Goal: Task Accomplishment & Management: Use online tool/utility

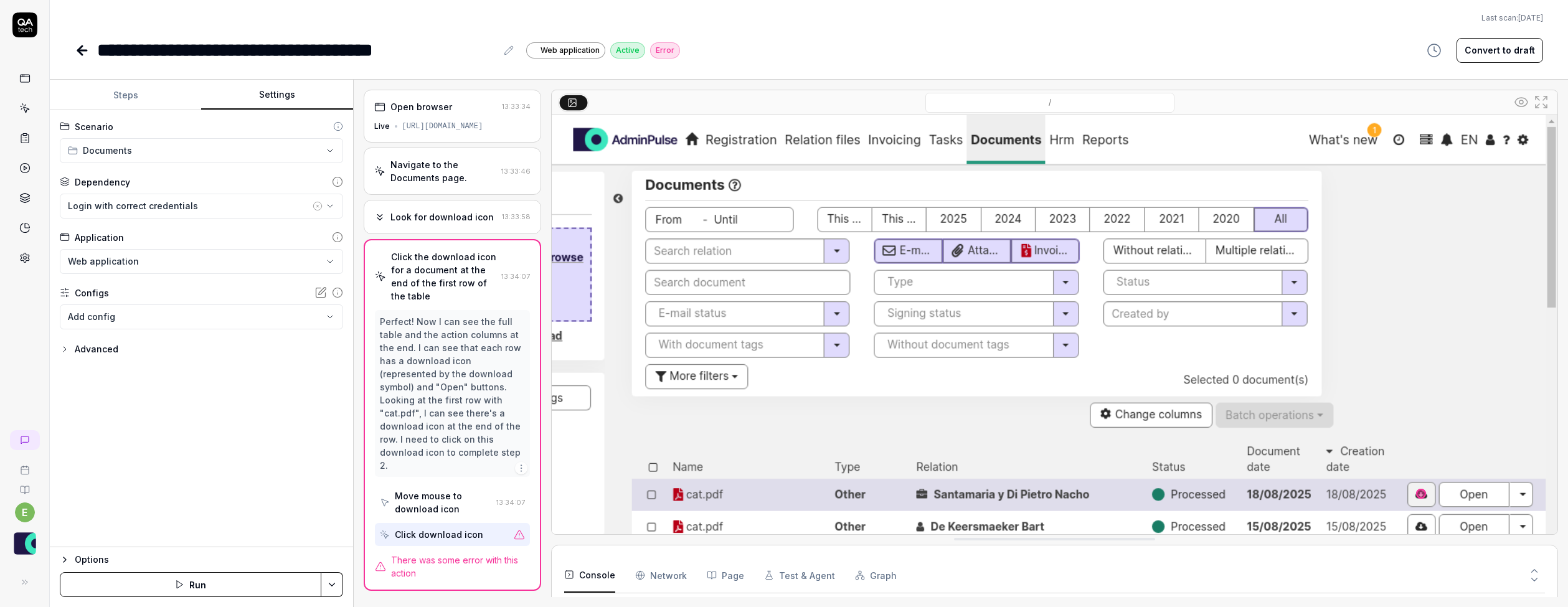
scroll to position [144, 0]
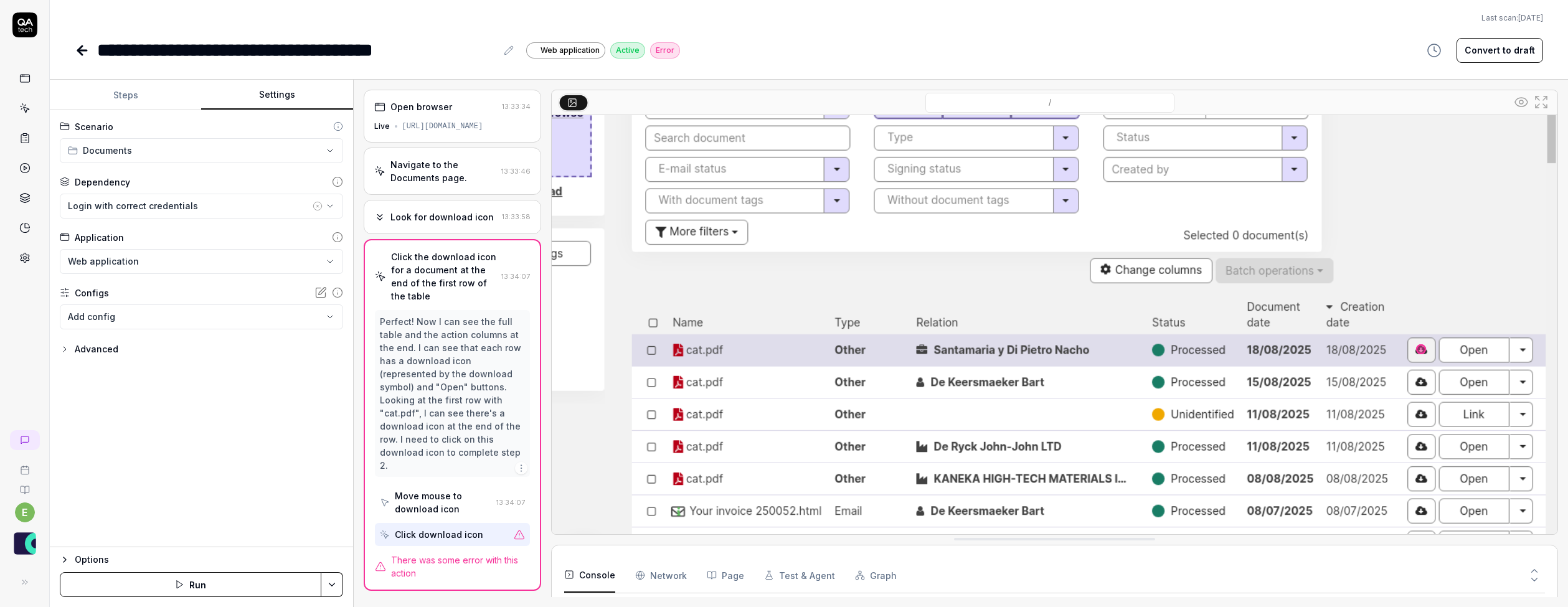
click at [675, 576] on Requests "Network" at bounding box center [661, 575] width 52 height 35
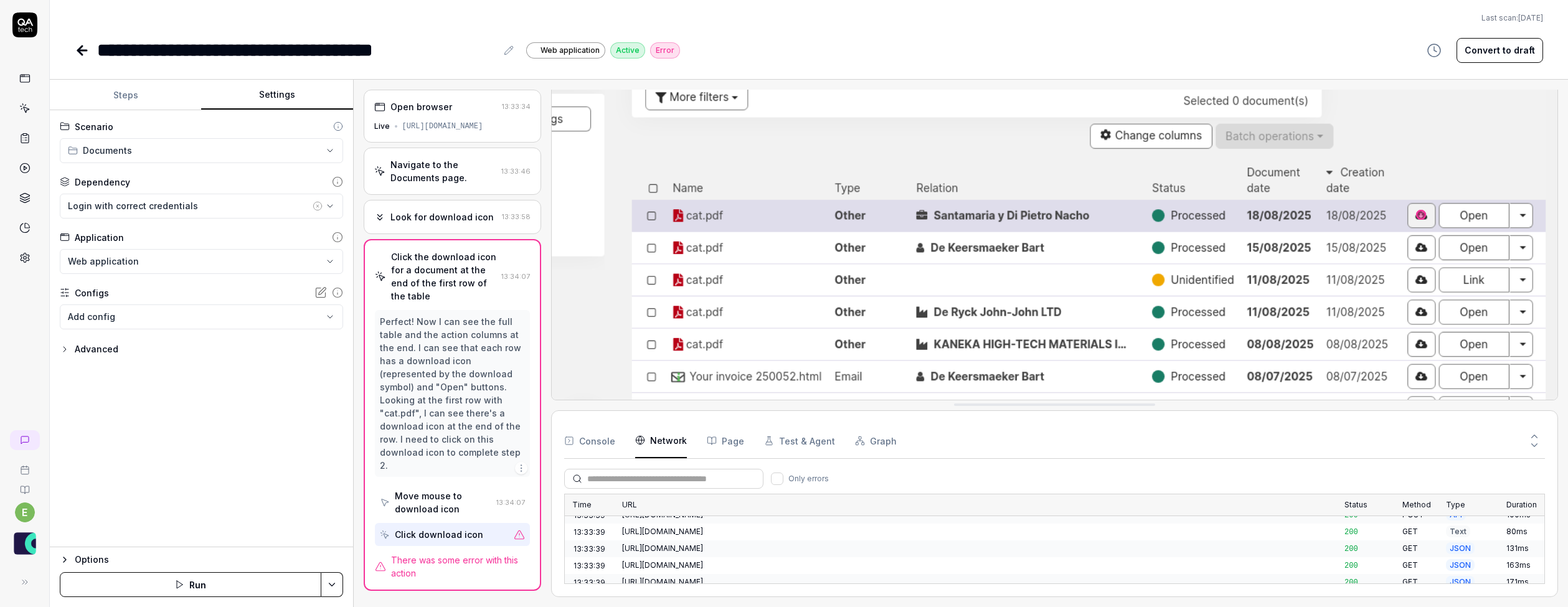
scroll to position [651, 0]
click at [84, 52] on icon at bounding box center [82, 50] width 15 height 15
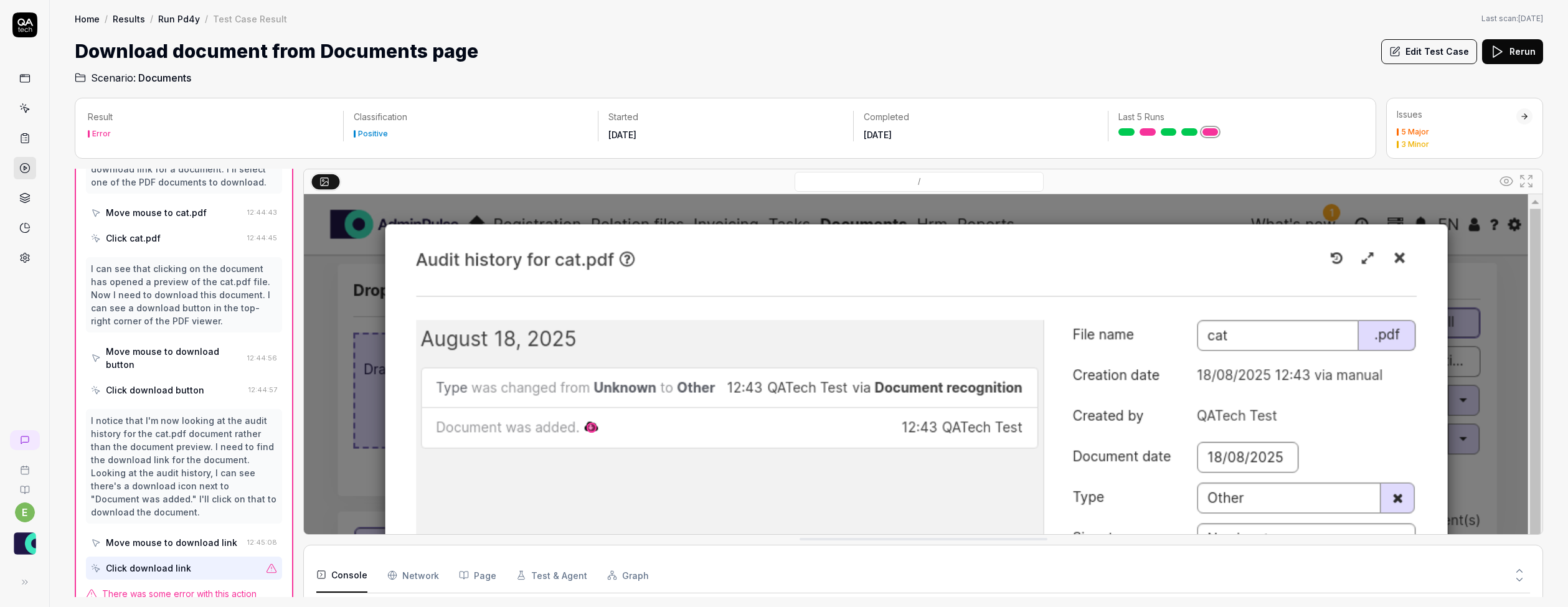
scroll to position [193, 0]
click at [180, 21] on link "Run Pd4y" at bounding box center [178, 19] width 41 height 13
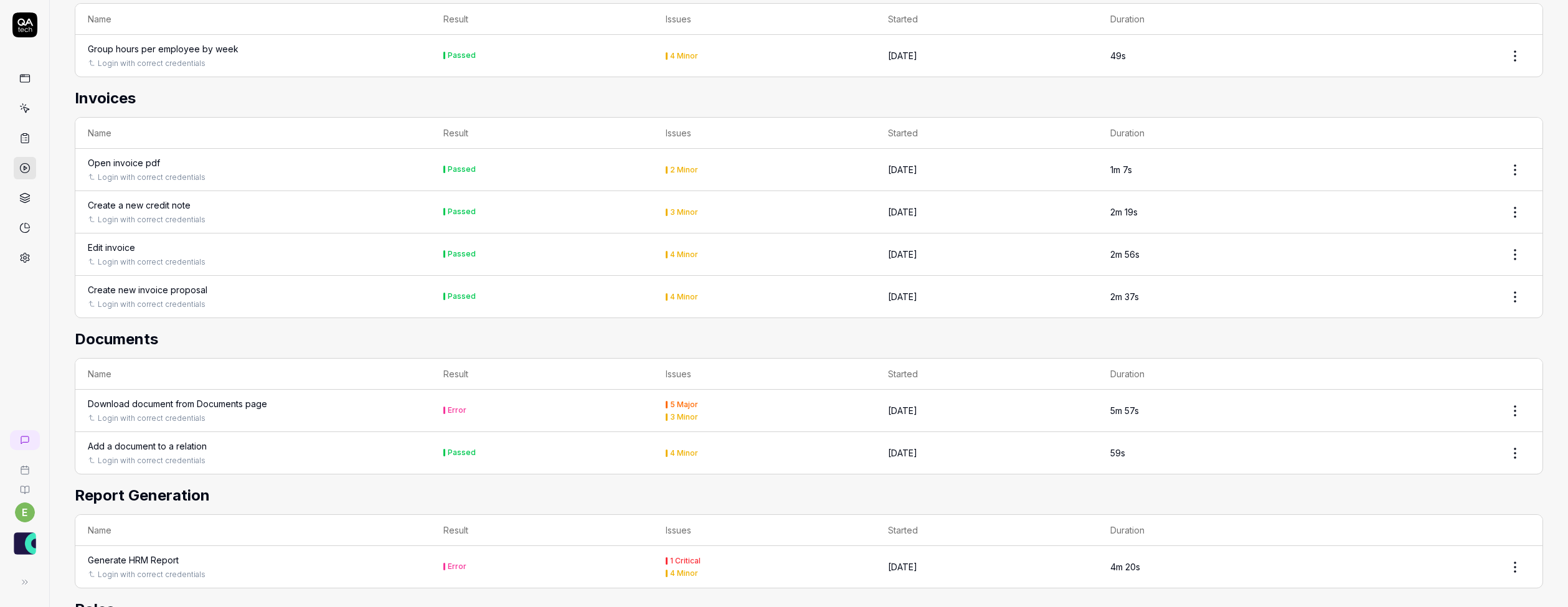
scroll to position [1054, 0]
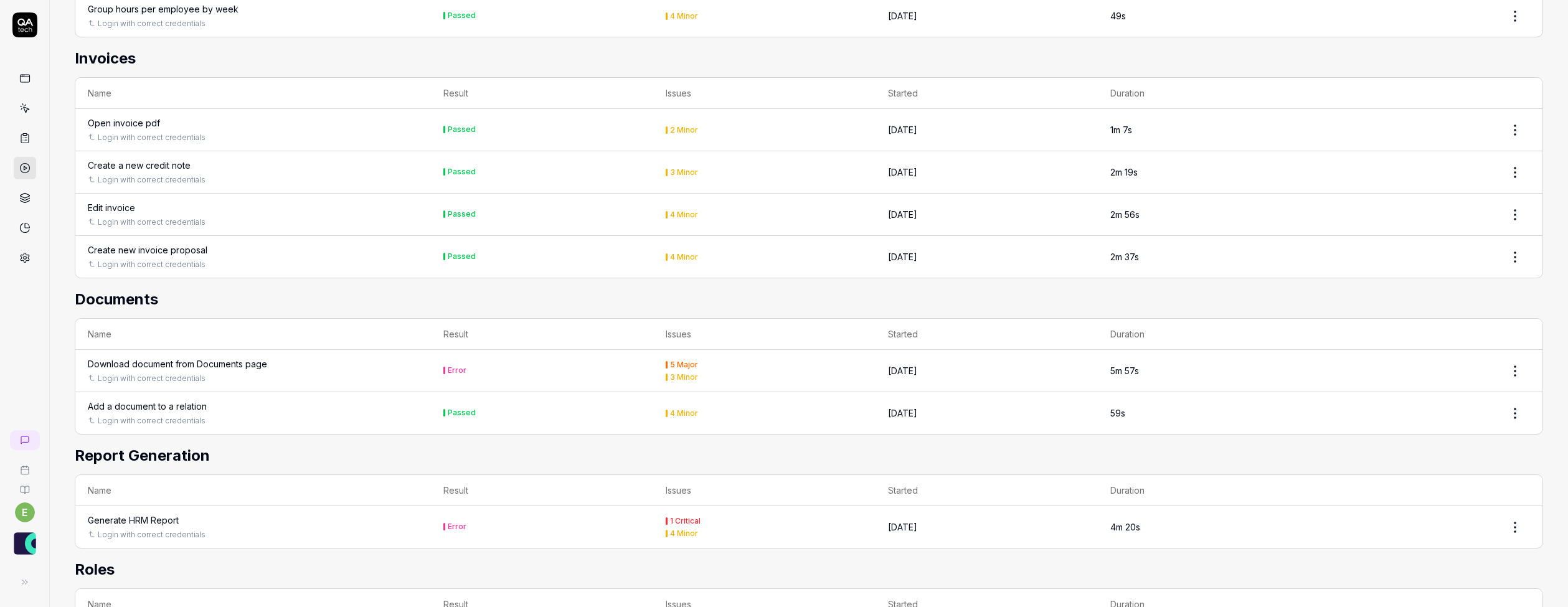
click at [156, 514] on div "Generate HRM Report" at bounding box center [133, 520] width 91 height 13
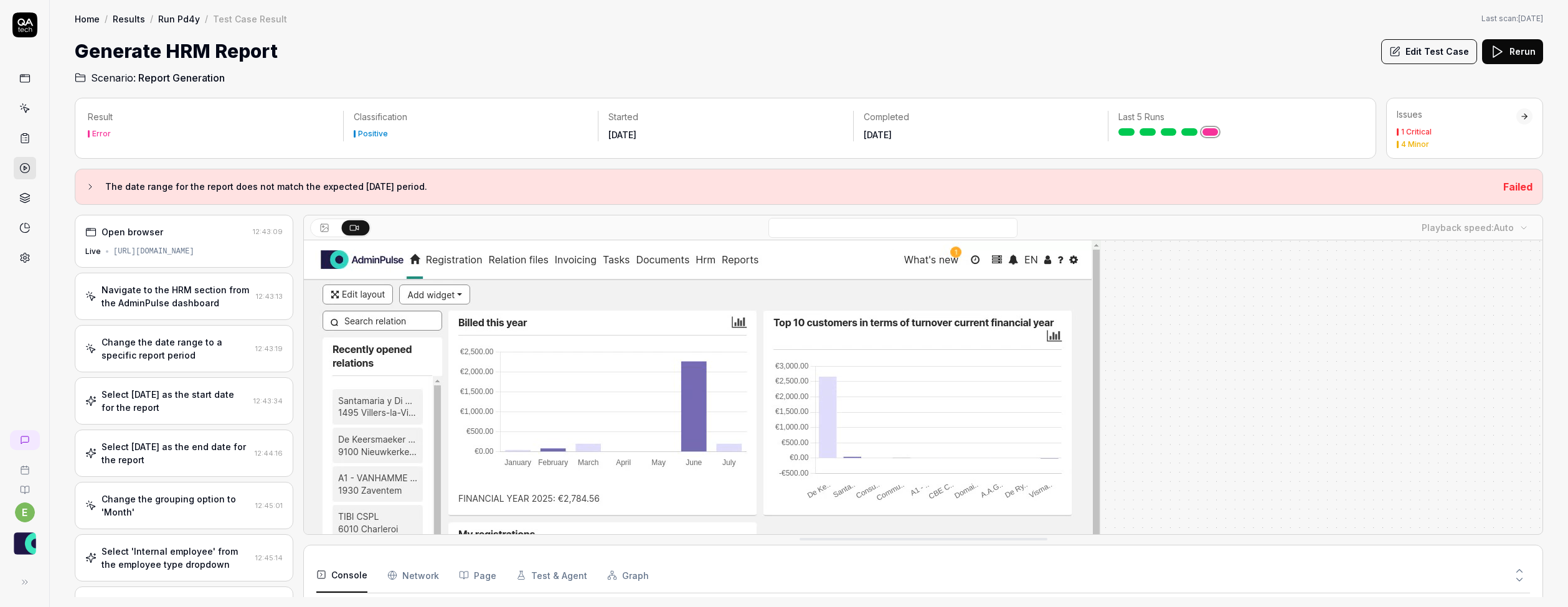
click at [1434, 49] on button "Edit Test Case" at bounding box center [1429, 51] width 96 height 25
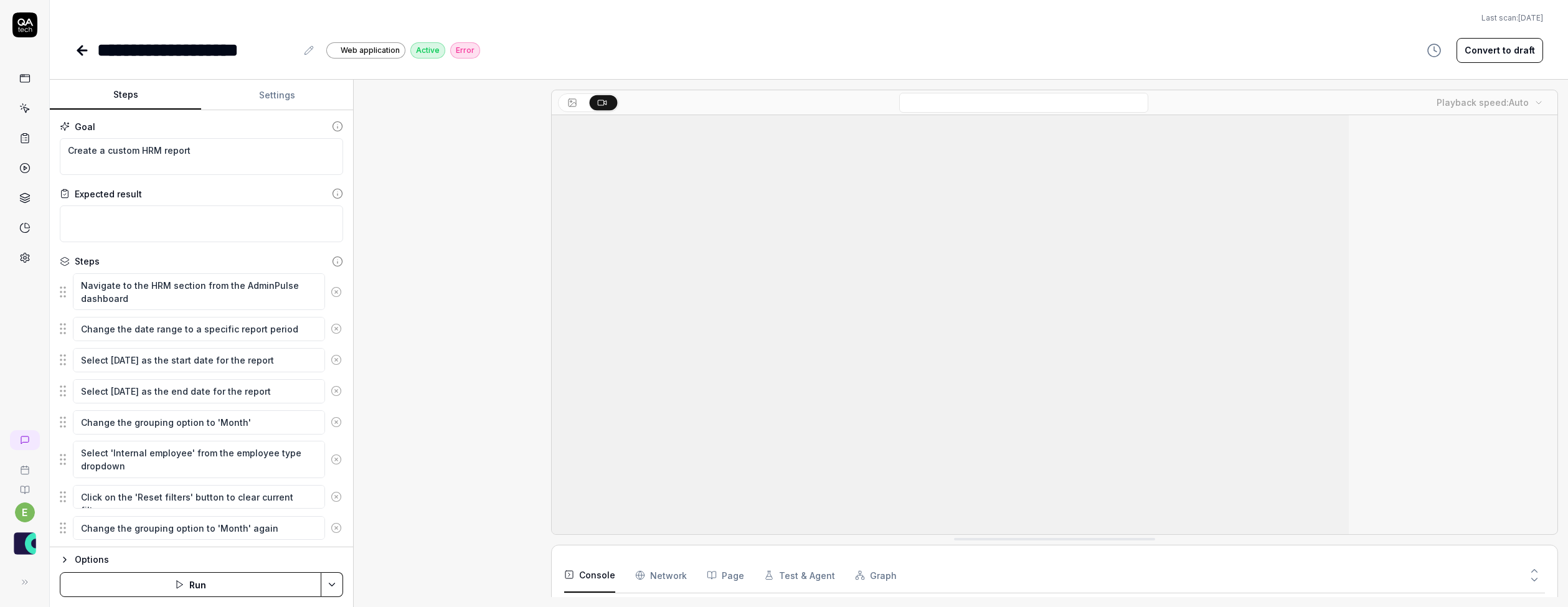
scroll to position [933, 0]
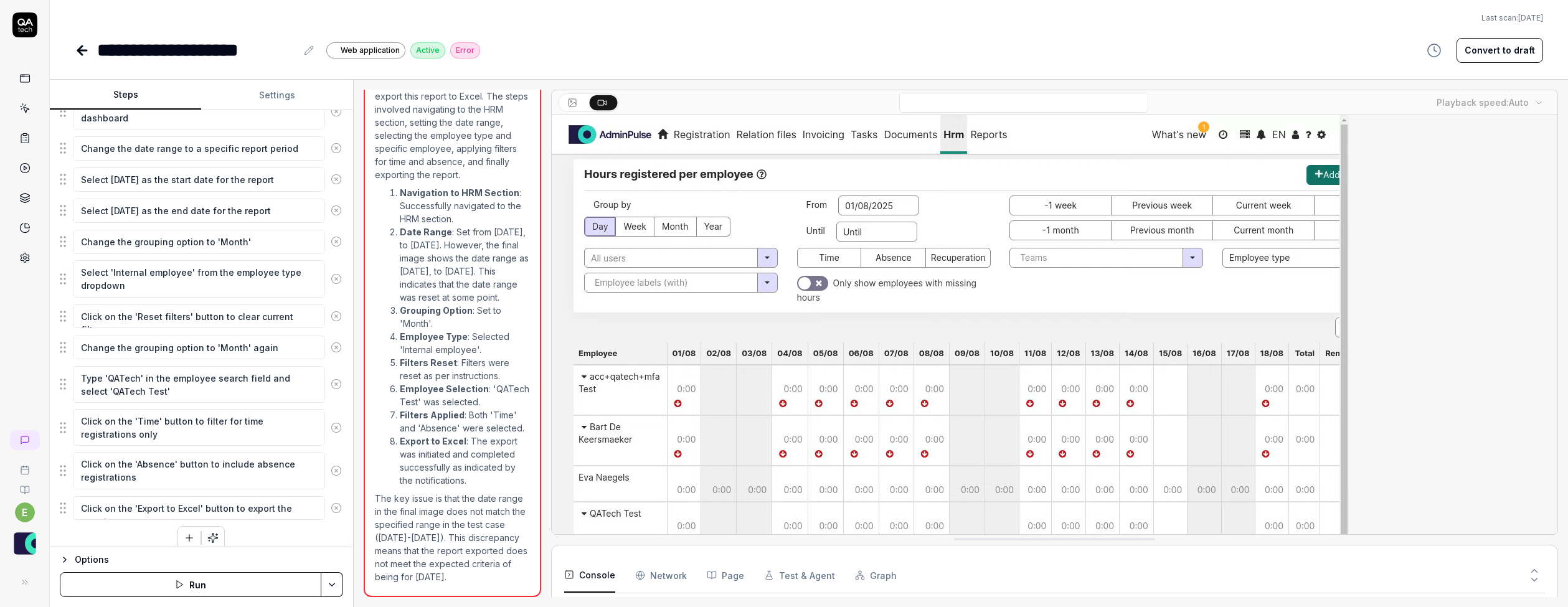
scroll to position [187, 0]
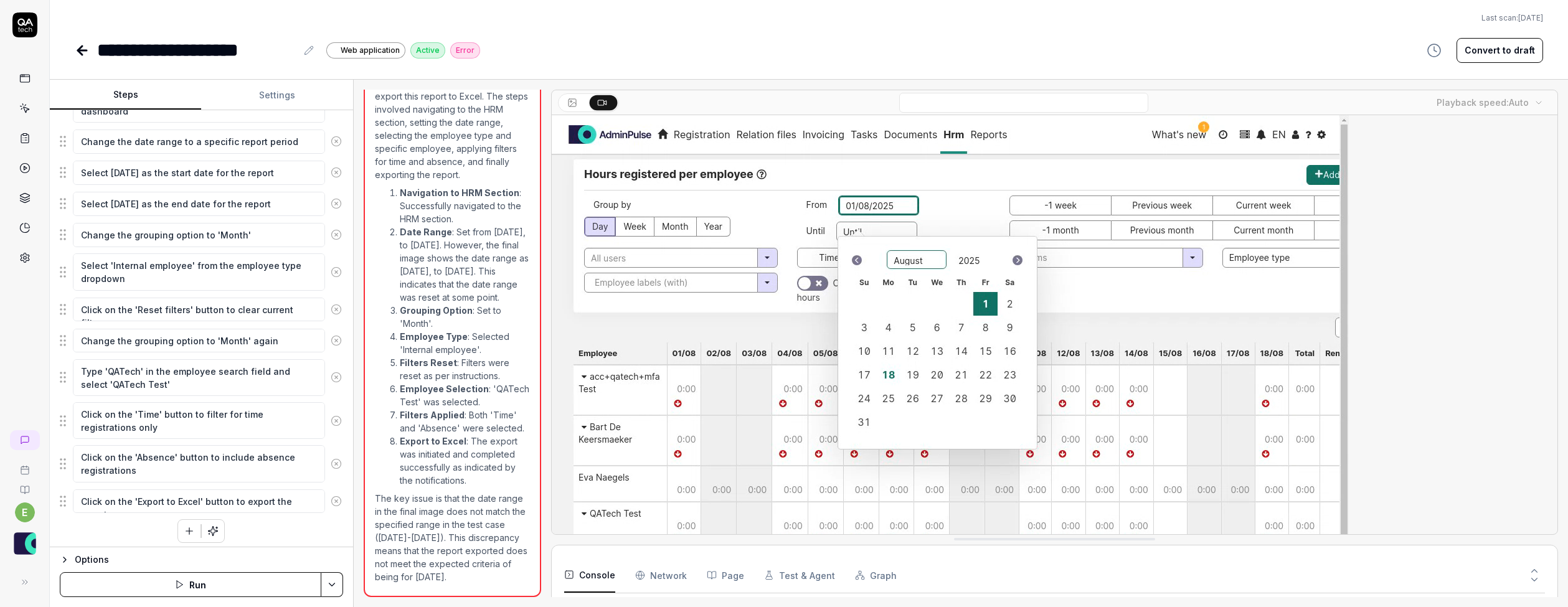
click at [215, 587] on button "Run" at bounding box center [190, 584] width 261 height 25
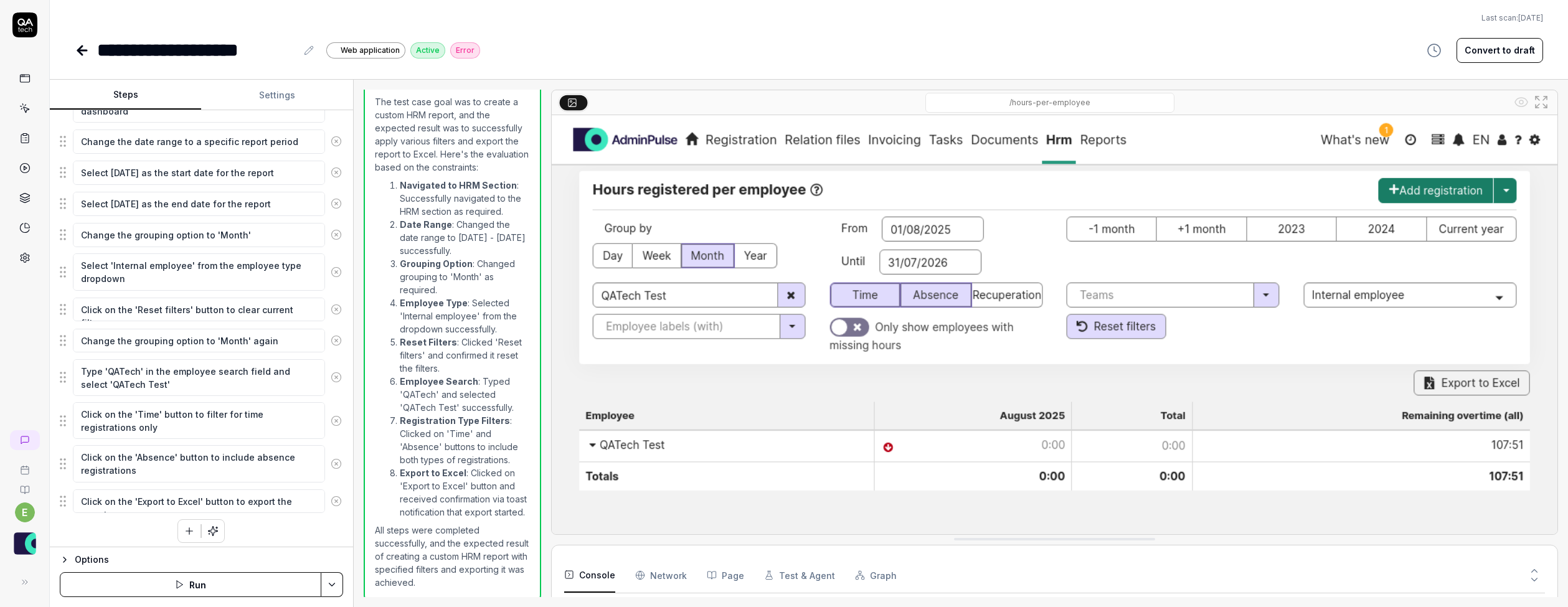
scroll to position [209, 0]
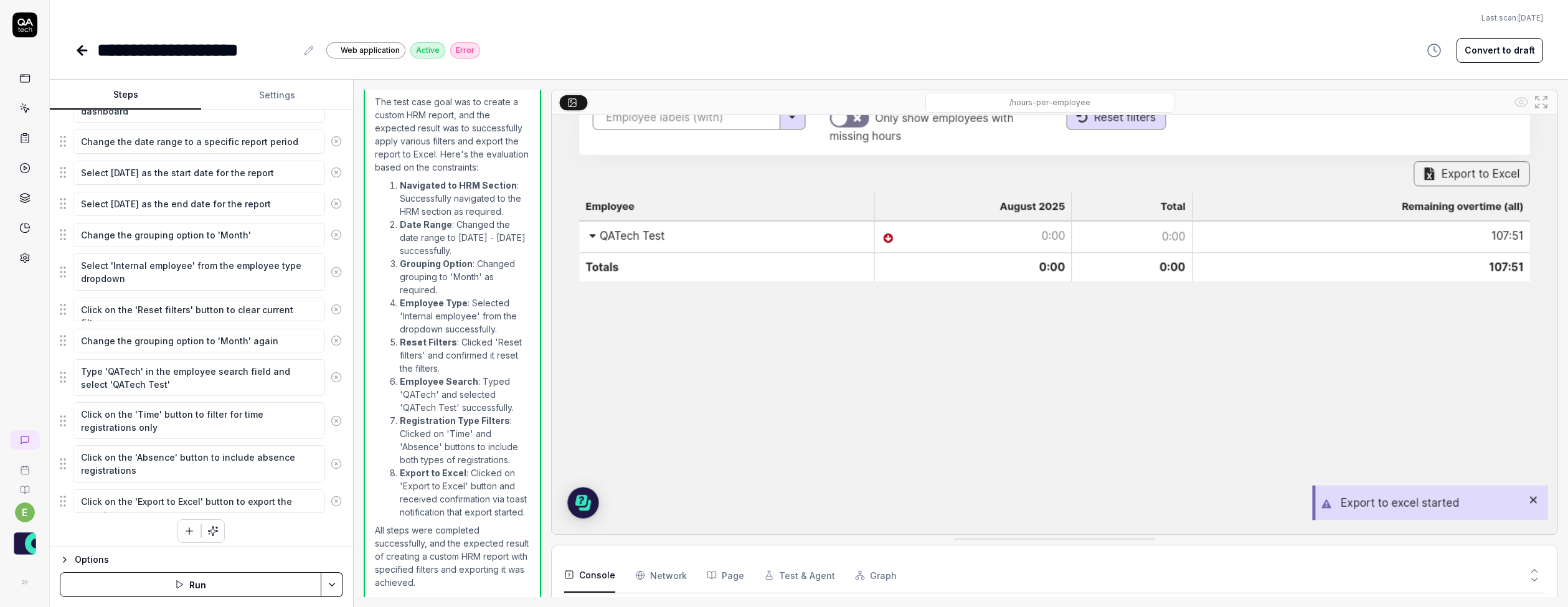
click at [663, 575] on Requests "Network" at bounding box center [661, 575] width 52 height 35
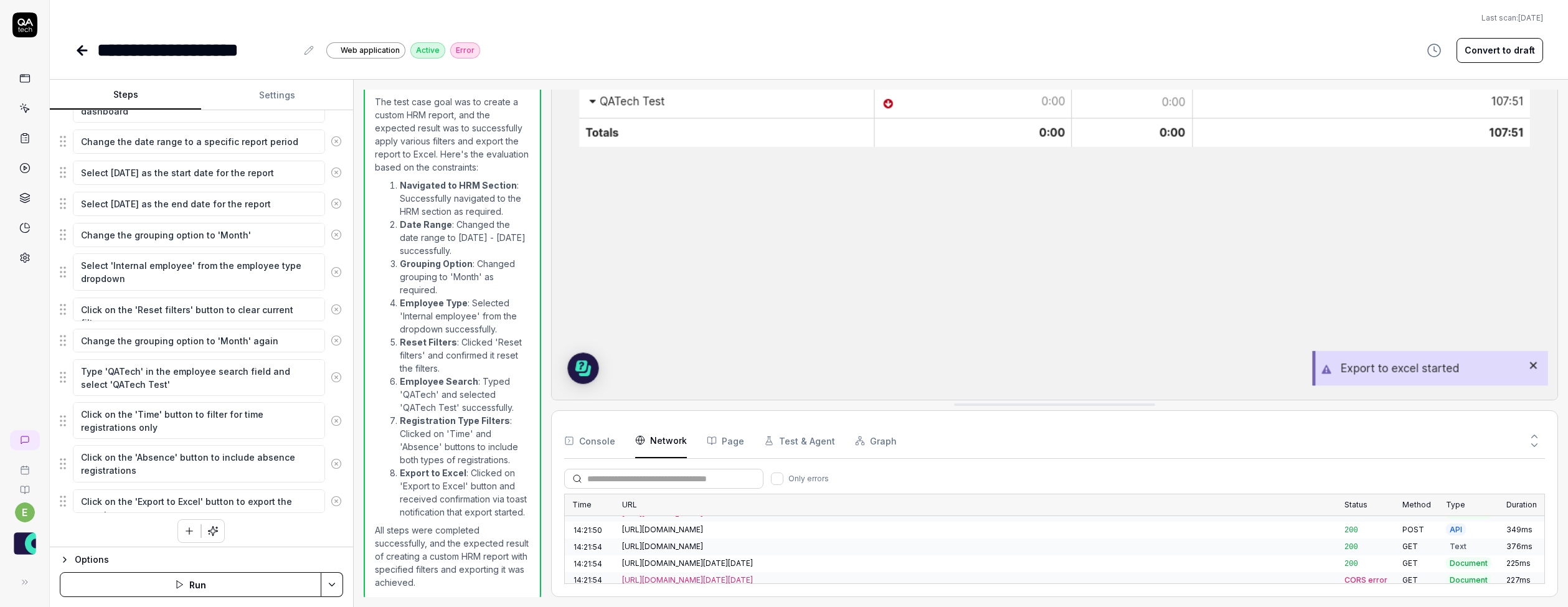
scroll to position [0, 0]
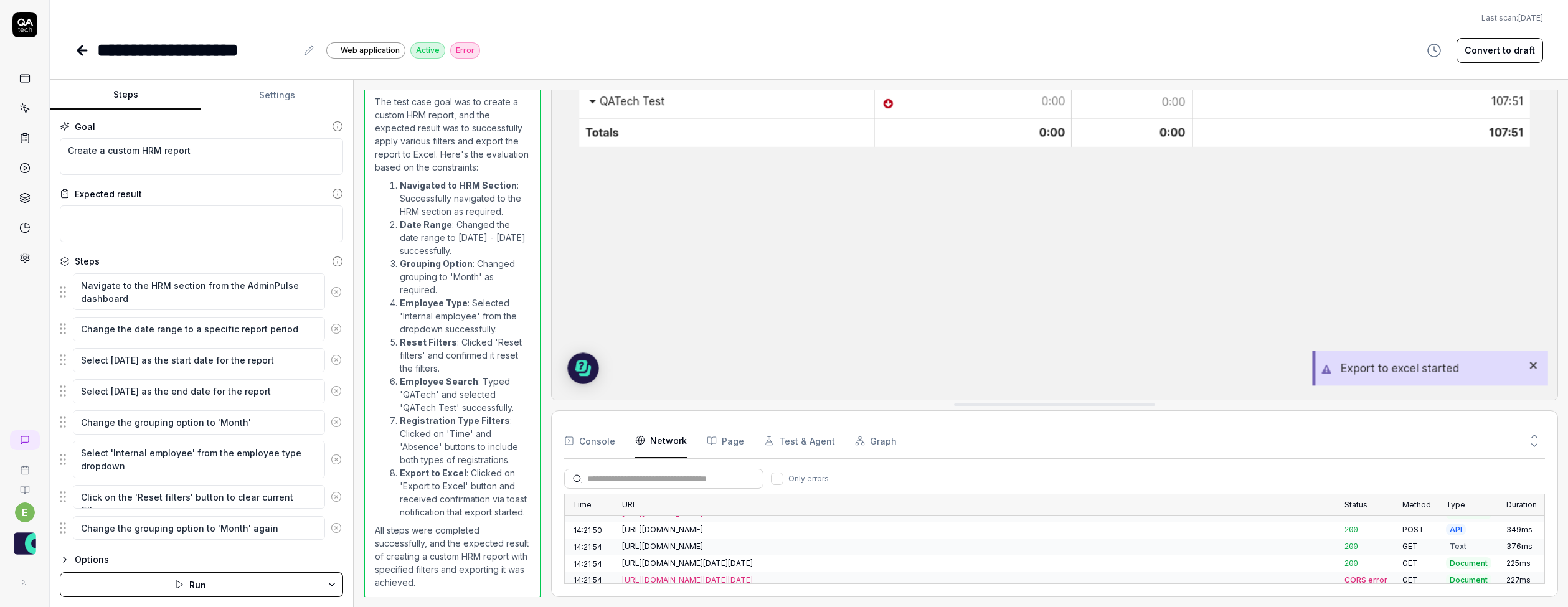
click at [86, 52] on icon at bounding box center [82, 50] width 15 height 15
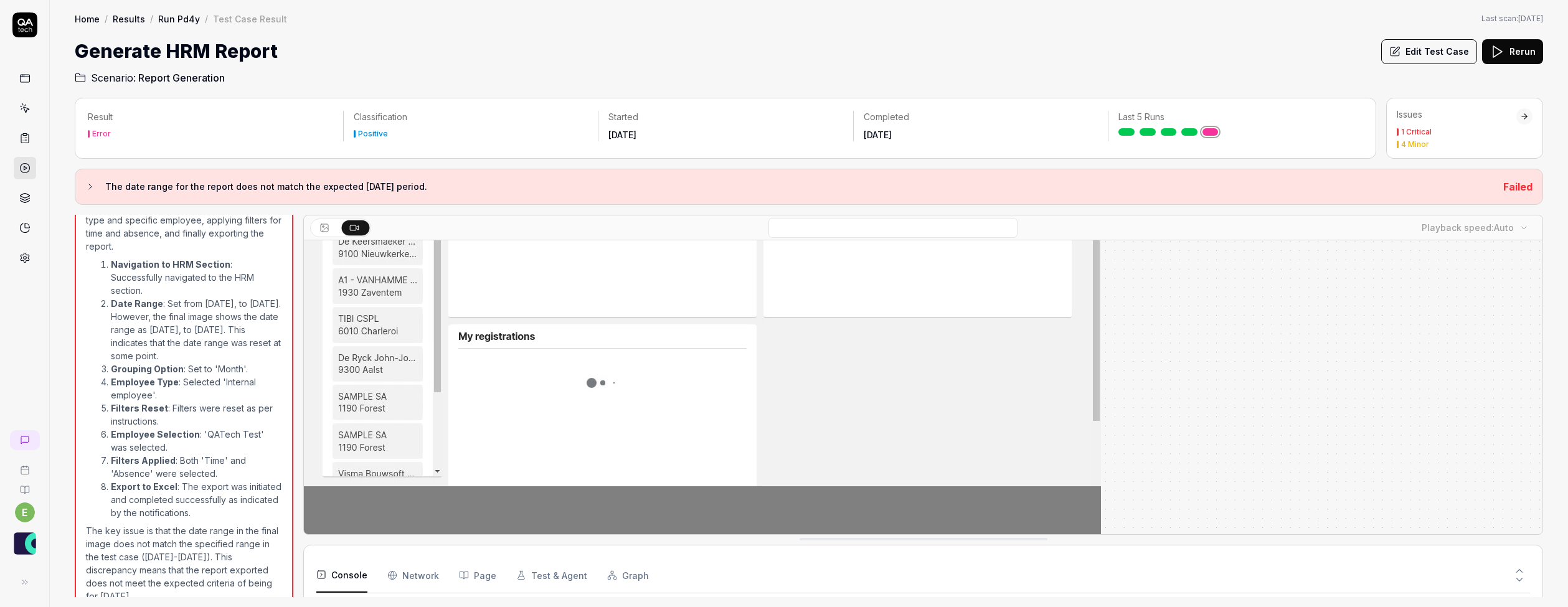
scroll to position [203, 0]
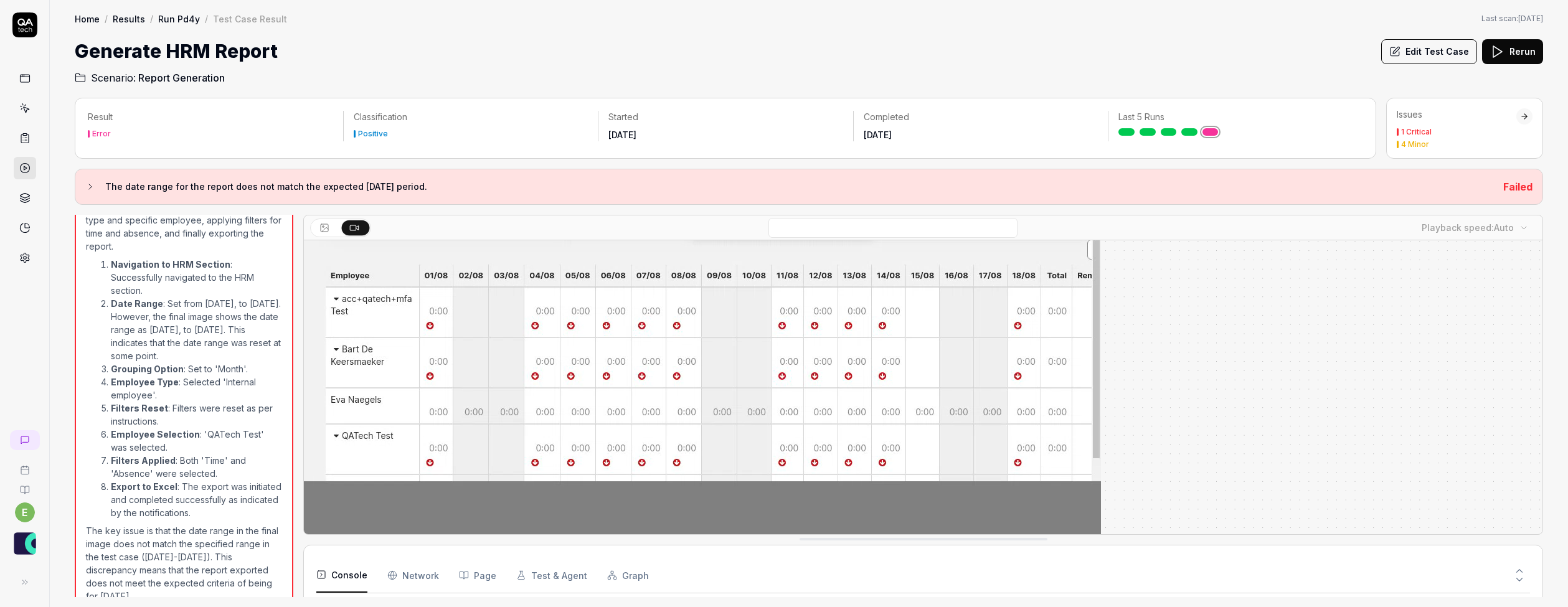
click at [184, 16] on link "Run Pd4y" at bounding box center [178, 19] width 41 height 13
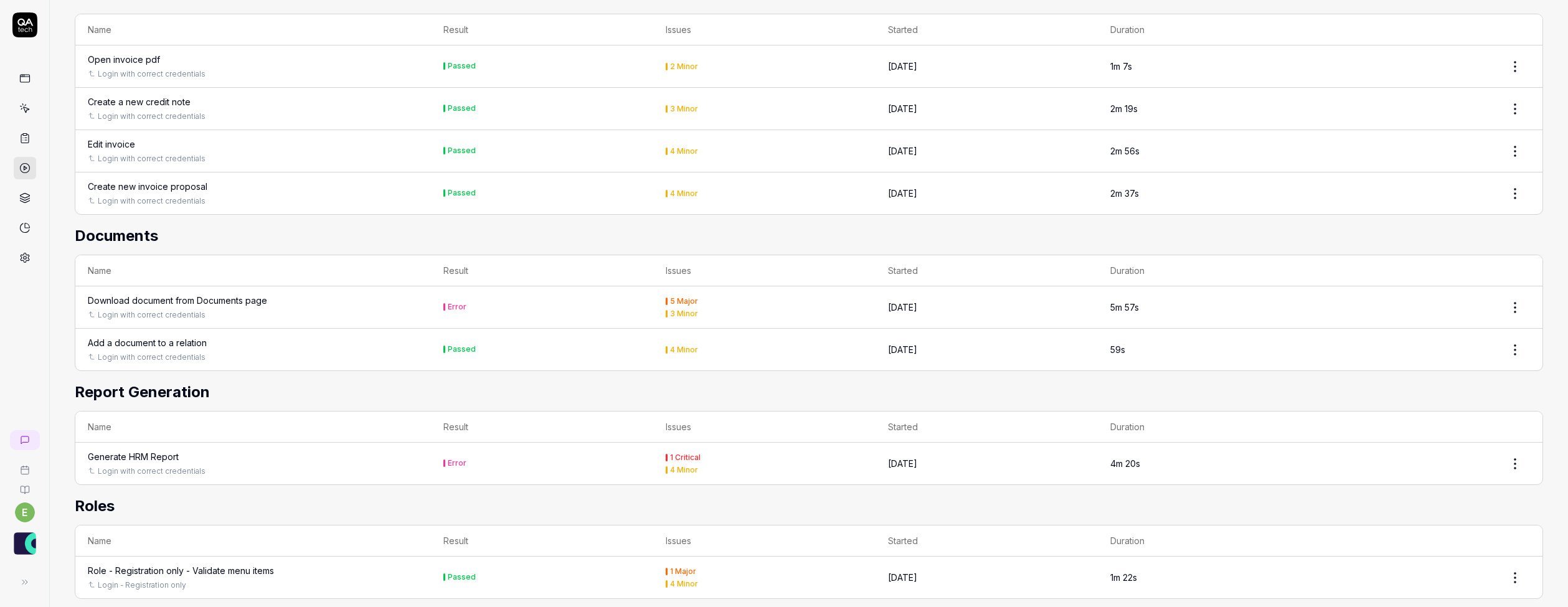
scroll to position [1155, 0]
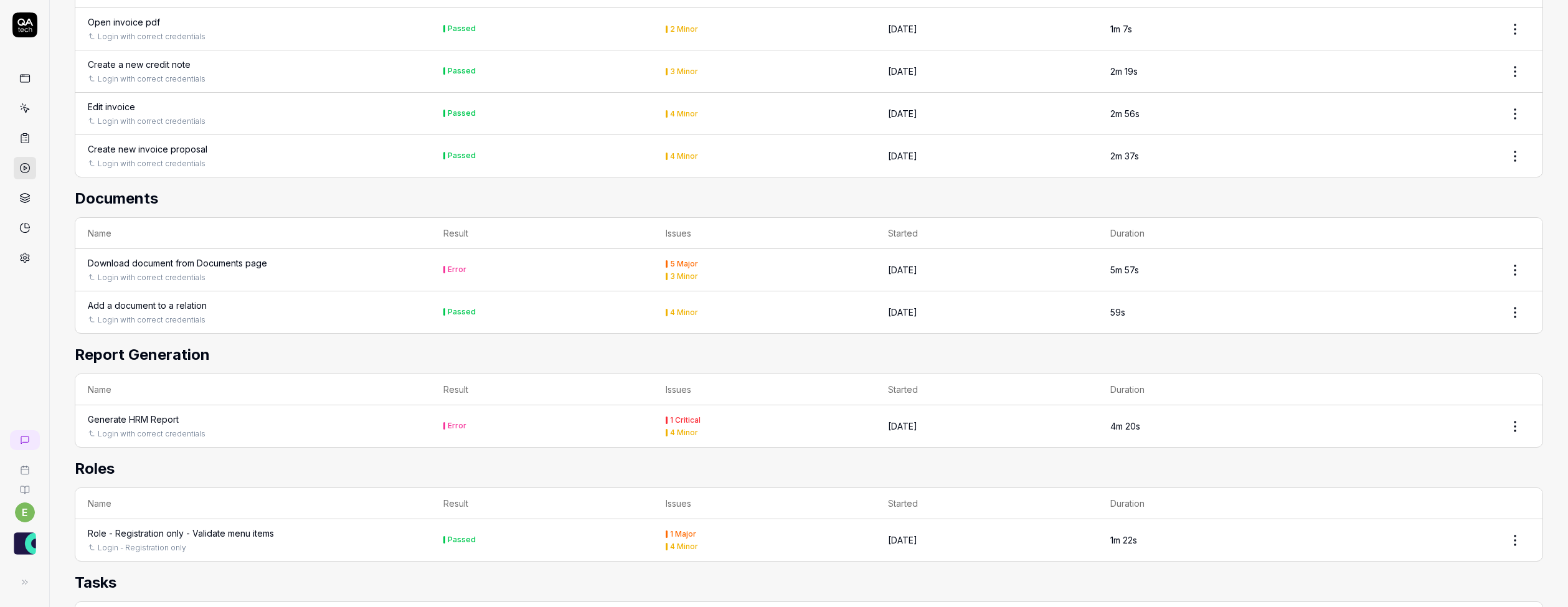
click at [1514, 422] on html "e Home / Results / Run: Pd4y Home / Results / Run: Pd4y Last scan: [DATE] Run: …" at bounding box center [784, 303] width 1568 height 607
click at [1517, 259] on html "e Home / Results / Run: Pd4y Home / Results / Run: Pd4y Last scan: [DATE] Run: …" at bounding box center [784, 303] width 1568 height 607
click at [1512, 257] on html "e Home / Results / Run: Pd4y Home / Results / Run: Pd4y Last scan: [DATE] Run: …" at bounding box center [784, 303] width 1568 height 607
click at [256, 259] on div "Download document from Documents page" at bounding box center [178, 263] width 179 height 13
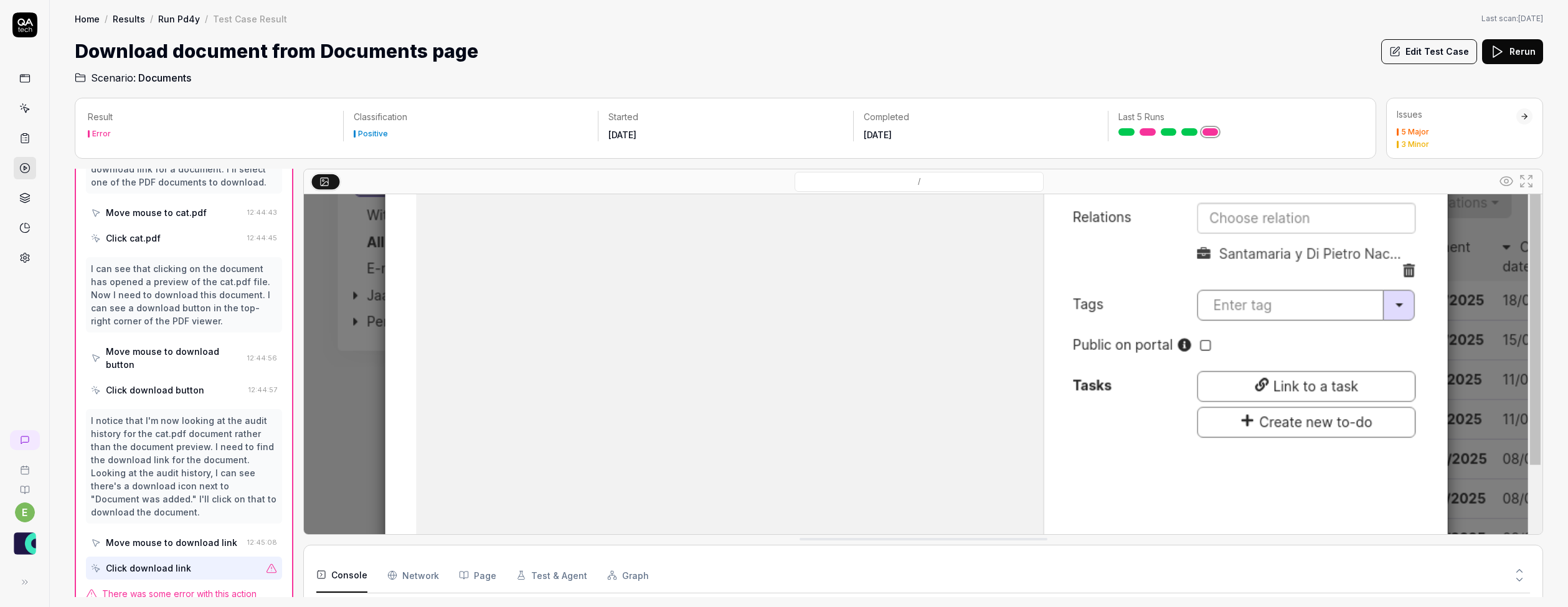
scroll to position [433, 0]
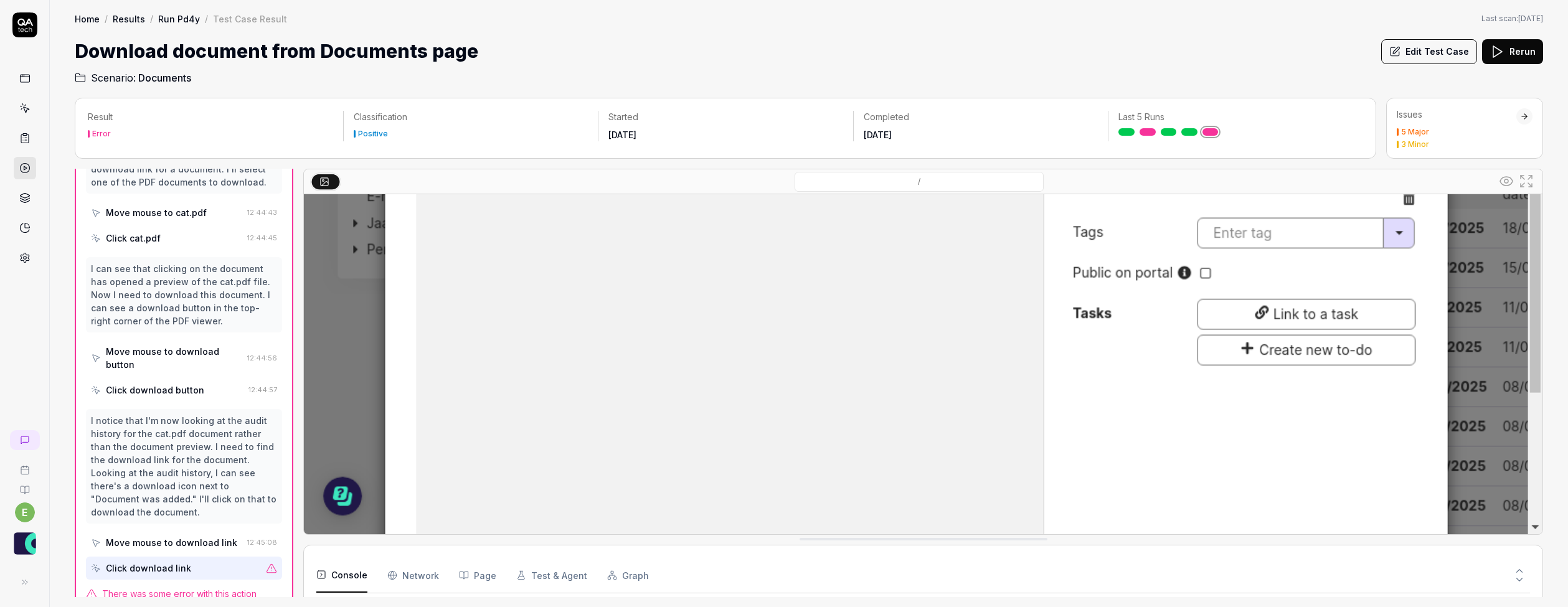
click at [1396, 54] on icon at bounding box center [1395, 52] width 9 height 9
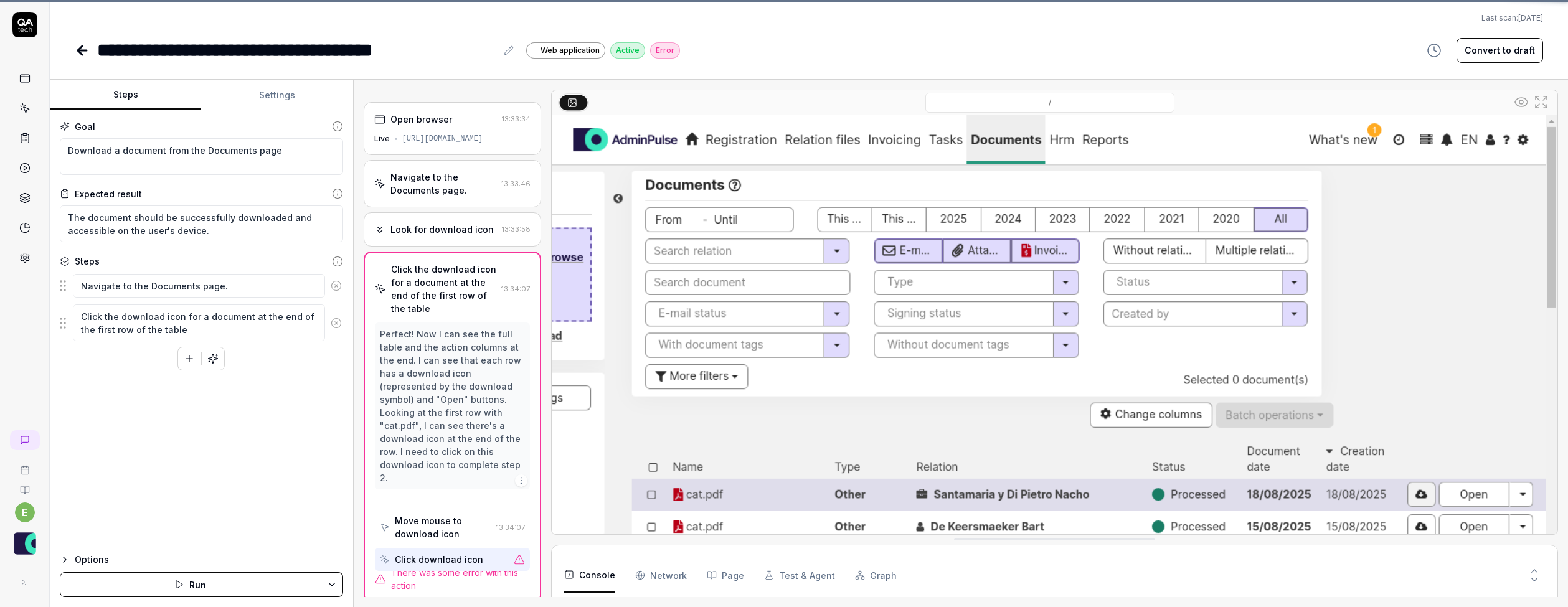
scroll to position [222, 0]
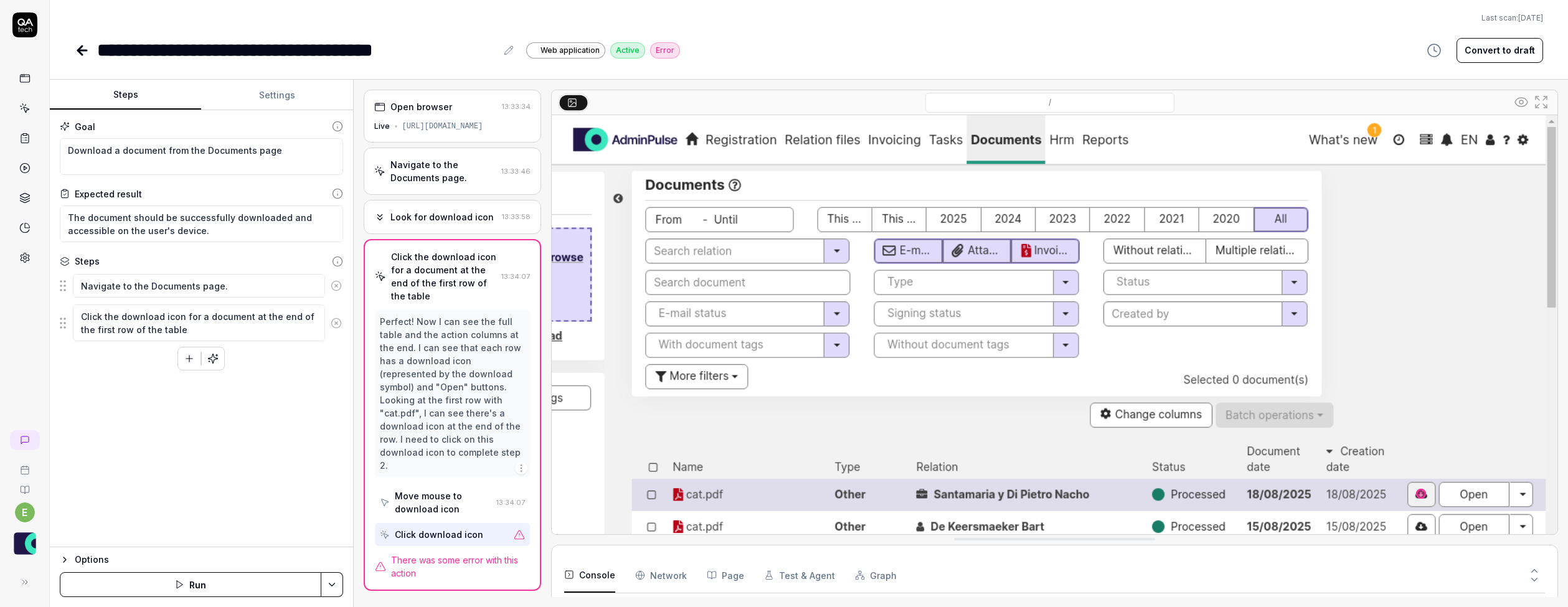
click at [517, 529] on icon at bounding box center [519, 534] width 11 height 11
click at [427, 528] on div "Click download icon" at bounding box center [439, 534] width 88 height 13
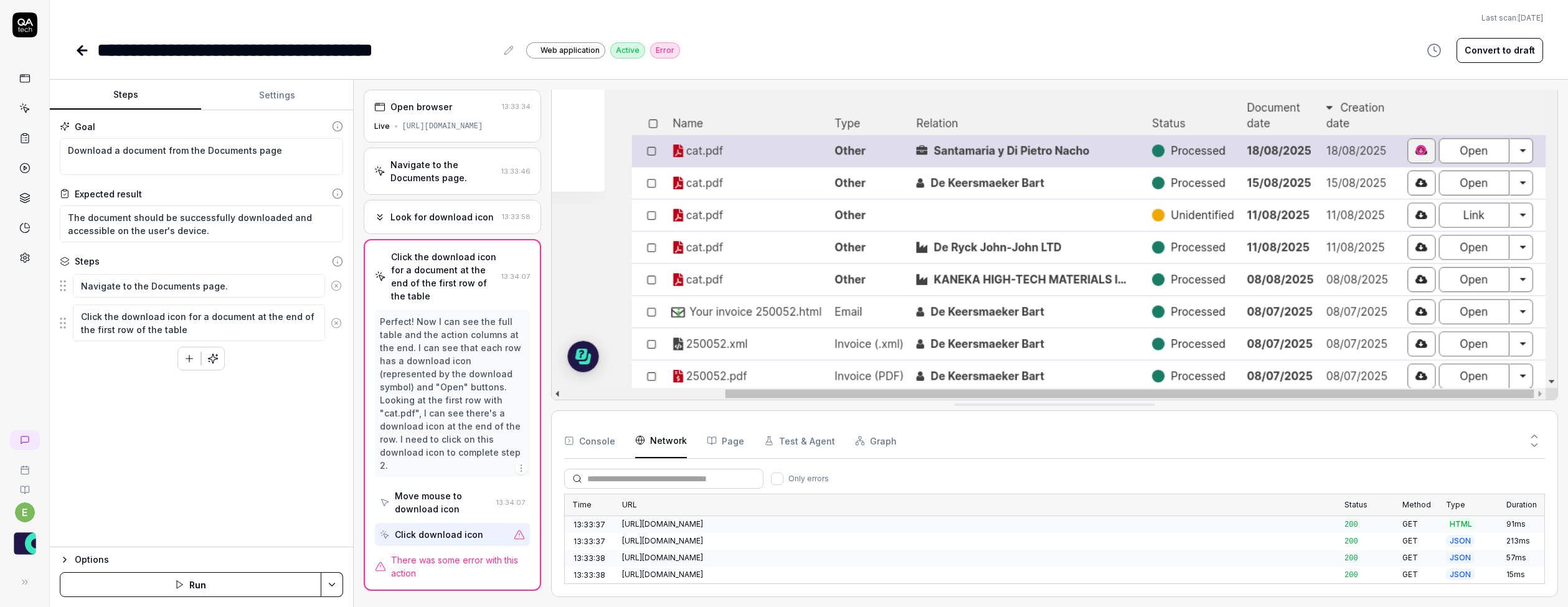
scroll to position [651, 0]
click at [728, 442] on button "Page" at bounding box center [726, 441] width 38 height 35
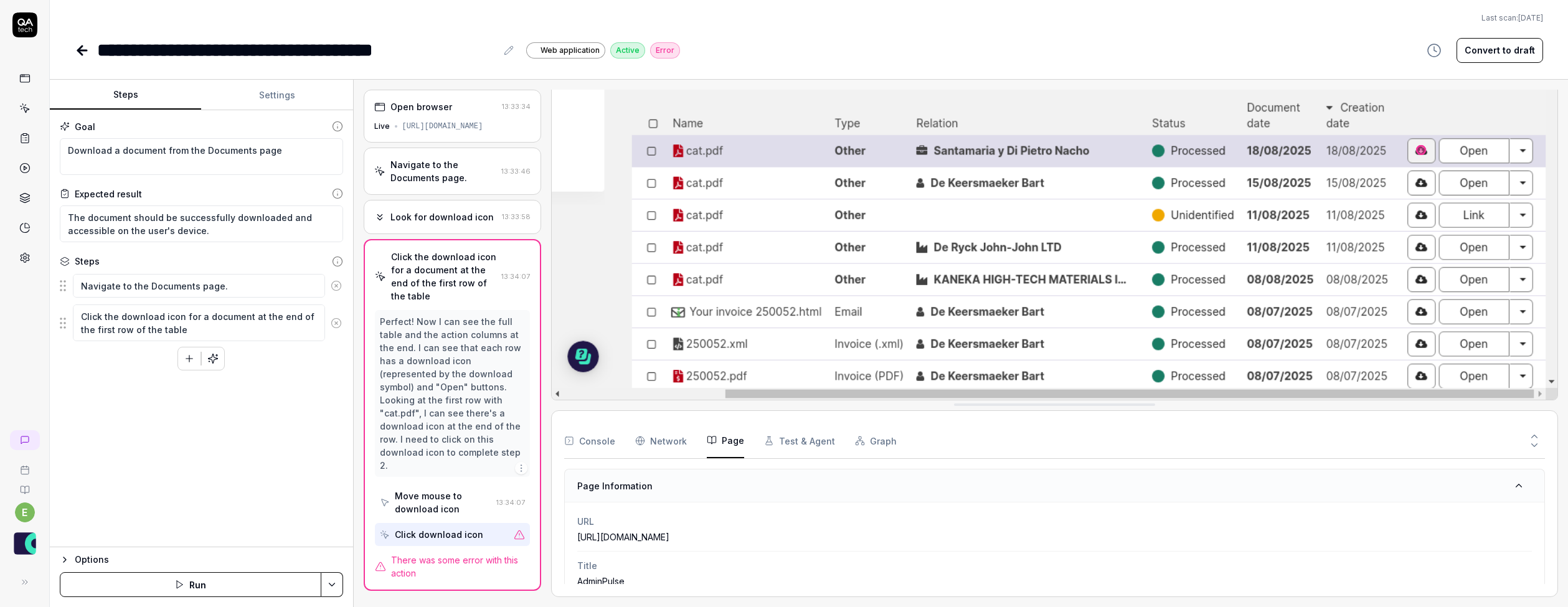
click at [597, 439] on button "Console" at bounding box center [590, 441] width 51 height 35
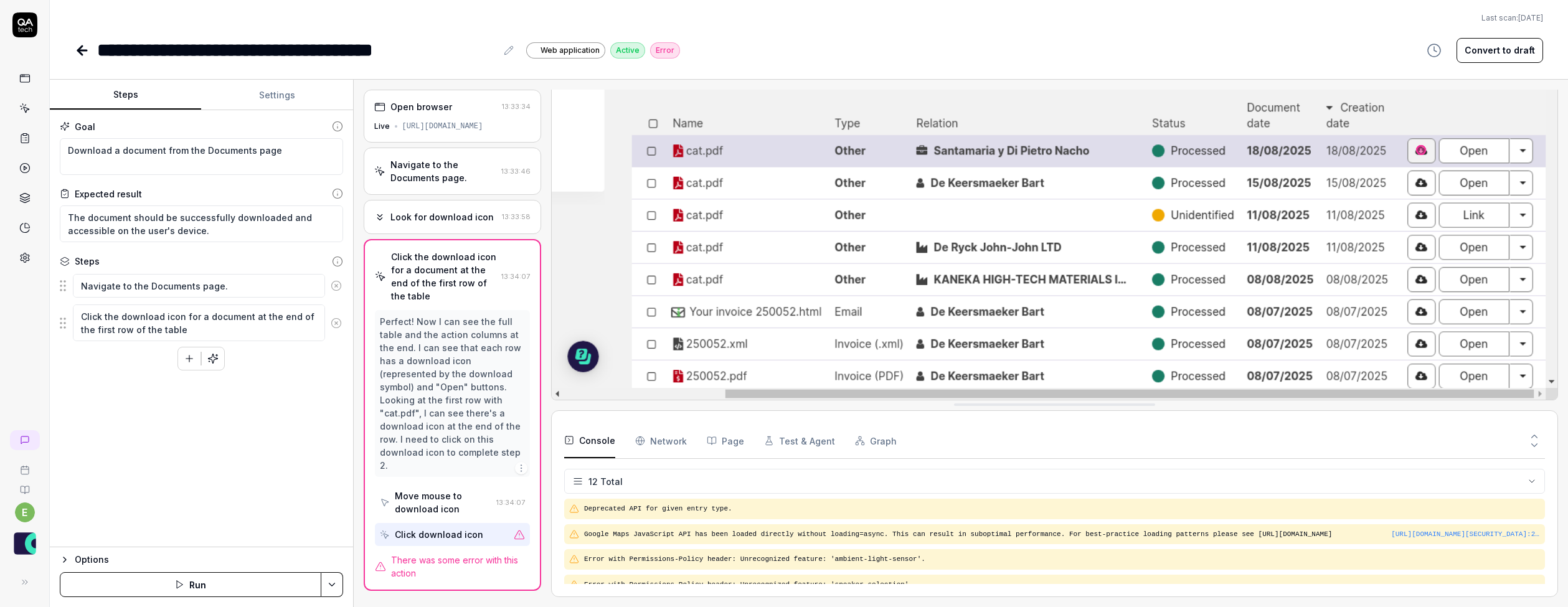
scroll to position [222, 0]
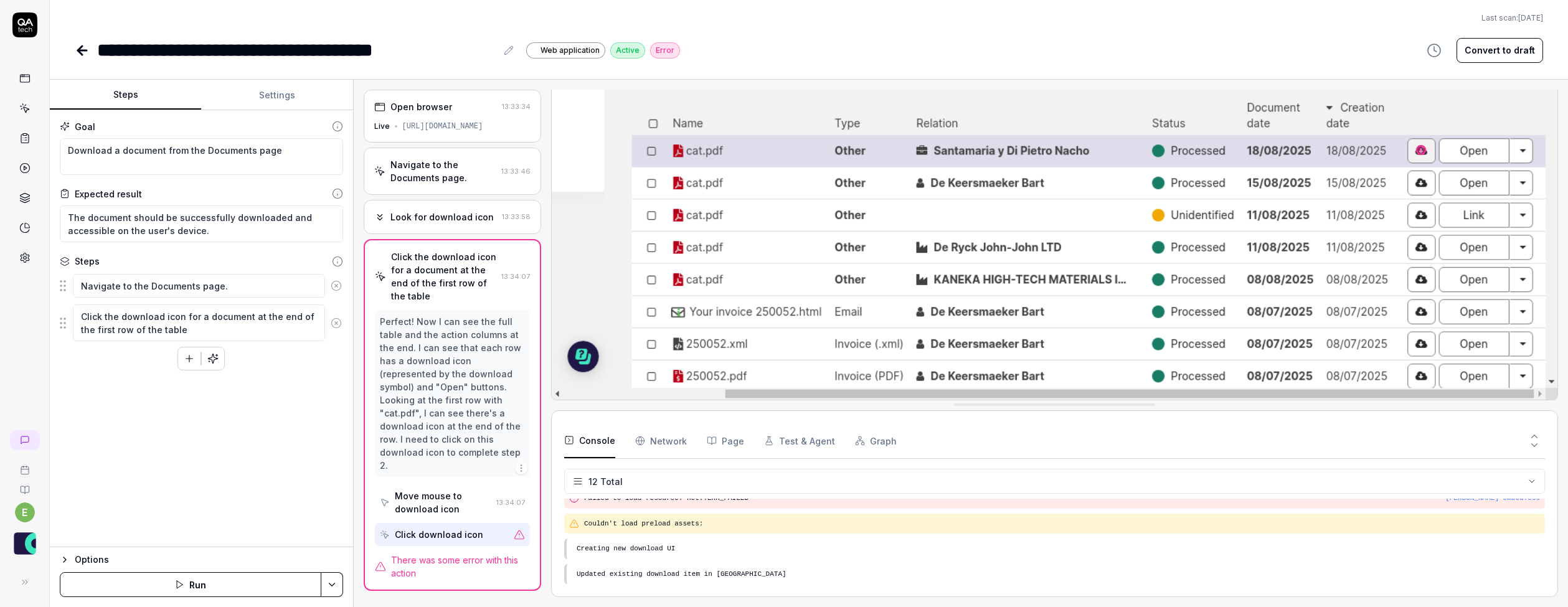
click at [1440, 56] on icon "button" at bounding box center [1434, 50] width 15 height 15
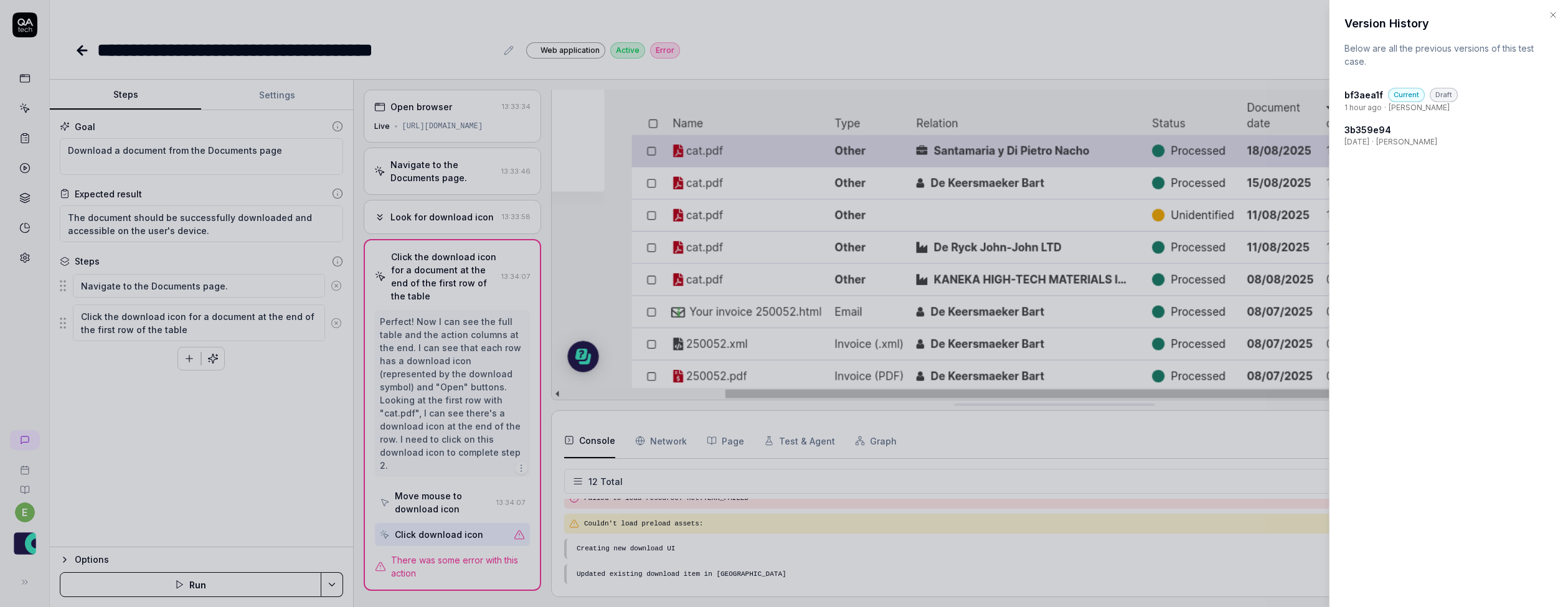
scroll to position [135, 0]
click at [1246, 35] on div at bounding box center [784, 303] width 1568 height 607
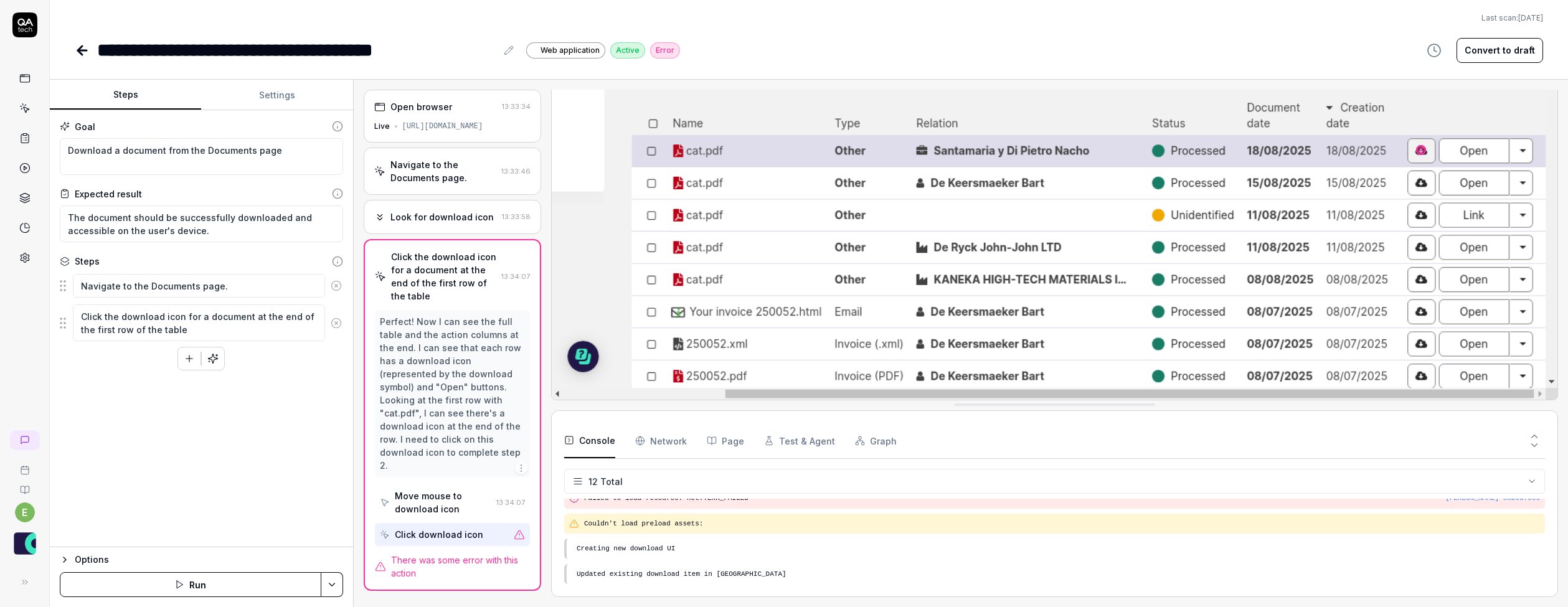
click at [85, 48] on icon at bounding box center [82, 50] width 15 height 15
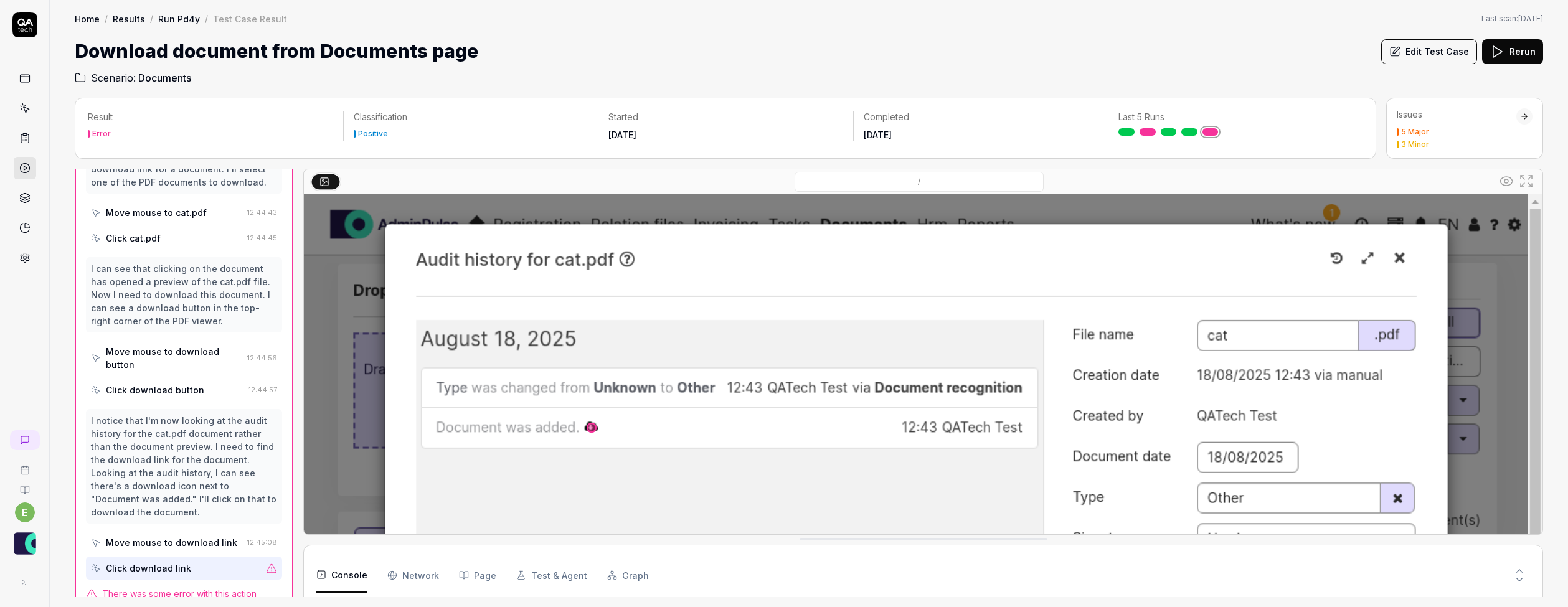
scroll to position [193, 0]
click at [1120, 132] on link at bounding box center [1127, 132] width 17 height 8
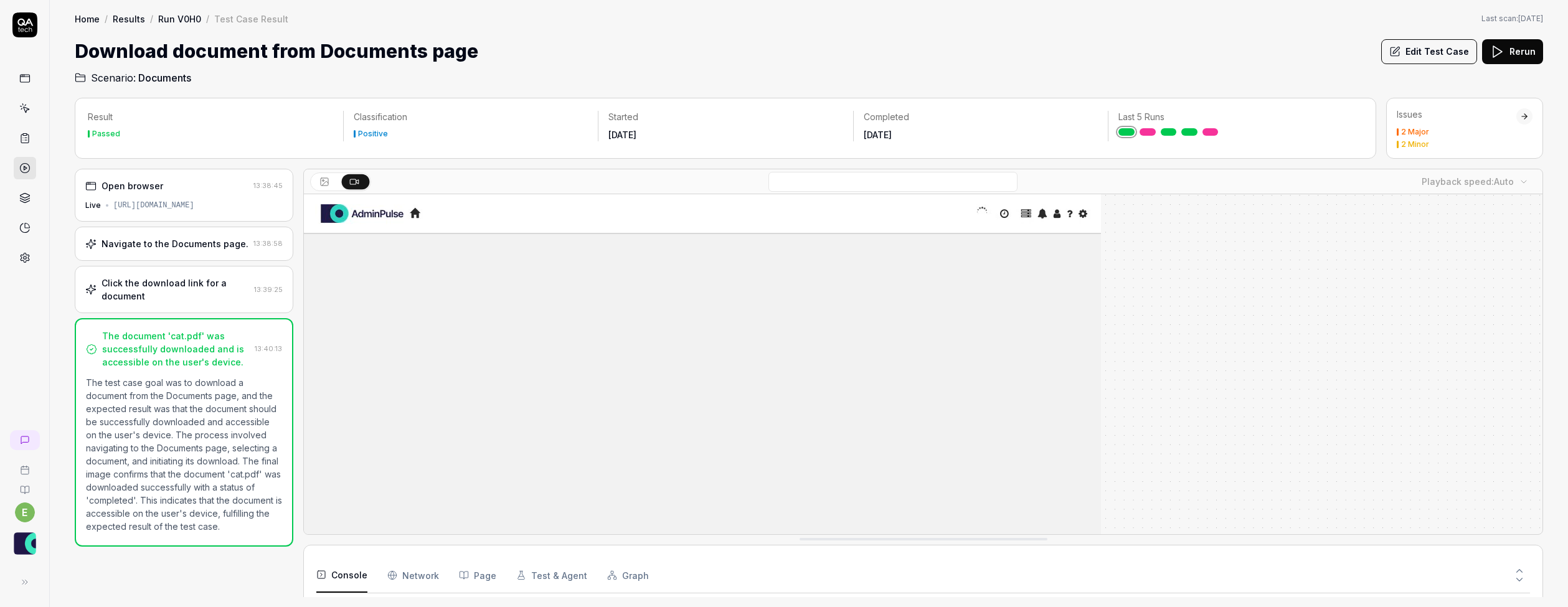
click at [1169, 133] on link at bounding box center [1169, 132] width 17 height 8
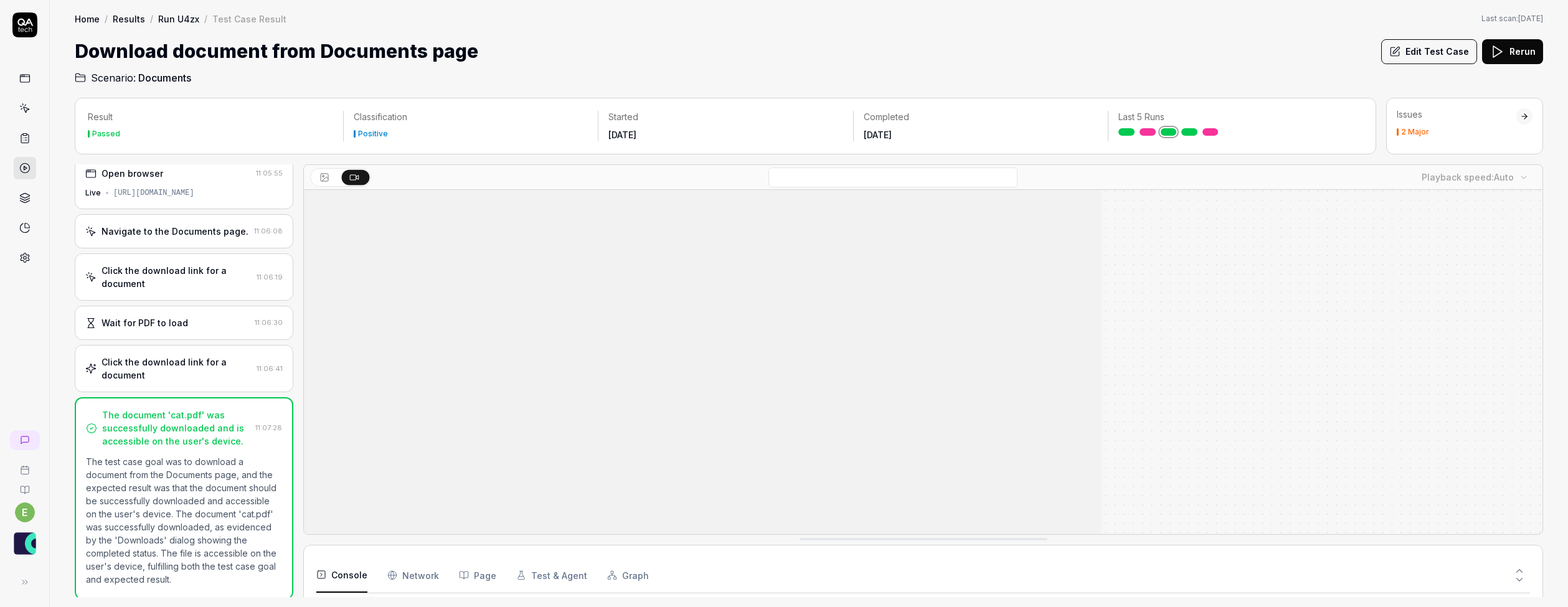
scroll to position [9, 0]
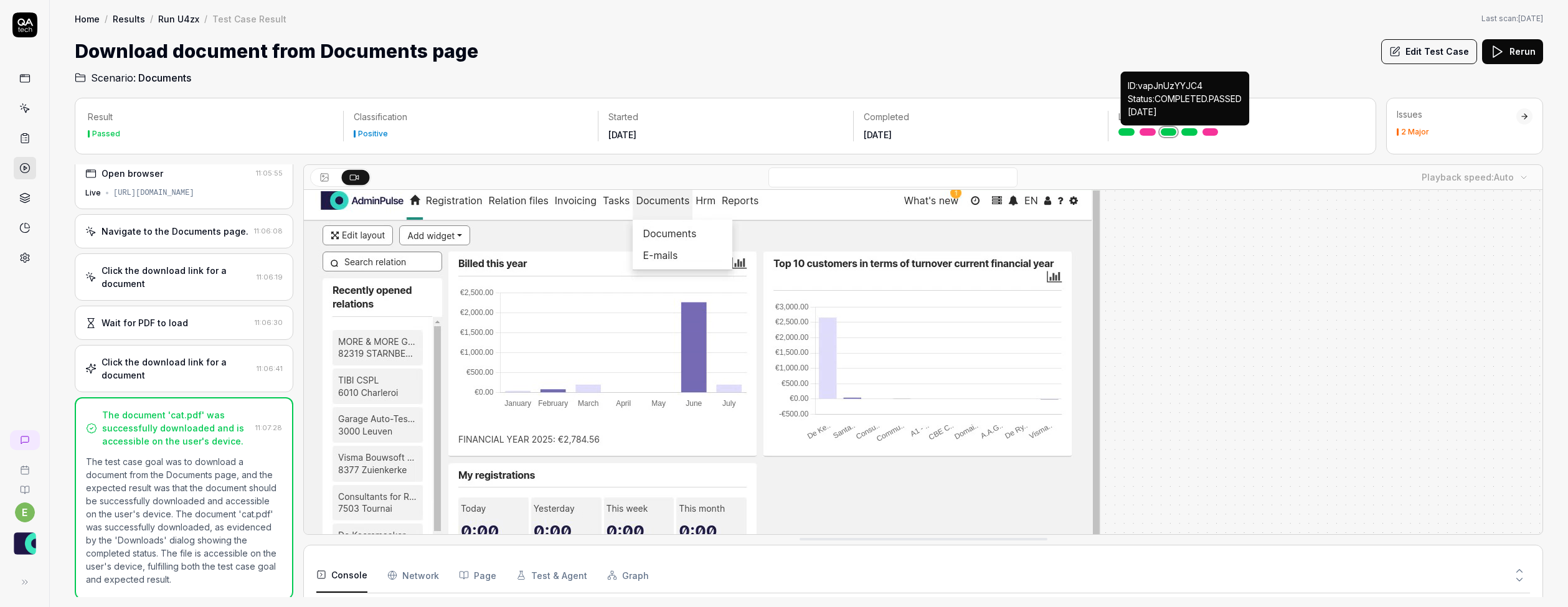
click at [1188, 132] on link at bounding box center [1189, 132] width 17 height 8
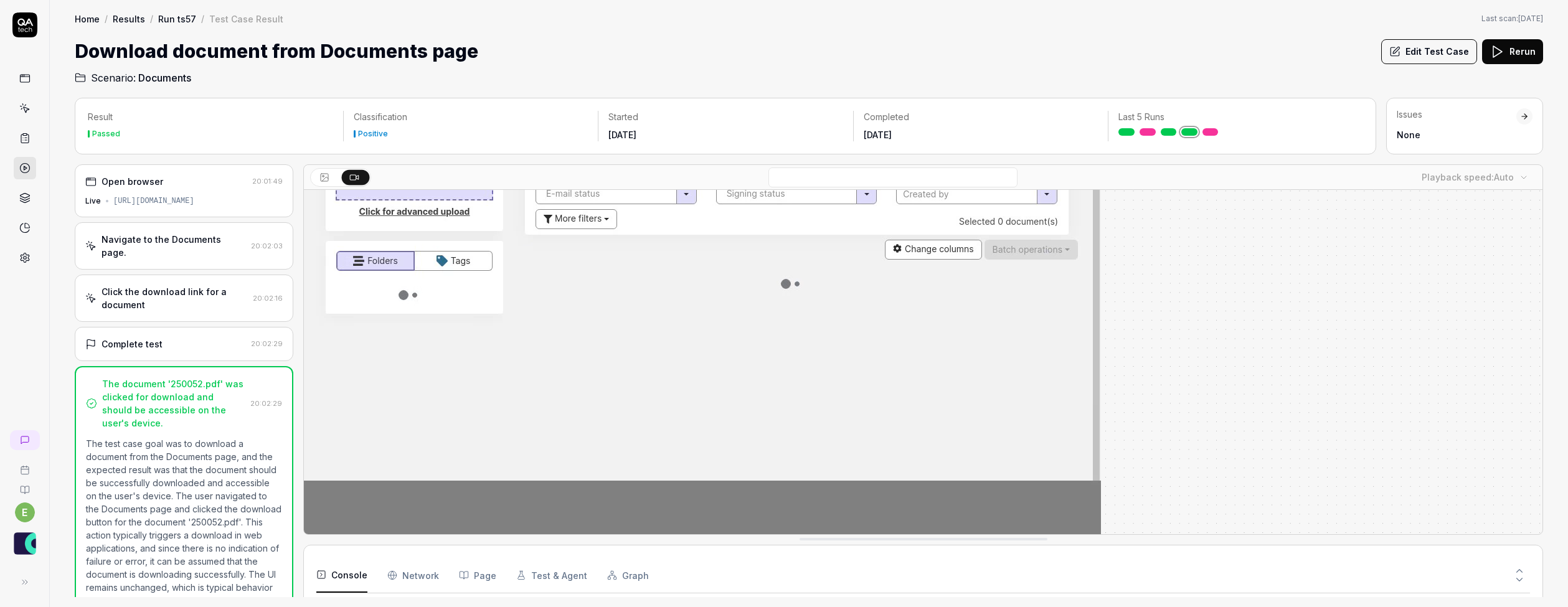
click at [1210, 132] on link at bounding box center [1211, 132] width 17 height 8
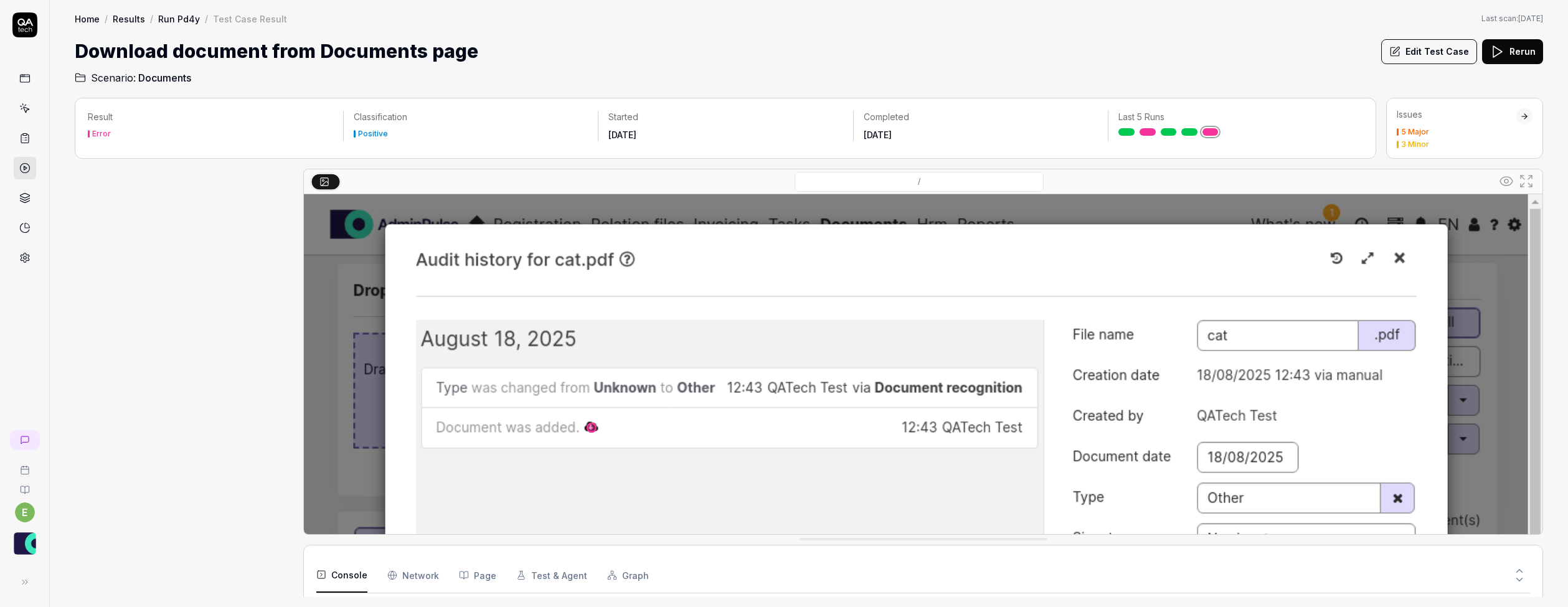
scroll to position [193, 0]
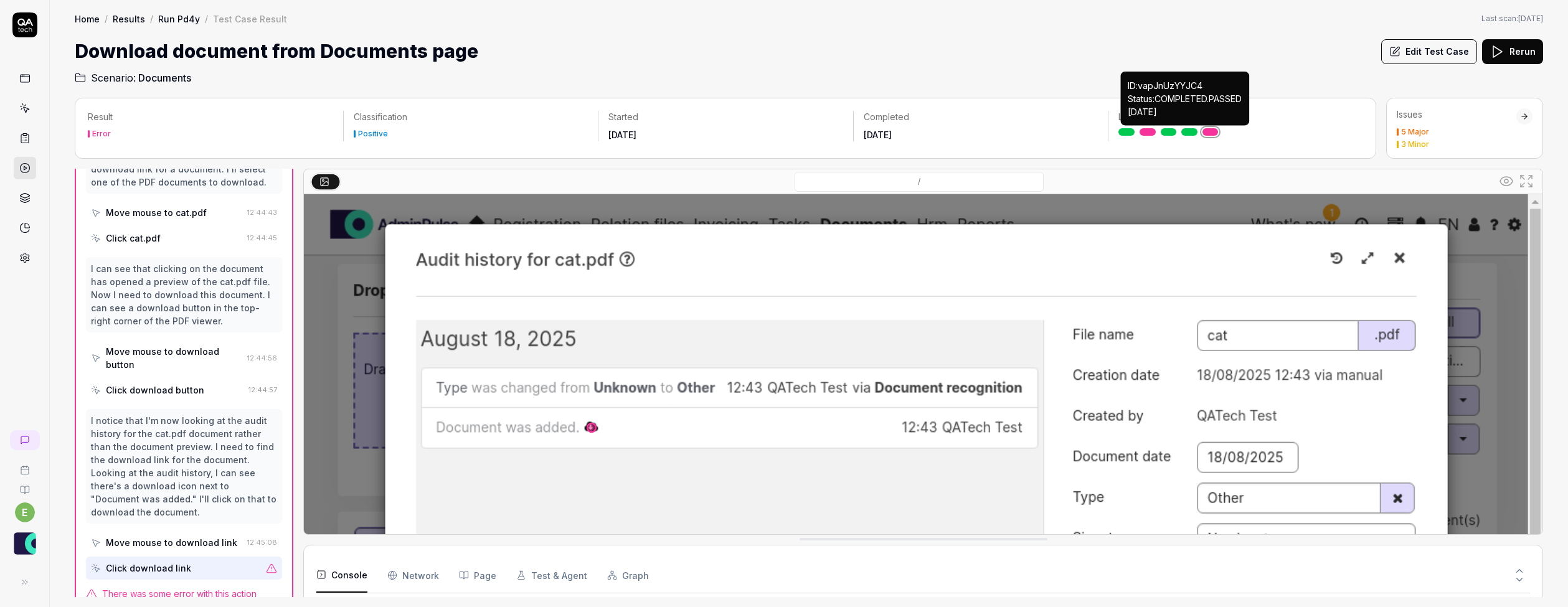
click at [1188, 129] on link at bounding box center [1189, 132] width 17 height 8
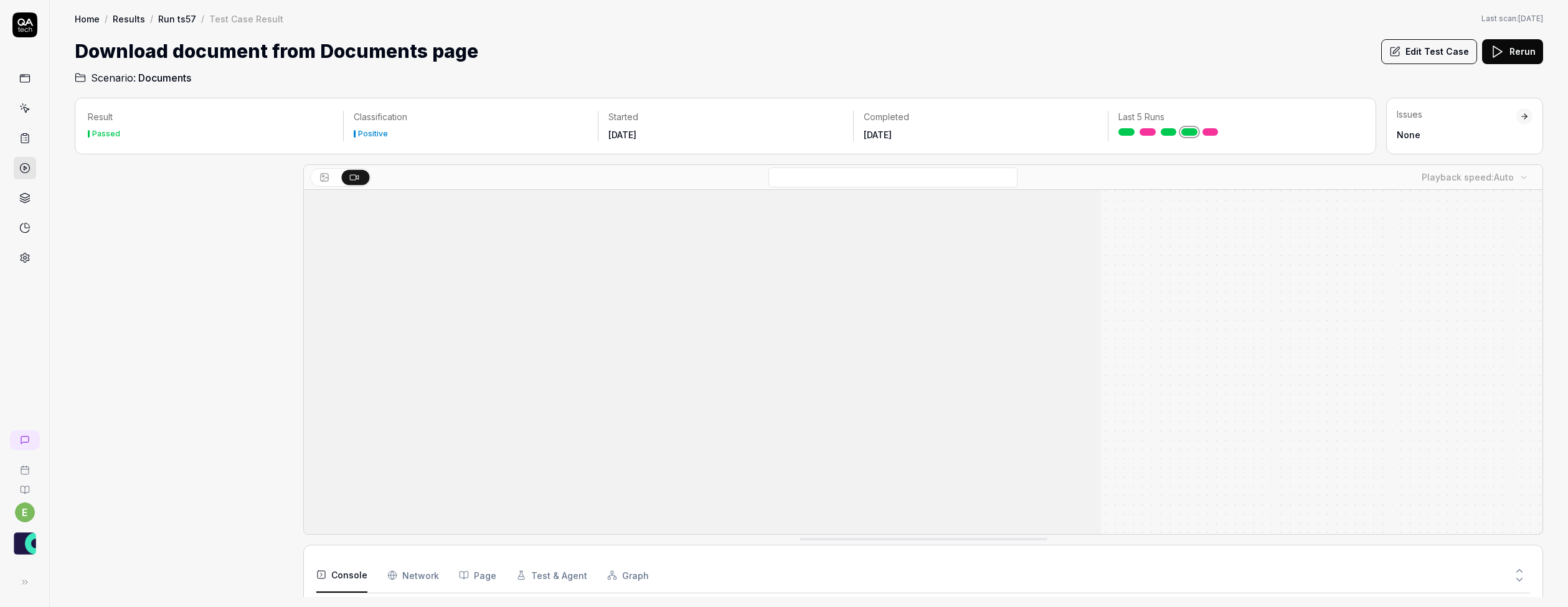
scroll to position [48, 0]
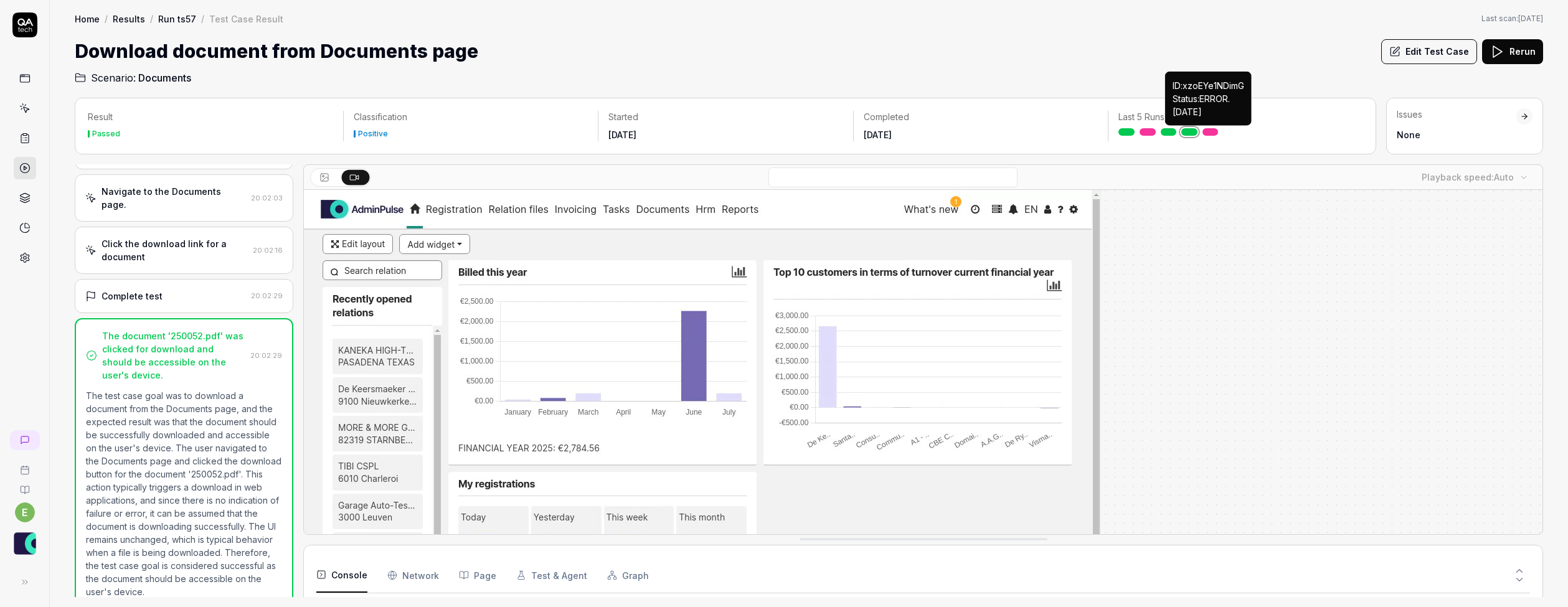
click at [1217, 132] on link at bounding box center [1211, 132] width 17 height 8
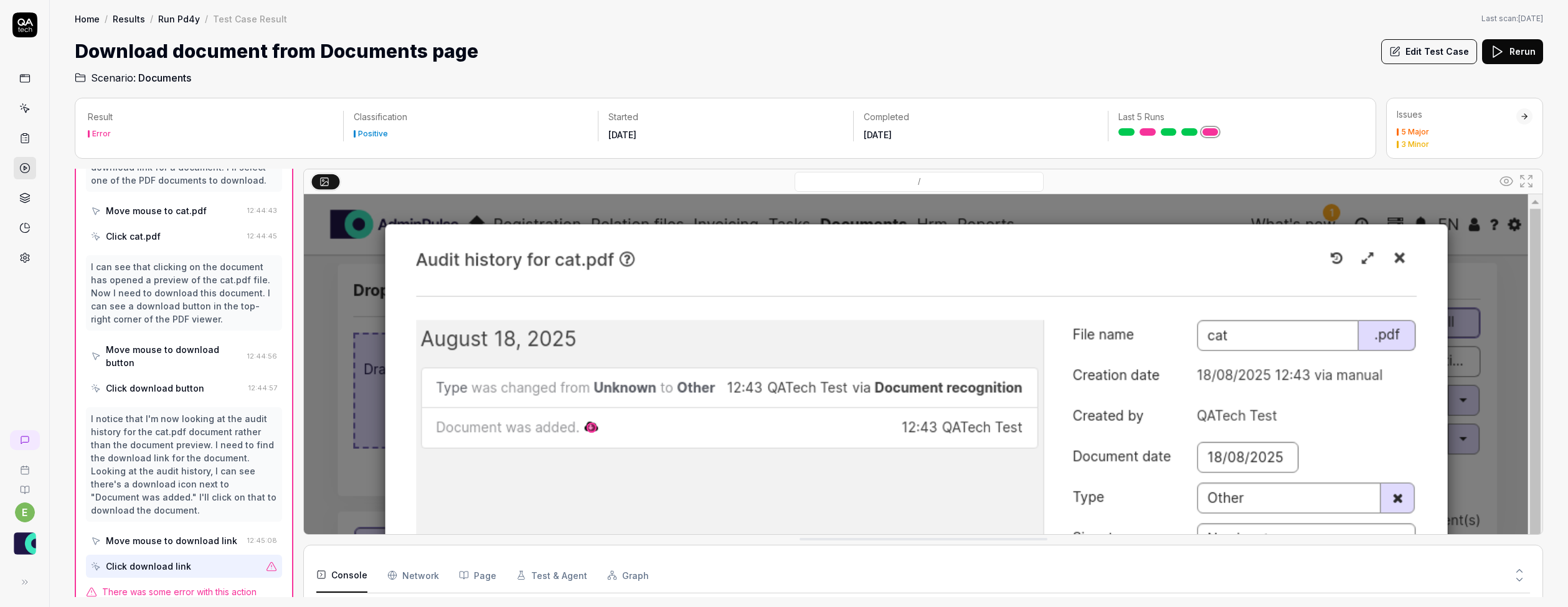
scroll to position [193, 0]
click at [1417, 141] on div "3 Minor" at bounding box center [1414, 144] width 28 height 8
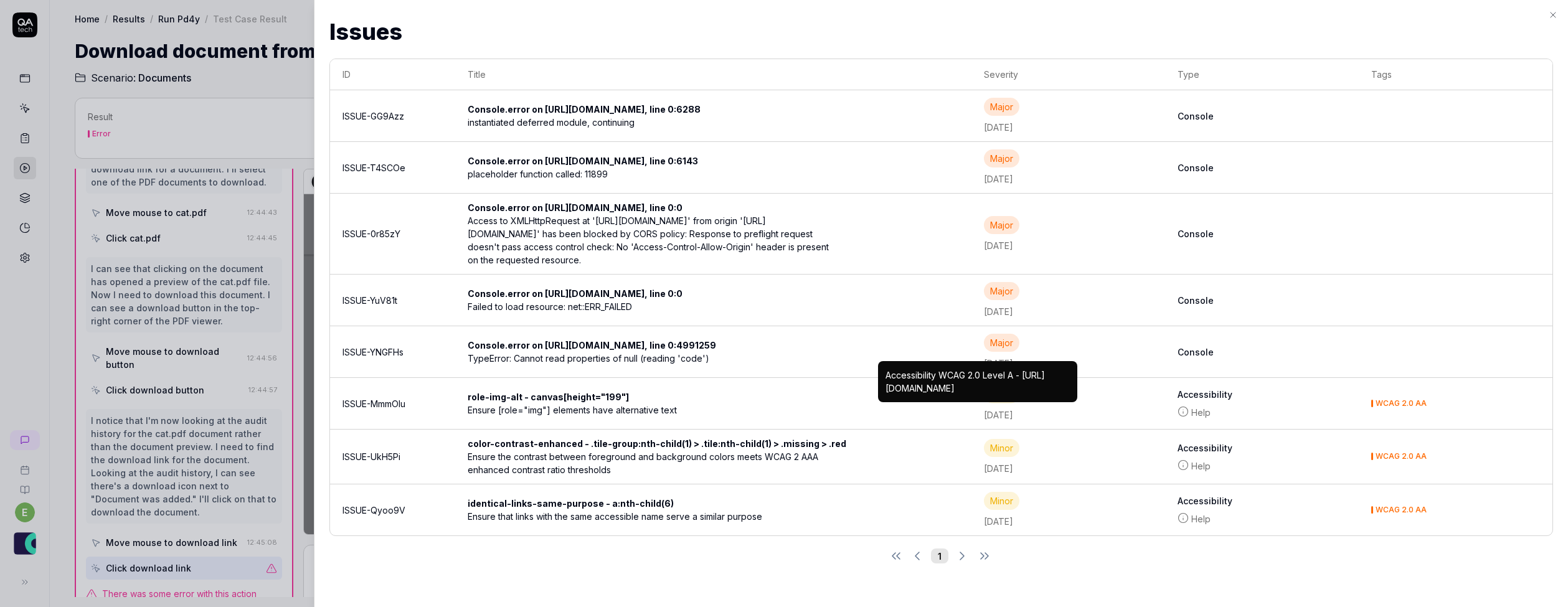
scroll to position [701, 0]
click at [283, 80] on div at bounding box center [784, 303] width 1568 height 607
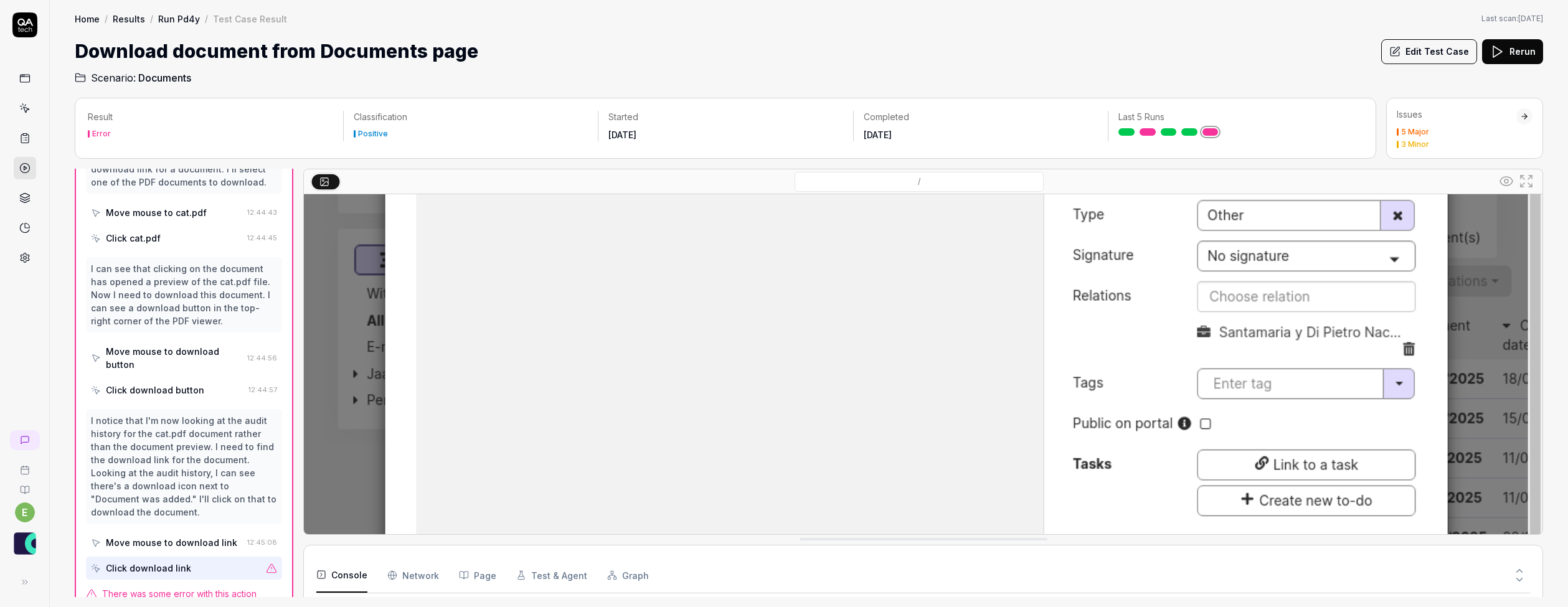
scroll to position [289, 0]
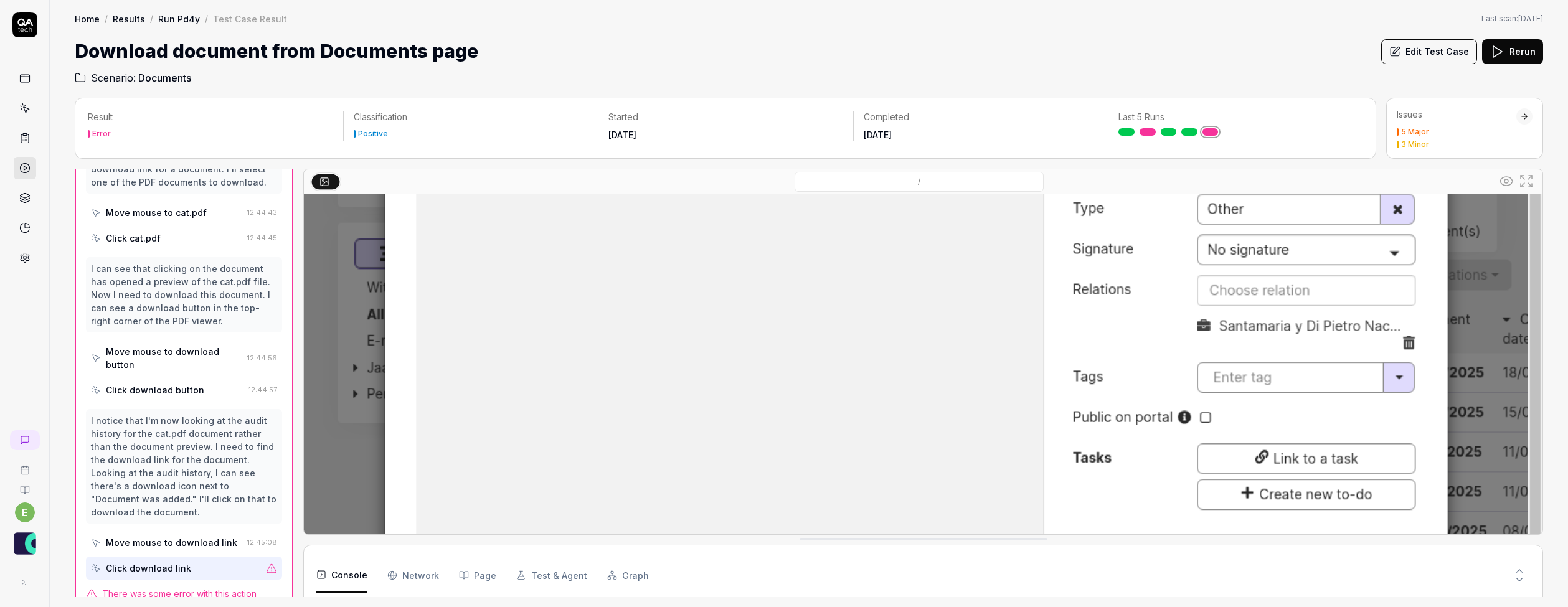
click at [1448, 53] on button "Edit Test Case" at bounding box center [1429, 51] width 96 height 25
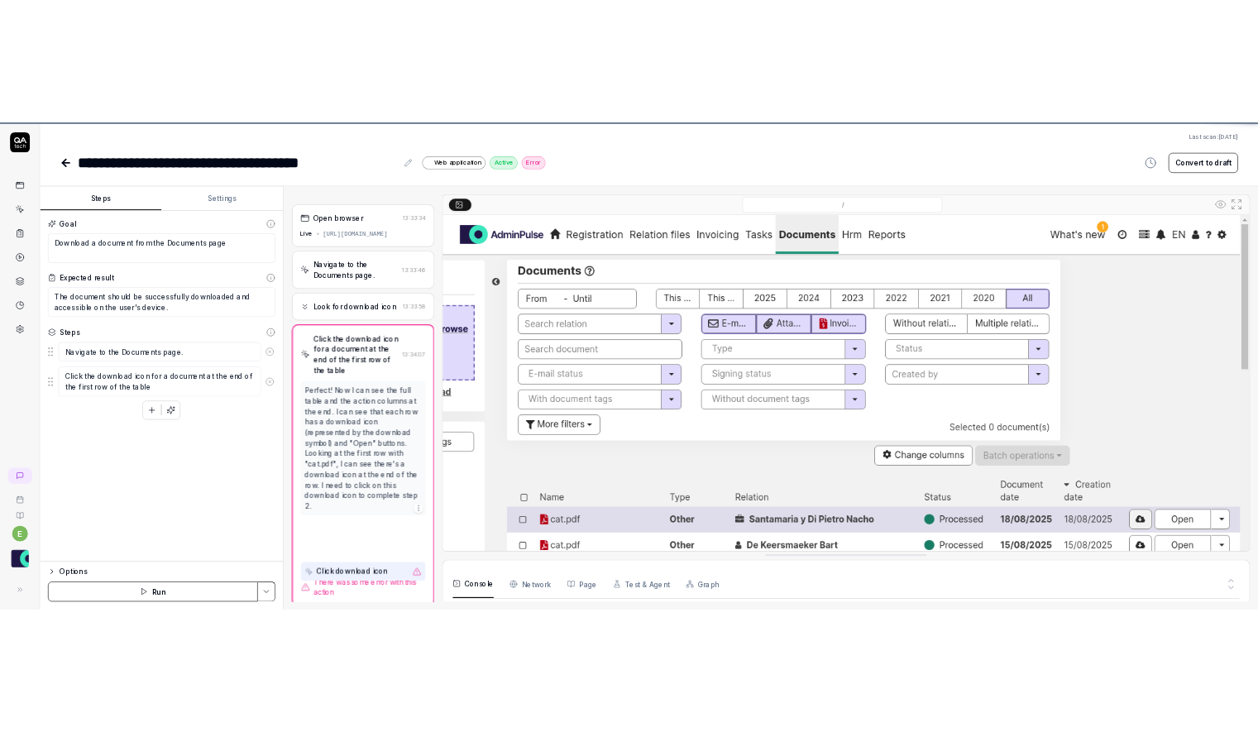
scroll to position [295, 0]
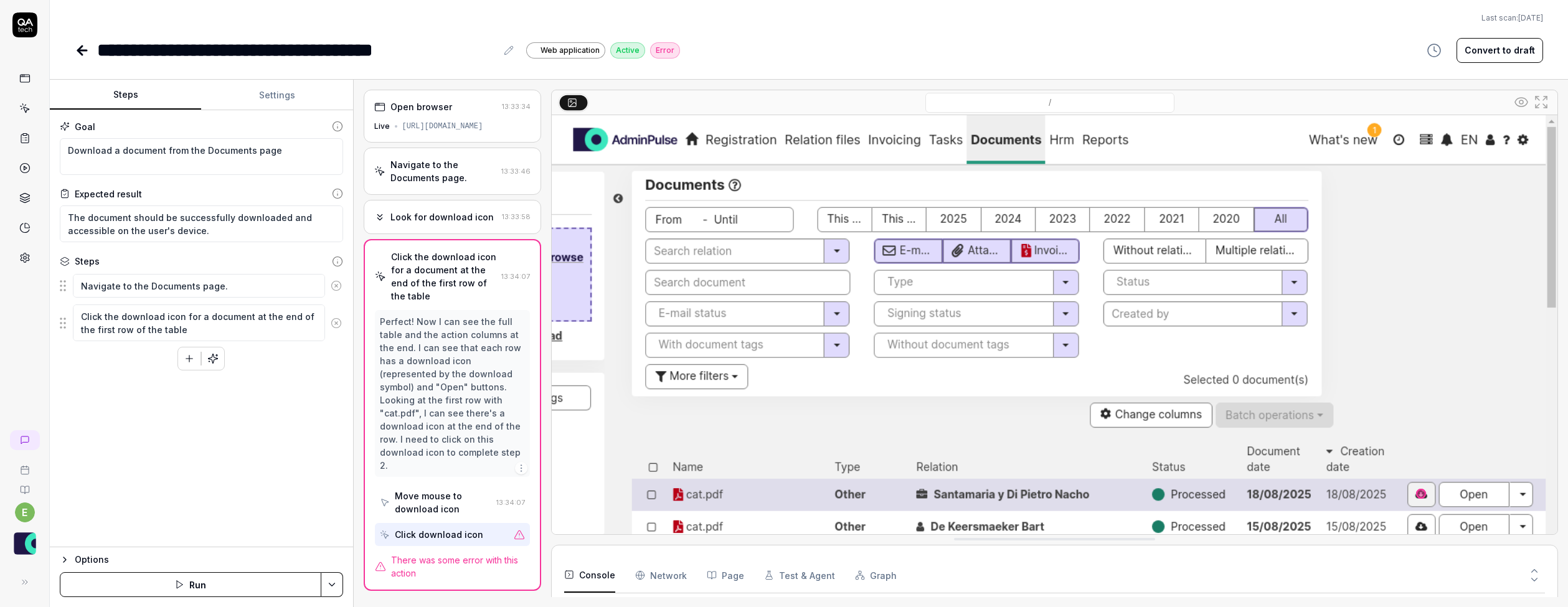
click at [251, 574] on button "Run" at bounding box center [190, 584] width 261 height 25
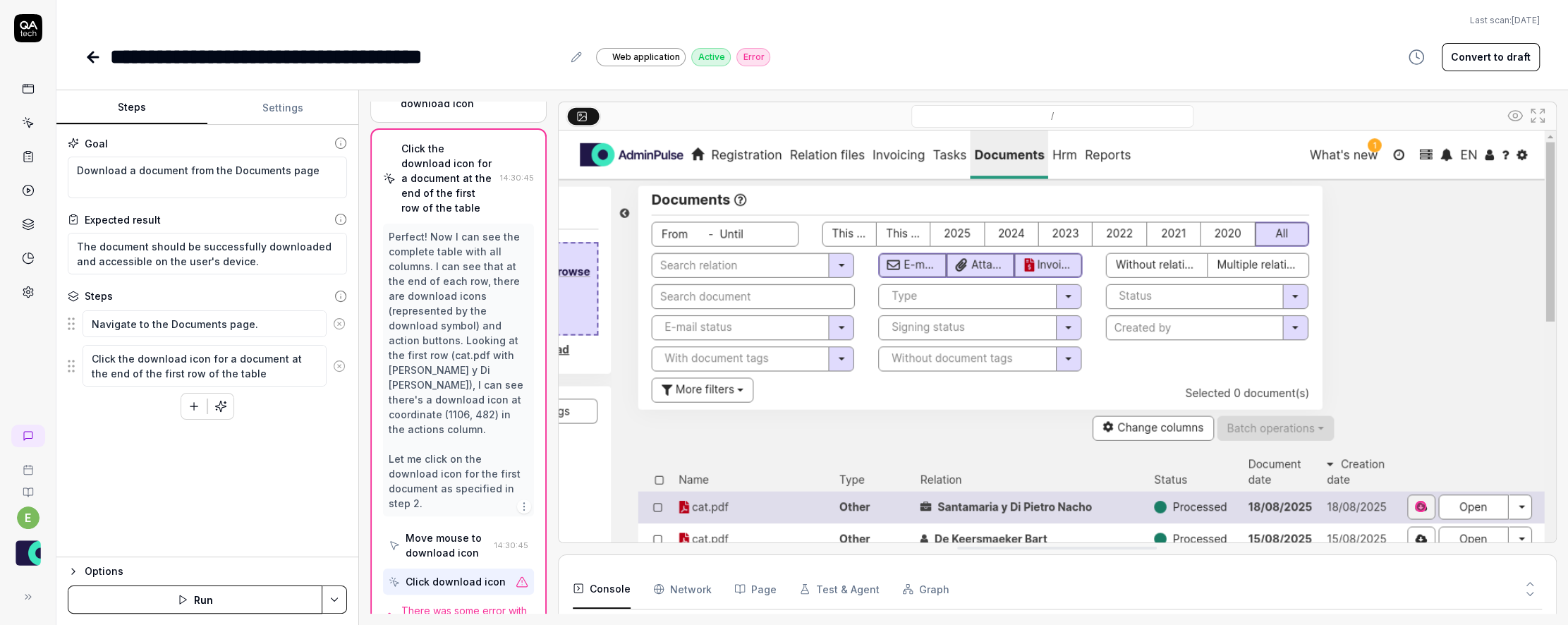
scroll to position [211, 0]
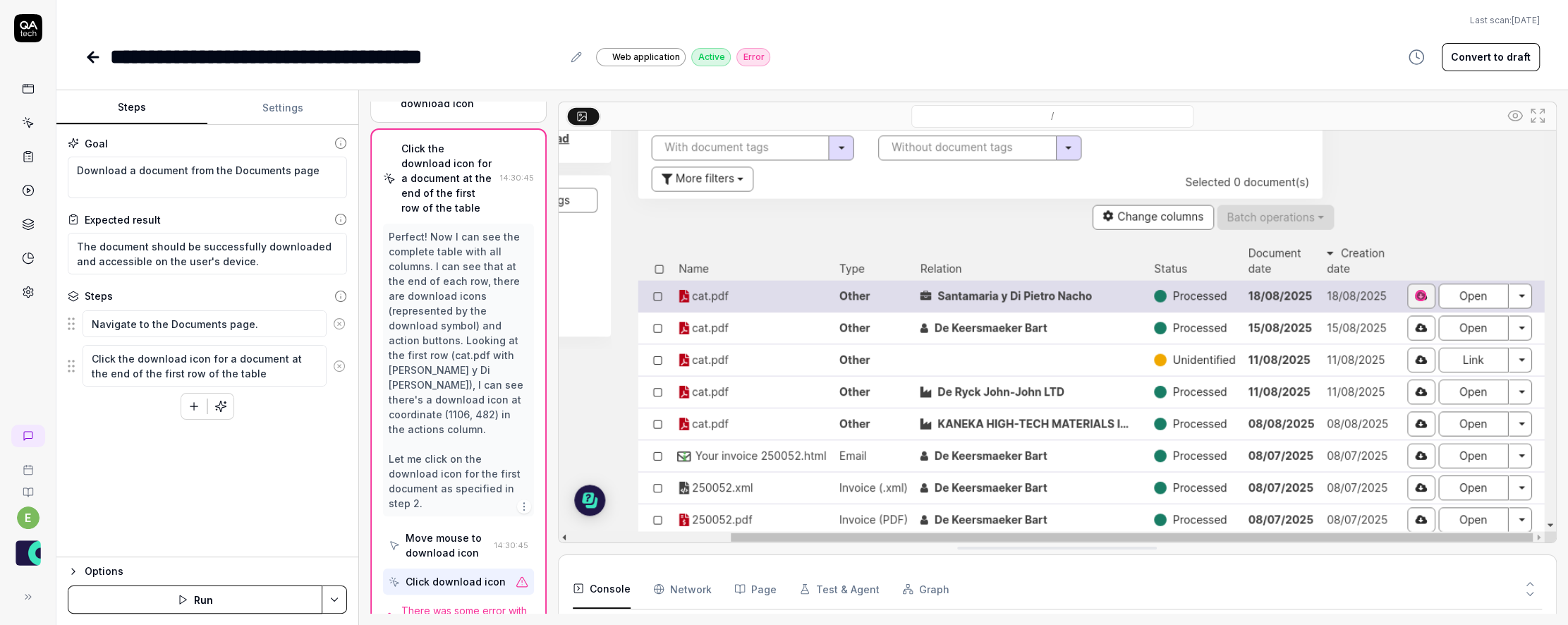
click at [605, 587] on button "Console" at bounding box center [602, 589] width 58 height 39
click at [700, 592] on Requests "Network" at bounding box center [682, 589] width 59 height 39
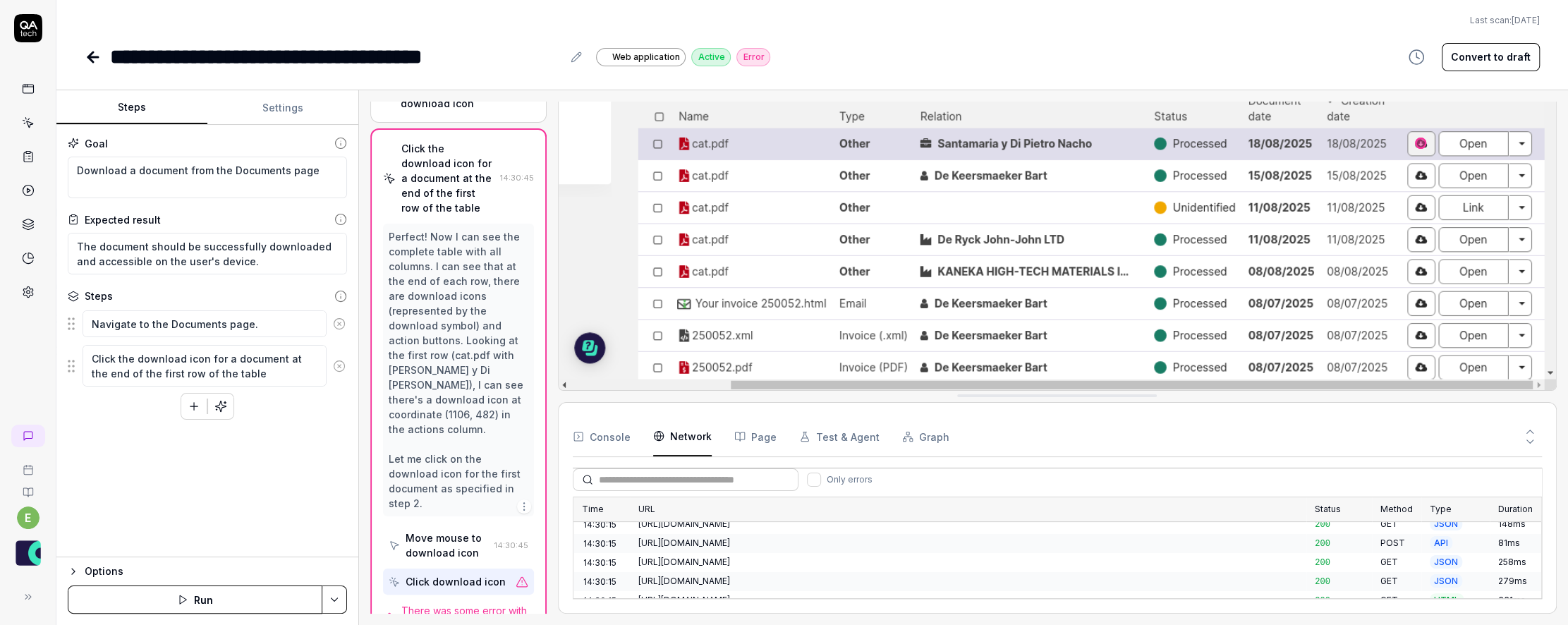
click at [825, 454] on div "[URL][DOMAIN_NAME]" at bounding box center [969, 448] width 660 height 13
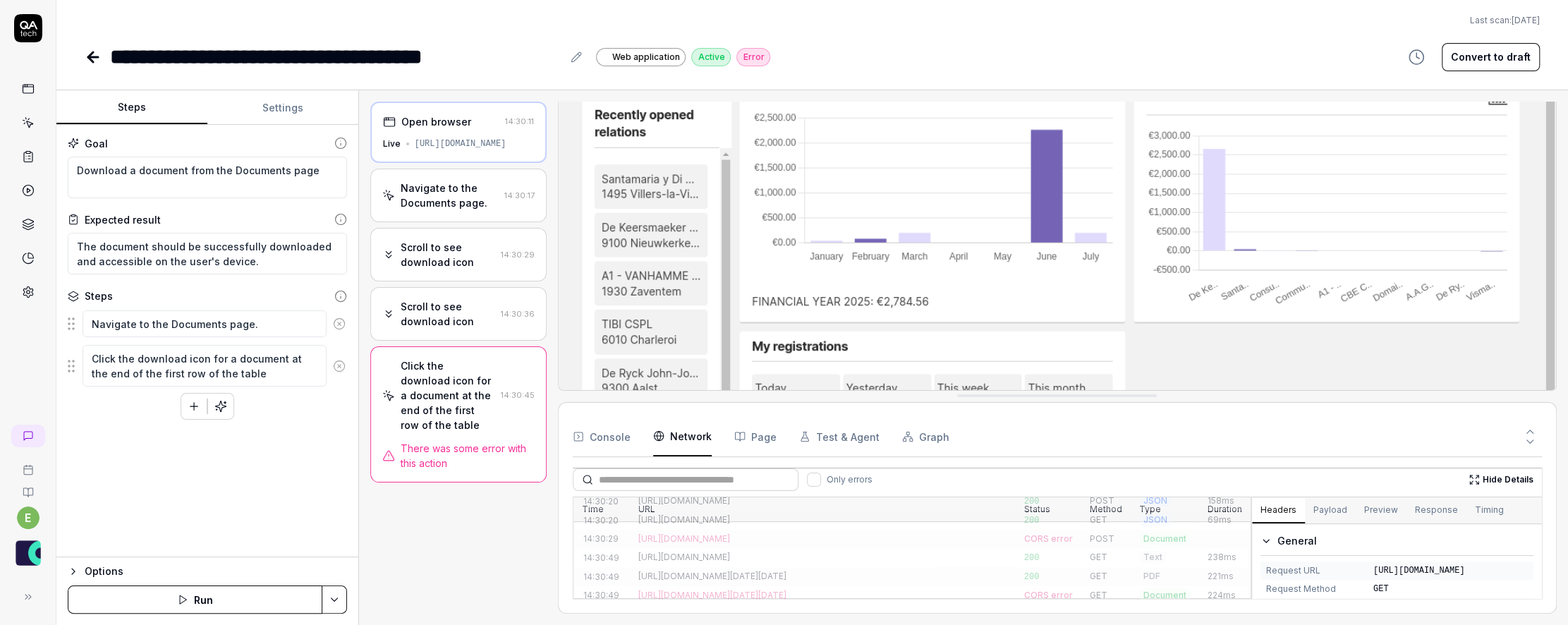
scroll to position [795, 0]
click at [853, 586] on div "[URL][DOMAIN_NAME][DATE][DATE]" at bounding box center [823, 592] width 369 height 13
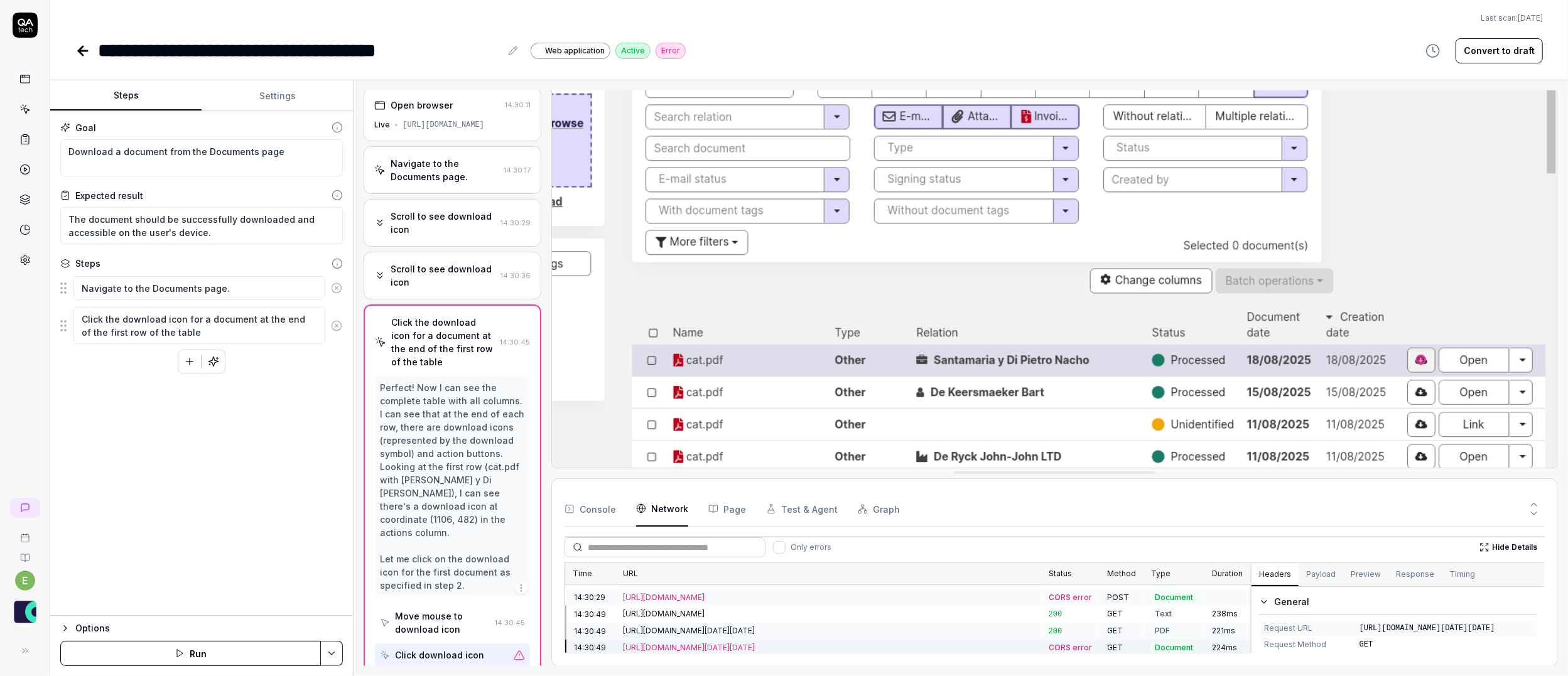
scroll to position [0, 0]
click at [184, 357] on button "button" at bounding box center [190, 362] width 23 height 23
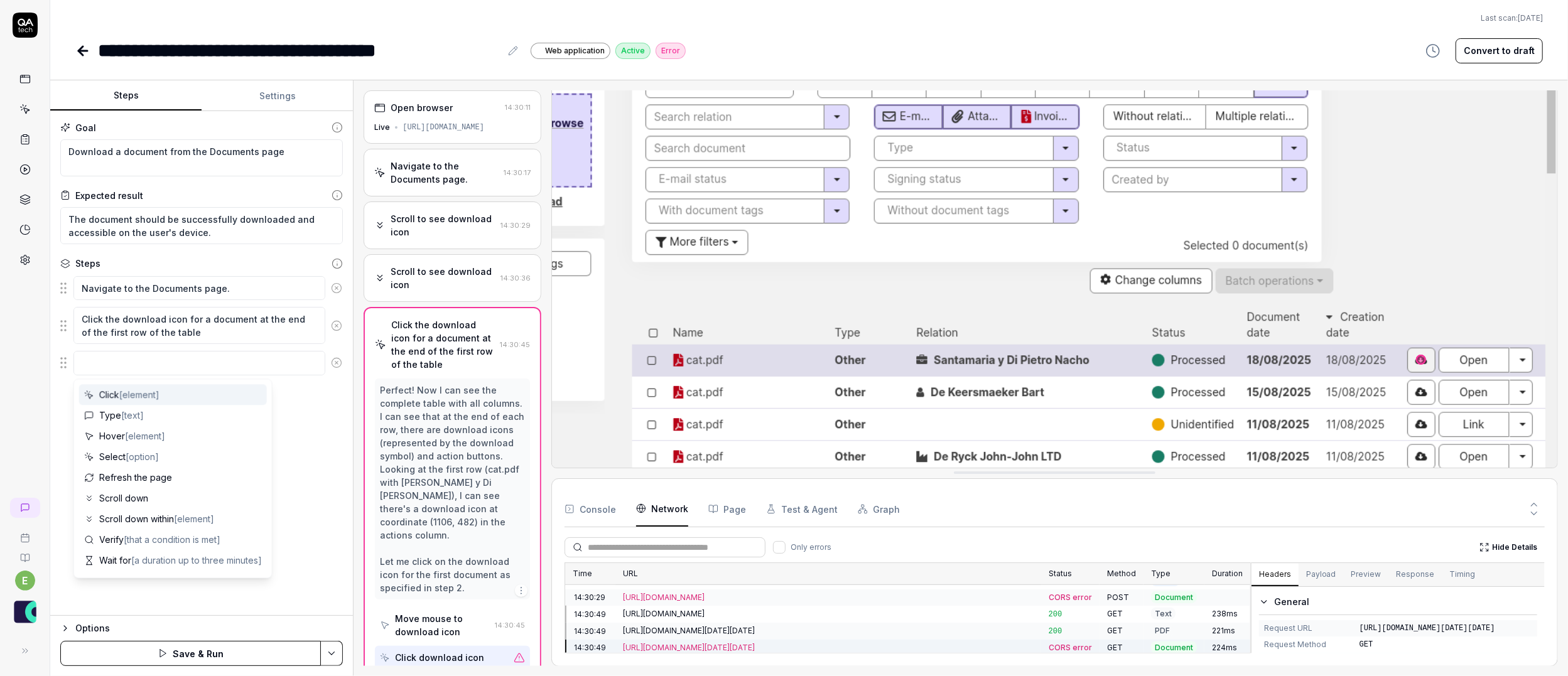
click at [184, 357] on textarea at bounding box center [200, 362] width 252 height 24
click at [147, 396] on span "[element]" at bounding box center [139, 395] width 40 height 11
type textarea "*"
type textarea "Click"
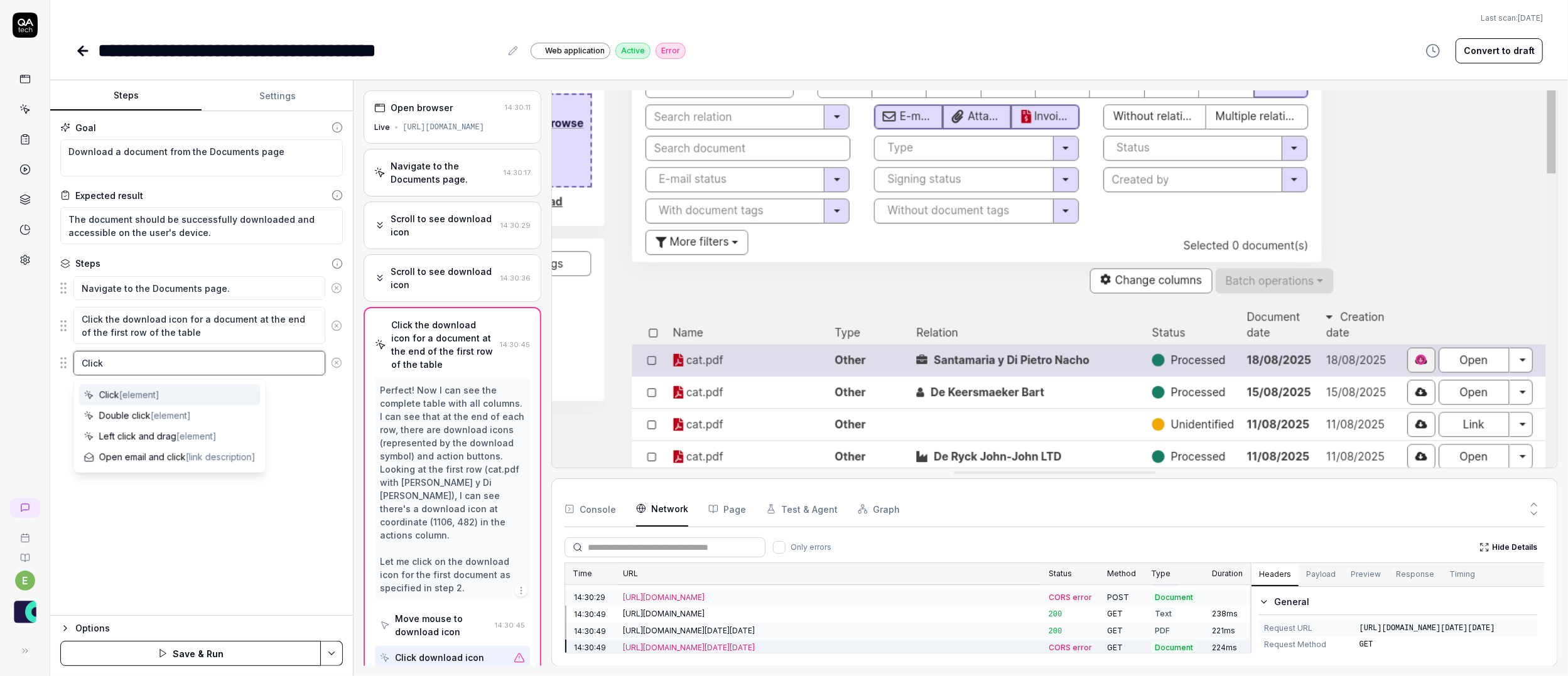
type textarea "*"
type textarea "Click o"
type textarea "*"
type textarea "Click on"
type textarea "*"
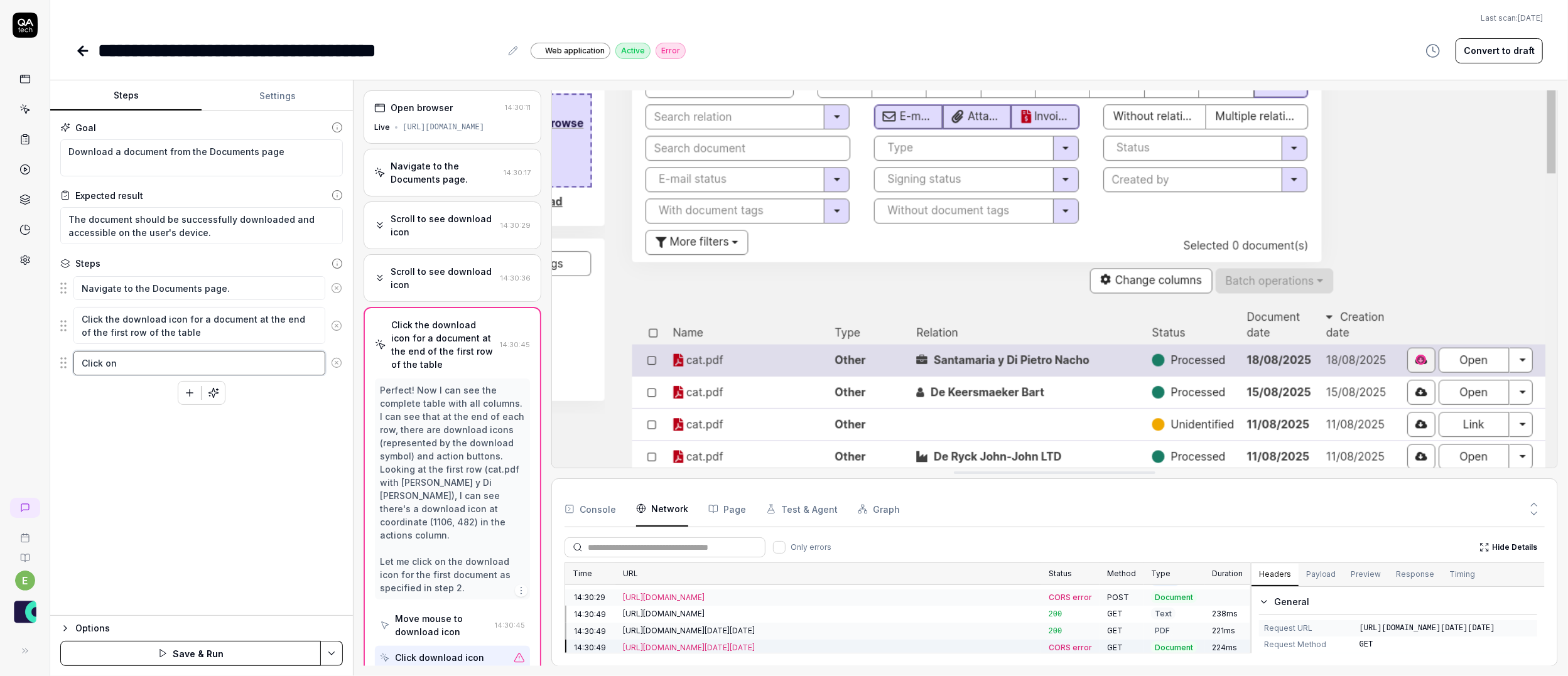
type textarea "Click on"
type textarea "*"
type textarea "Click on t"
type textarea "*"
type textarea "Click on th"
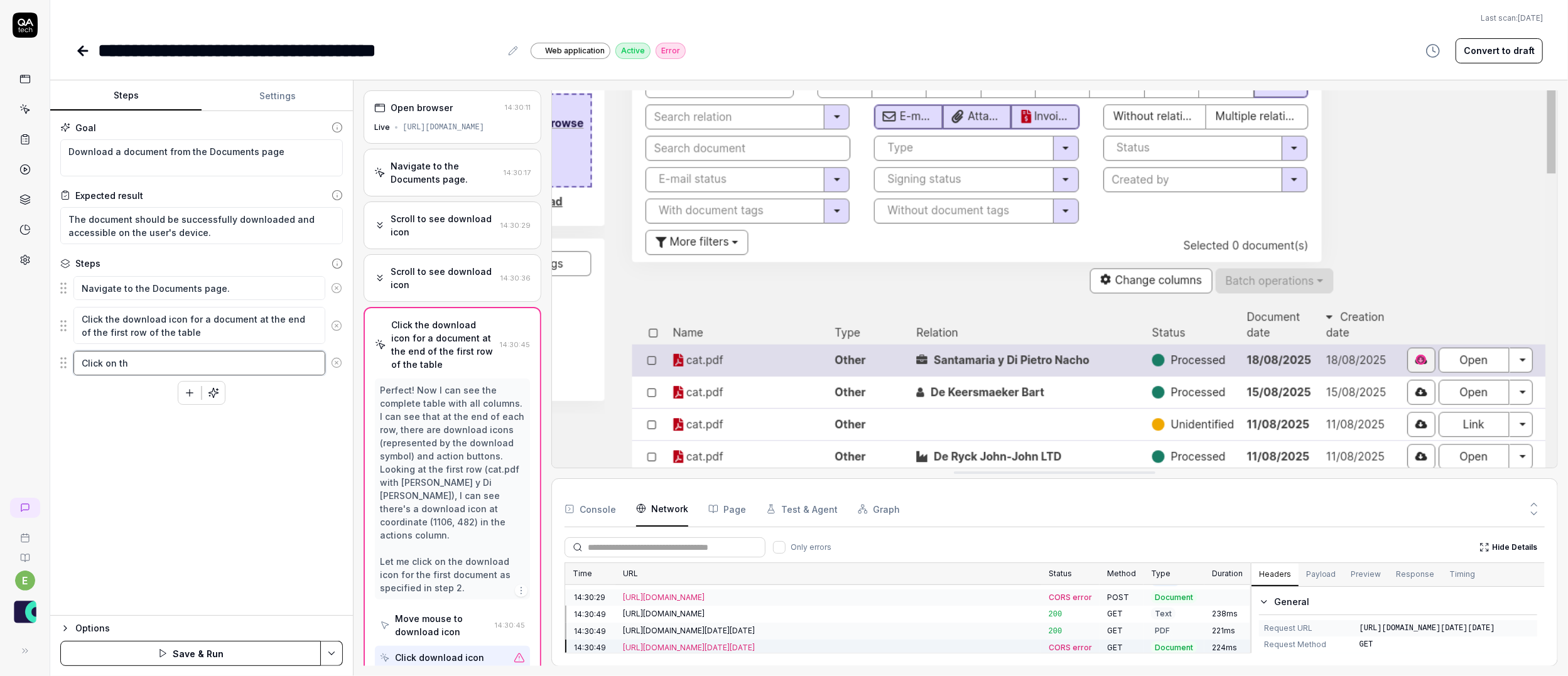
type textarea "*"
type textarea "Click on the"
type textarea "*"
type textarea "Click on the"
type textarea "*"
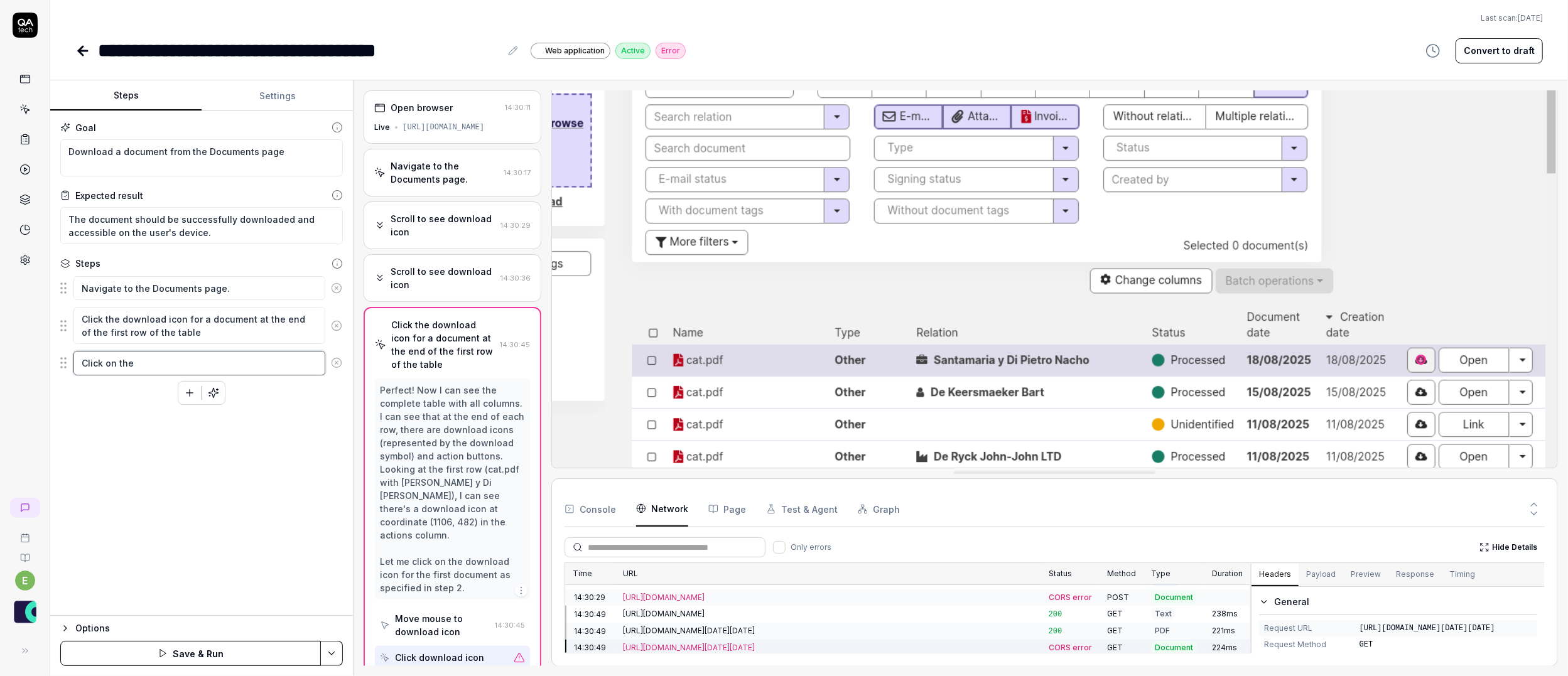
type textarea "Click on the n"
type textarea "*"
type textarea "Click on the na"
type textarea "*"
type textarea "Click on the nam"
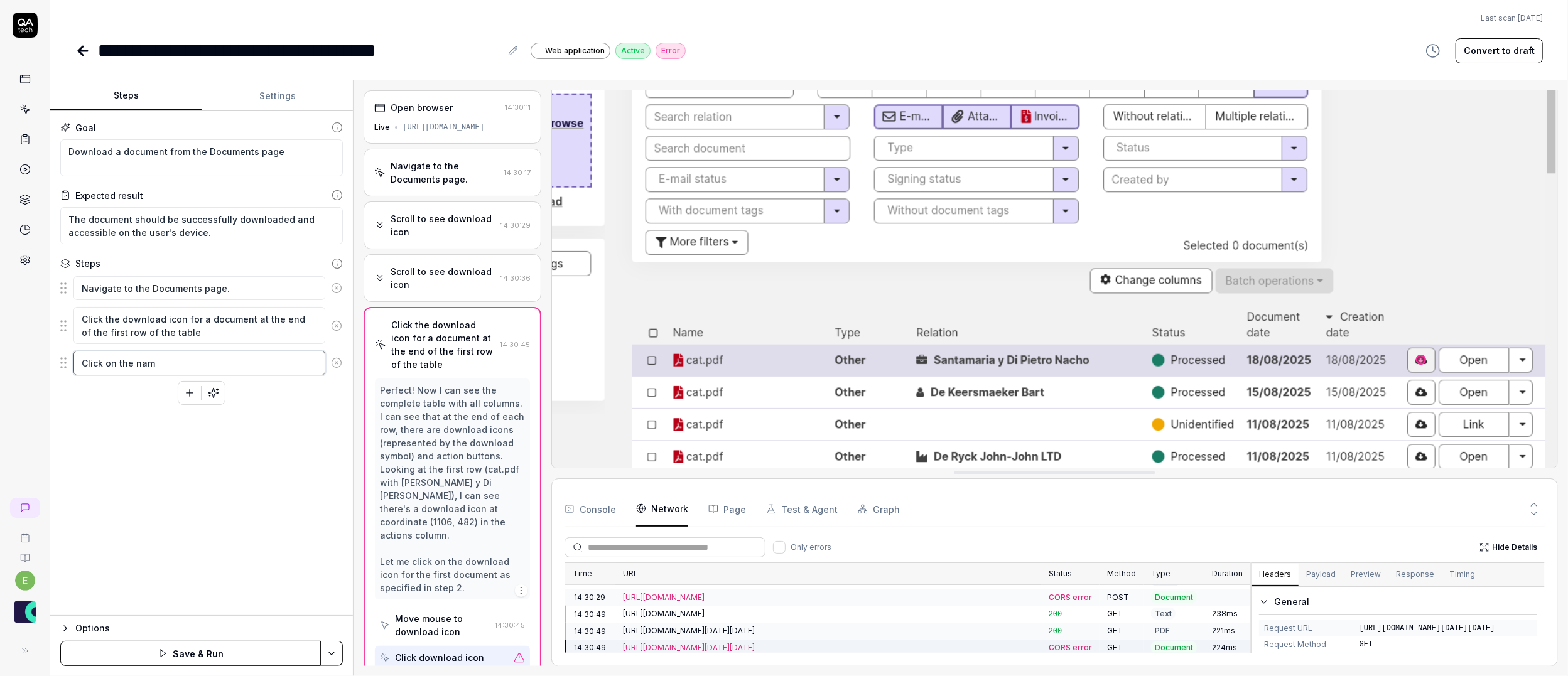
type textarea "*"
type textarea "Click on the name"
type textarea "*"
type textarea "Click on the name"
type textarea "*"
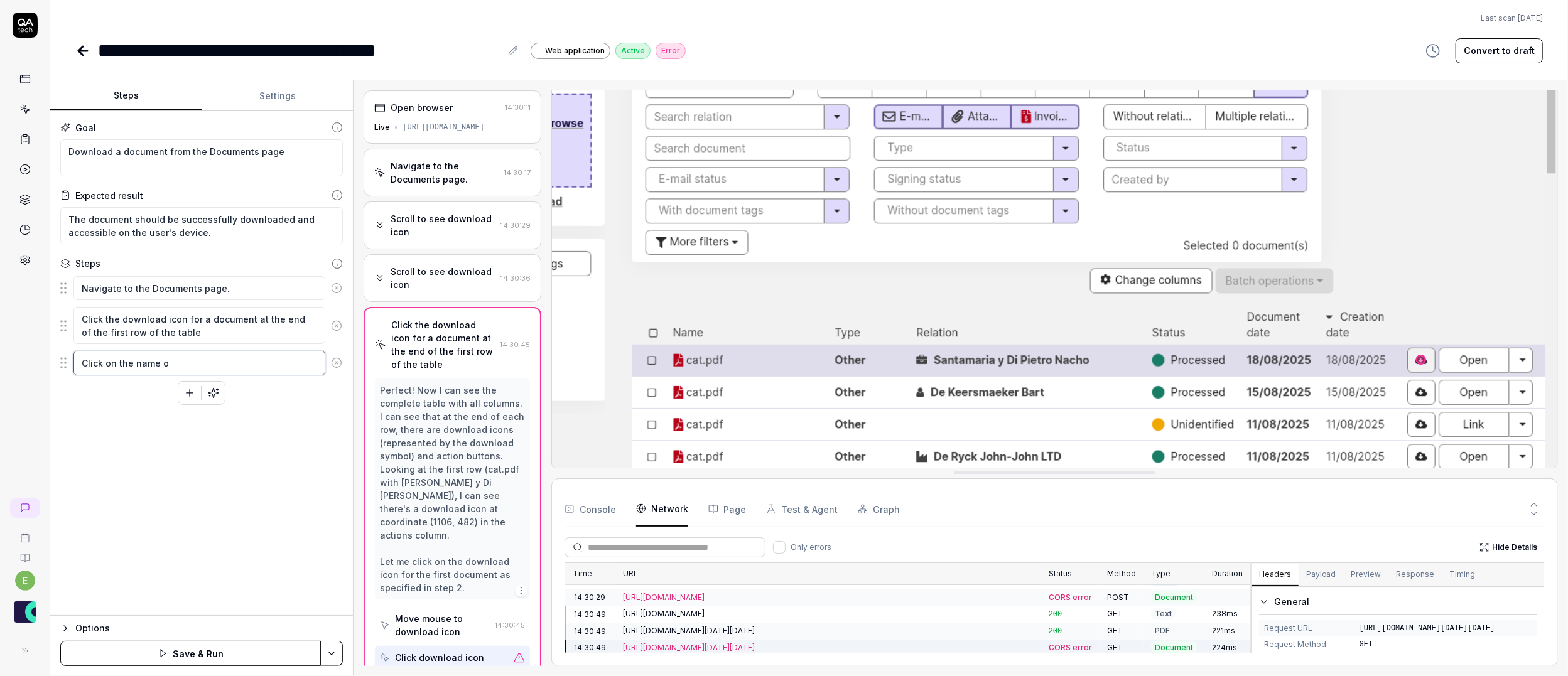
type textarea "Click on the name of"
type textarea "*"
type textarea "Click on the name of"
type textarea "*"
type textarea "Click on the name of t"
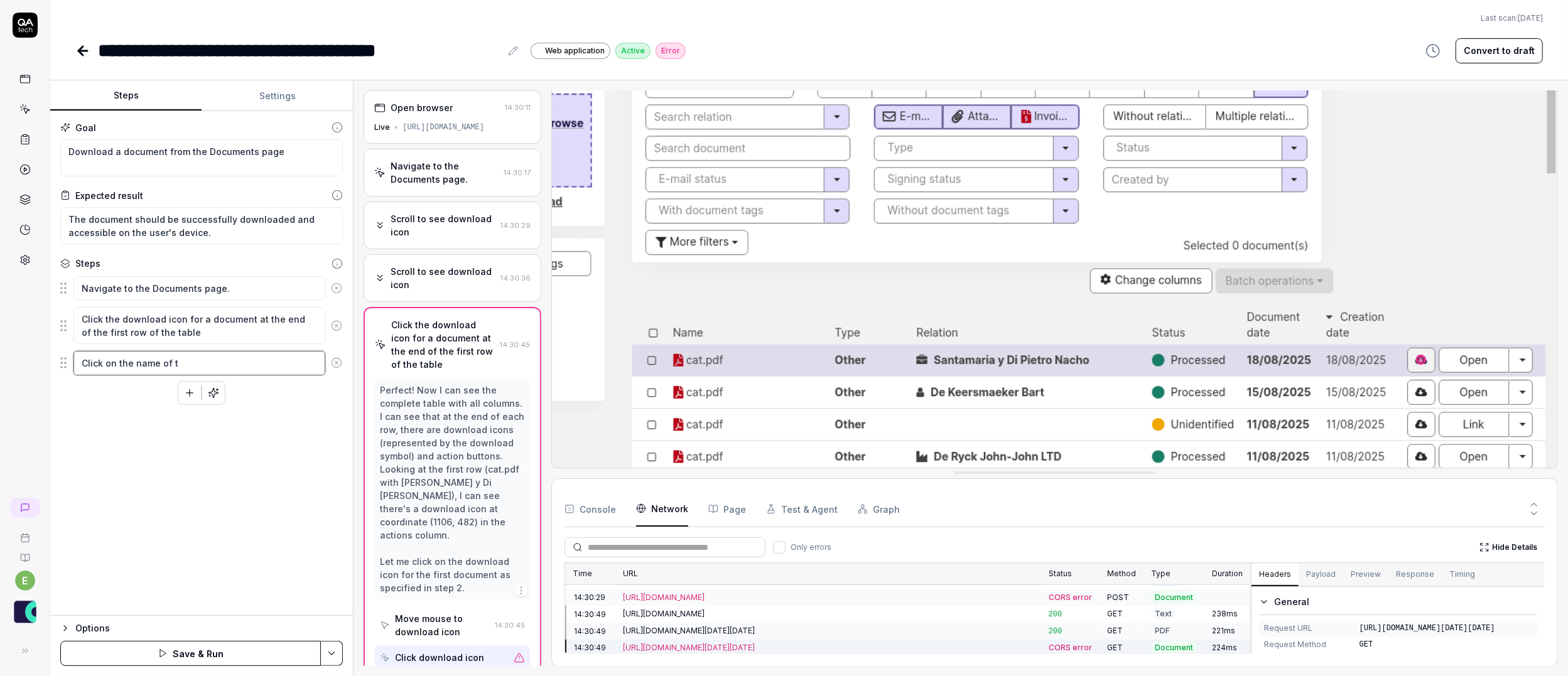
type textarea "*"
type textarea "Click on the name of th"
type textarea "*"
type textarea "Click on the name of the"
type textarea "*"
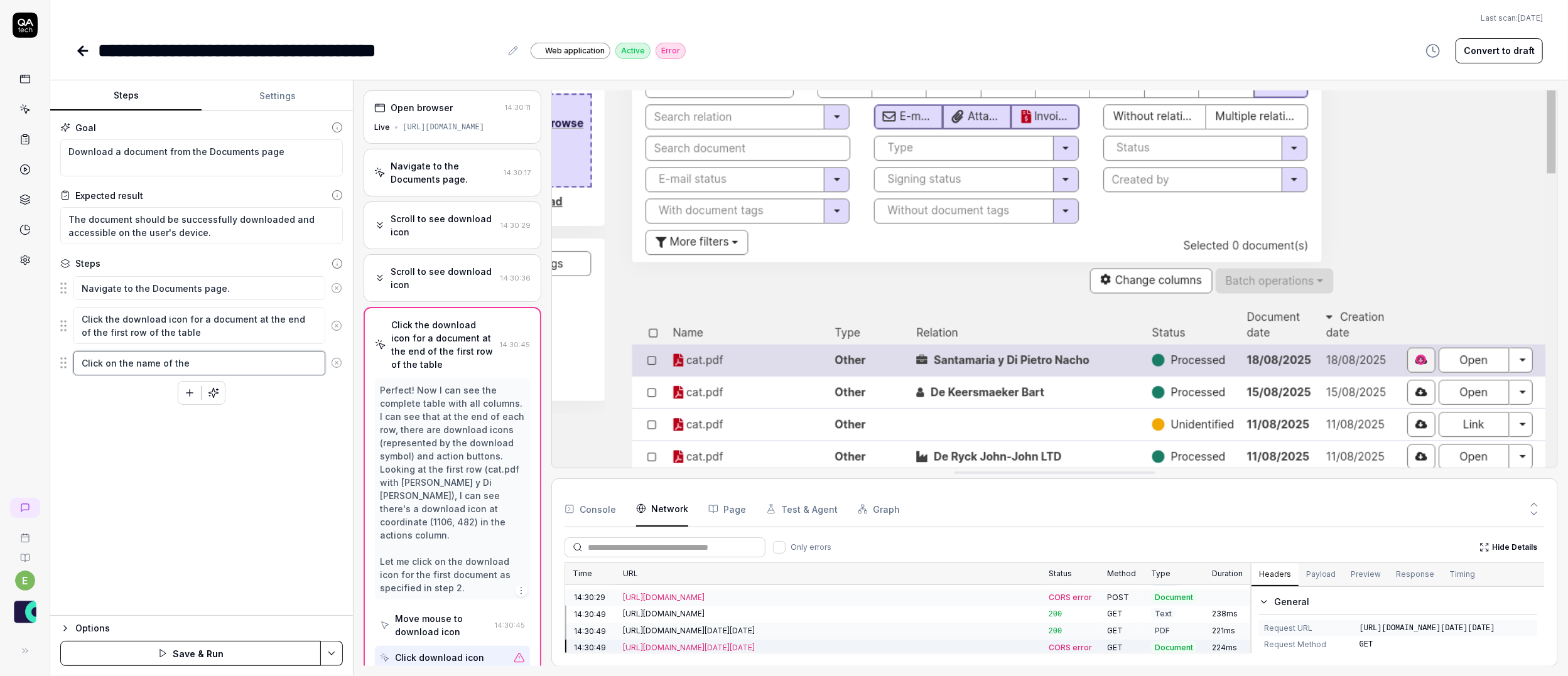
type textarea "Click on the name of the"
type textarea "*"
type textarea "Click on the name of the f"
type textarea "*"
type textarea "Click on the name of the fi"
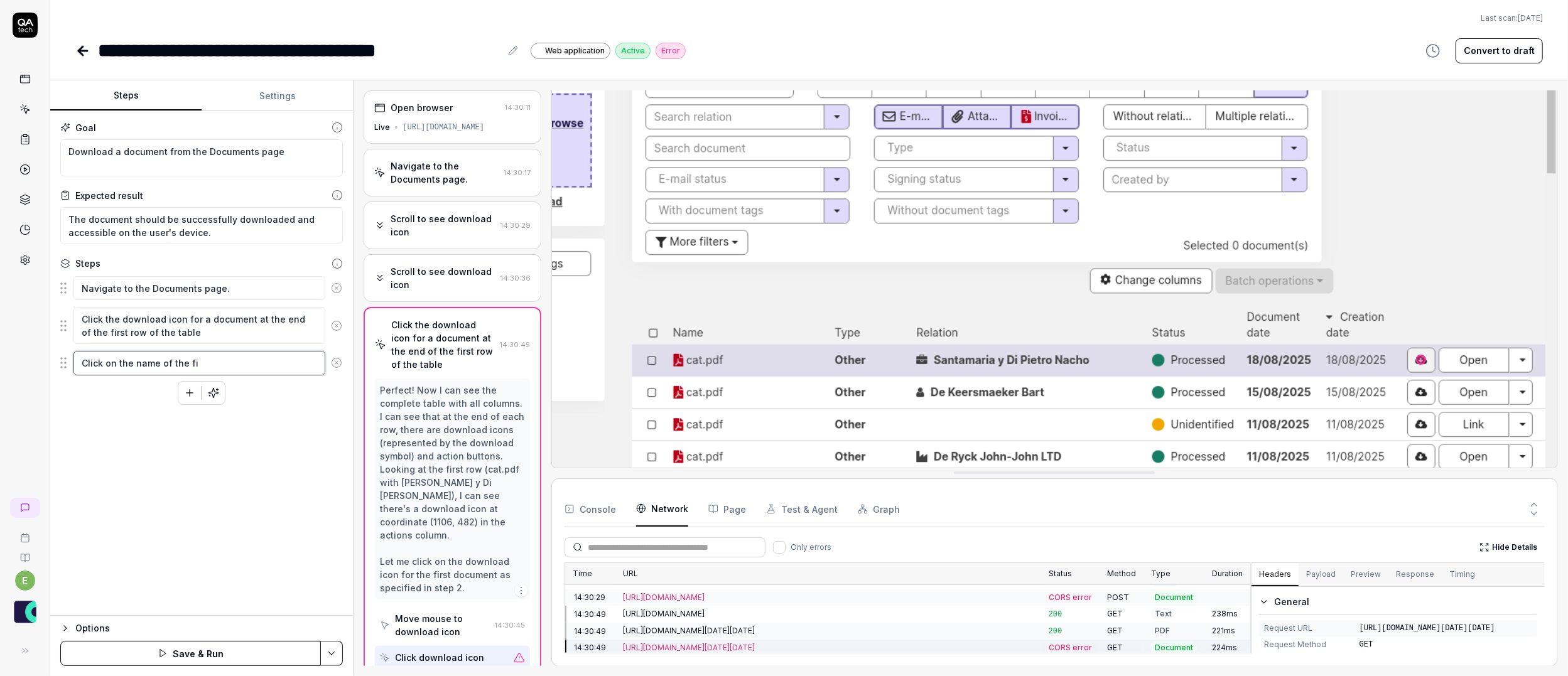
type textarea "*"
type textarea "Click on the name of the fir"
type textarea "*"
type textarea "Click on the name of the firs"
type textarea "*"
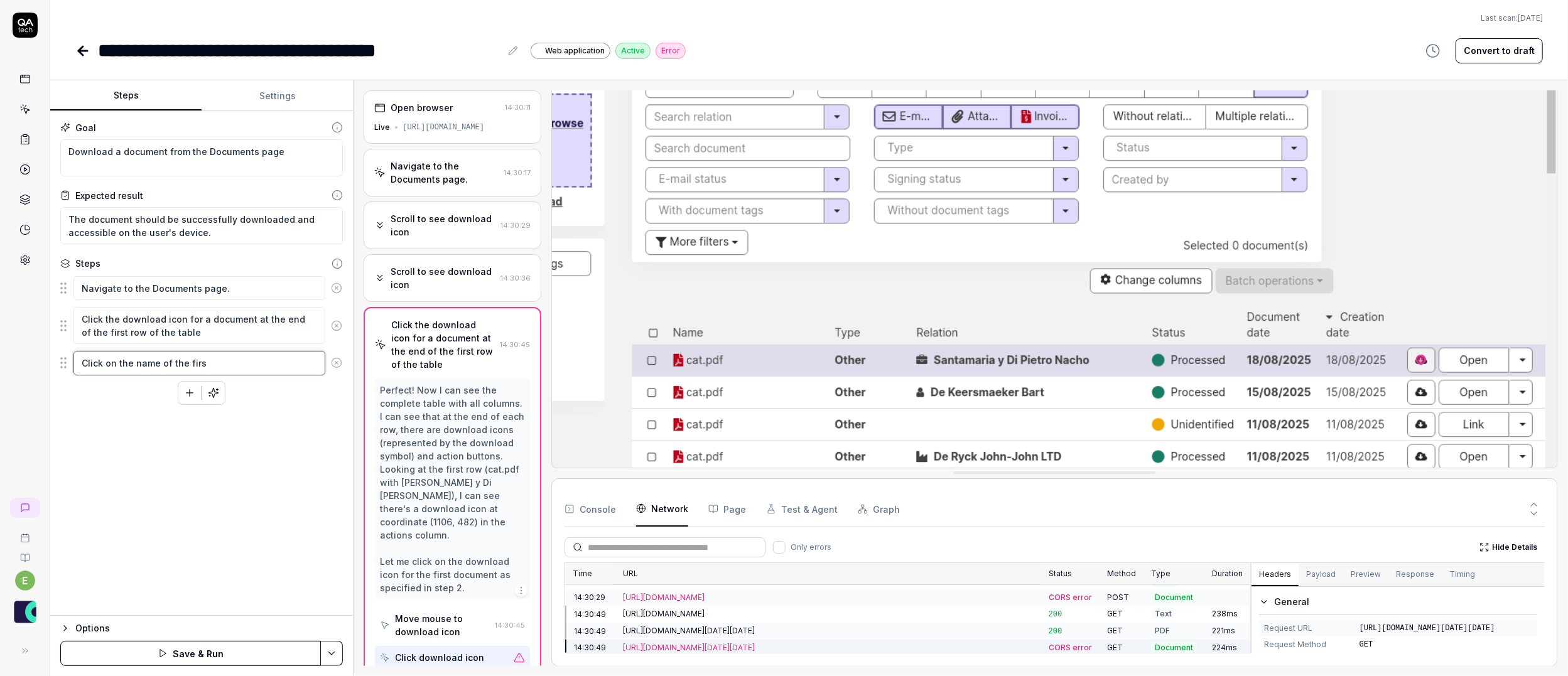
type textarea "Click on the name of the first"
type textarea "*"
type textarea "Click on the name of the first"
type textarea "*"
type textarea "Click on the name of the first d"
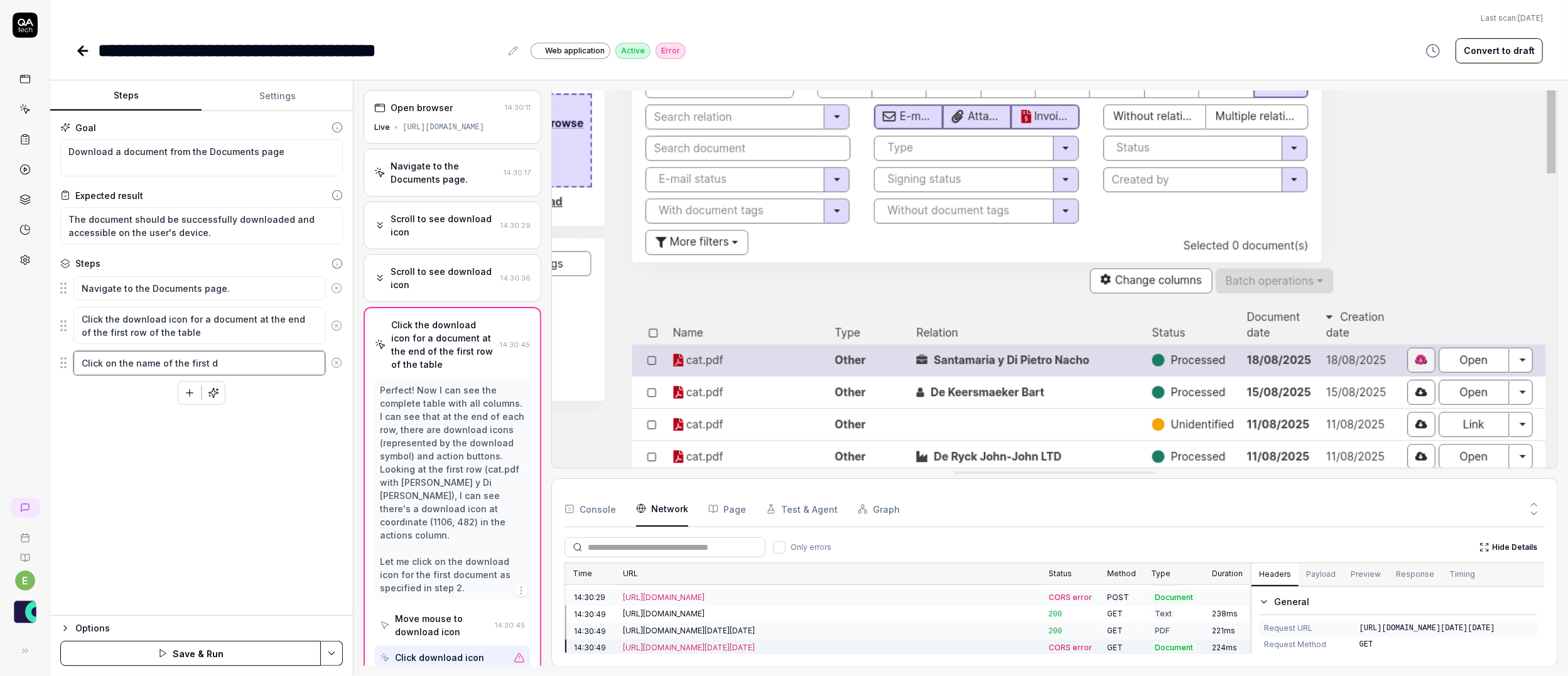
type textarea "*"
type textarea "Click on the name of the first do"
type textarea "*"
type textarea "Click on the name of the first doc"
type textarea "*"
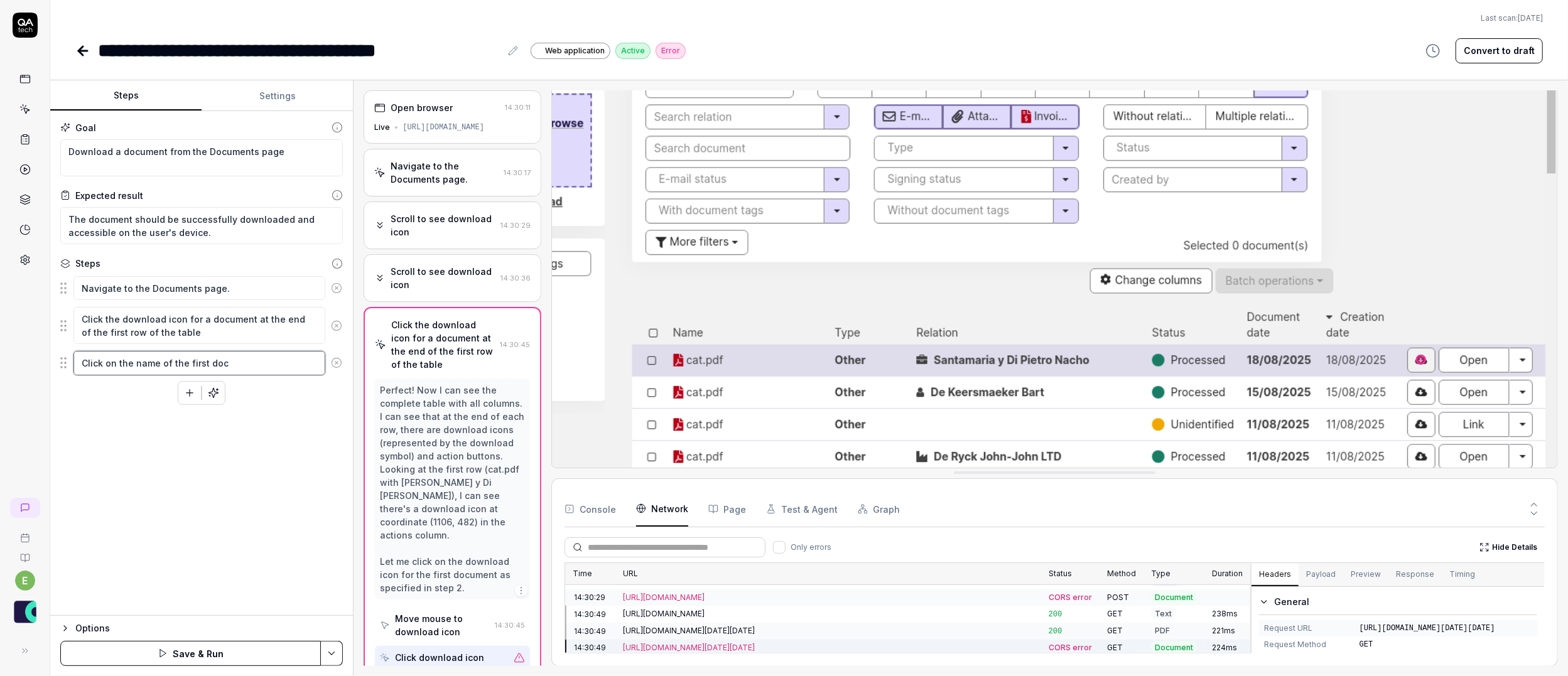
type textarea "Click on the name of the first docu"
type textarea "*"
type textarea "Click on the name of the first docum"
type textarea "*"
type textarea "Click on the name of the first docume"
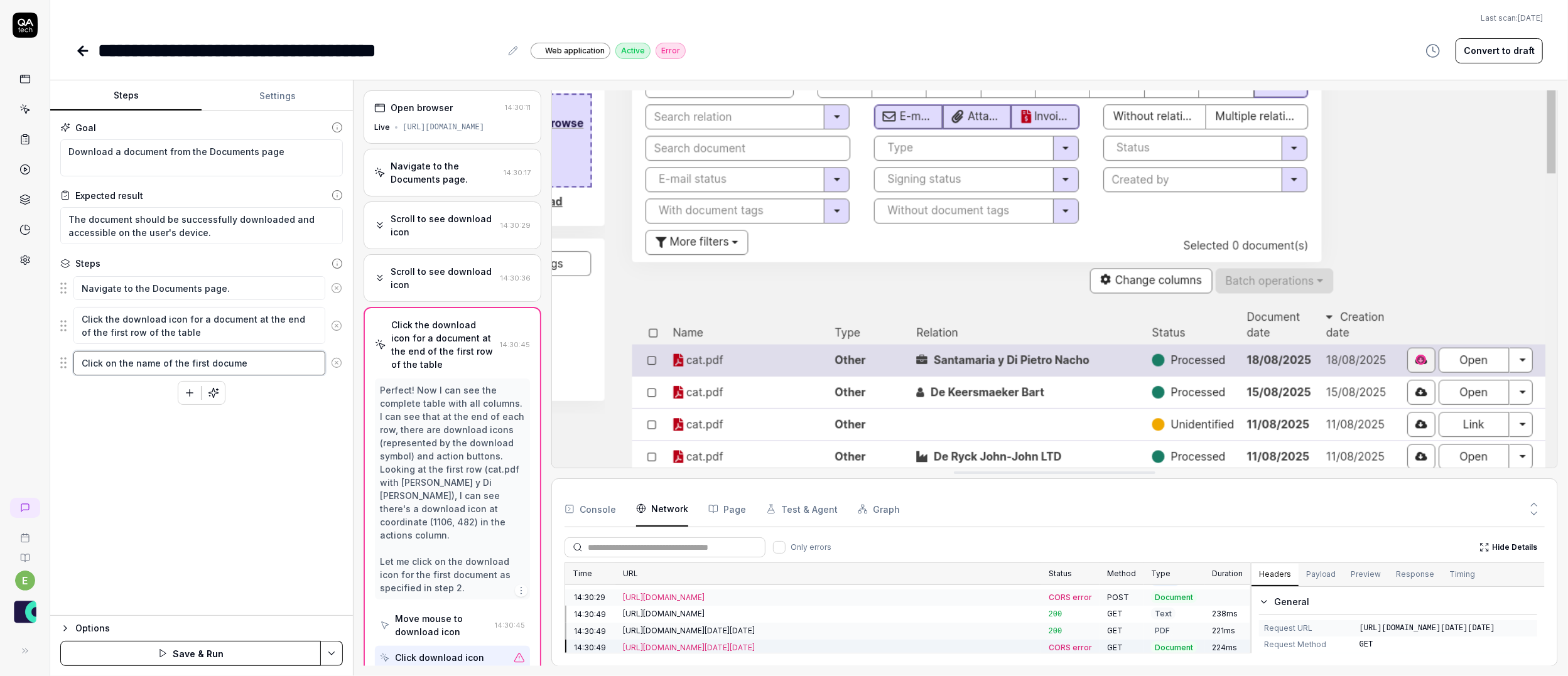
type textarea "*"
type textarea "Click on the name of the first documen"
type textarea "*"
type textarea "Click on the name of the first document"
type textarea "*"
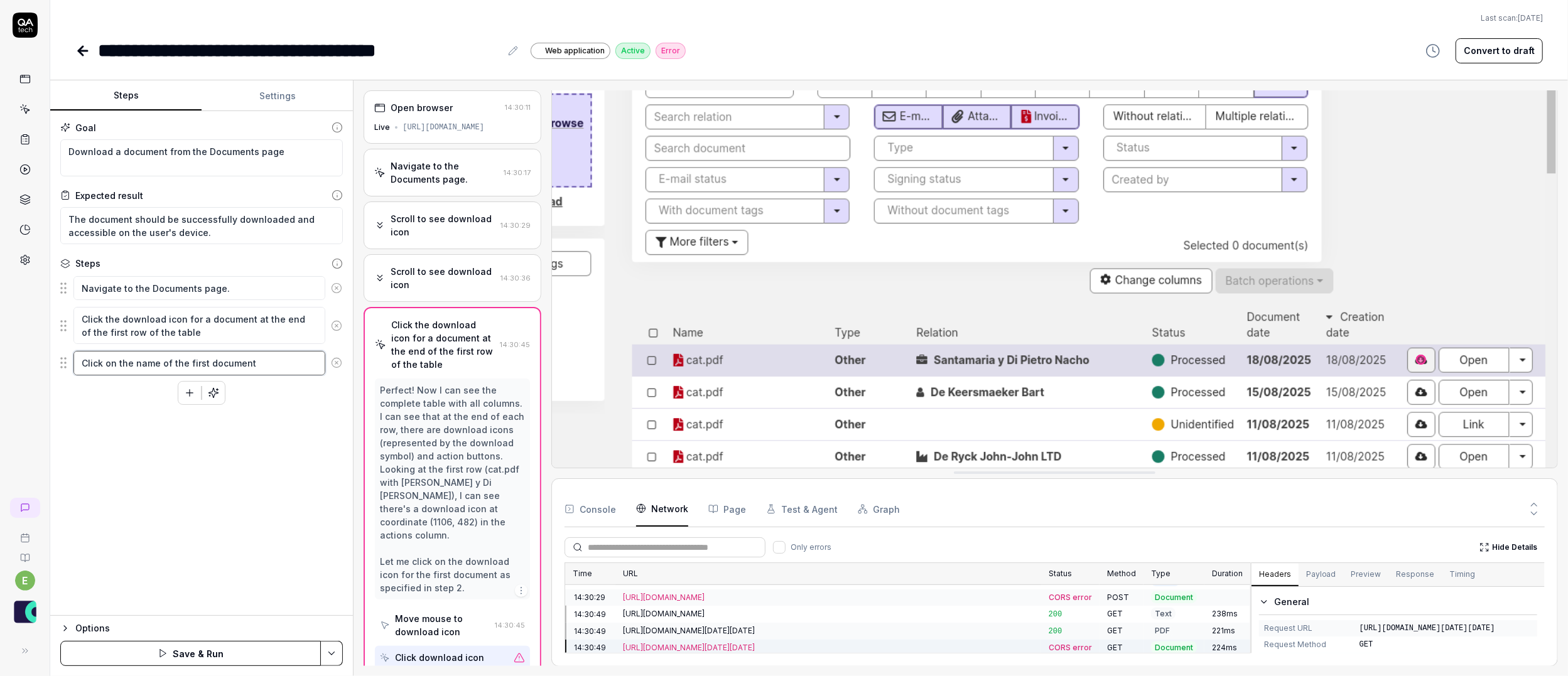
type textarea "Click on the name of the first document"
type textarea "*"
type textarea "Click on the name of the first document i"
type textarea "*"
type textarea "Click on the name of the first document in"
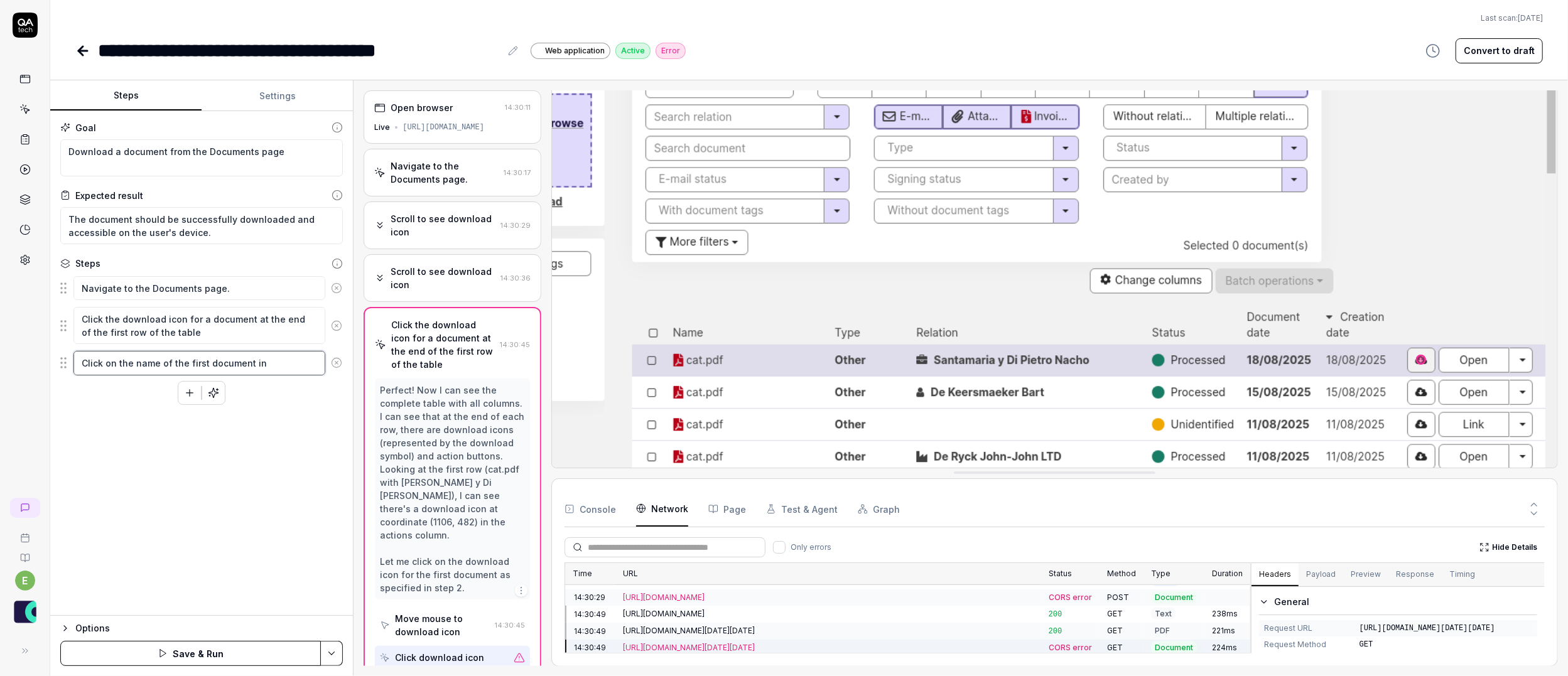
type textarea "*"
type textarea "Click on the name of the first document in"
type textarea "*"
type textarea "Click on the name of the first document in f"
type textarea "*"
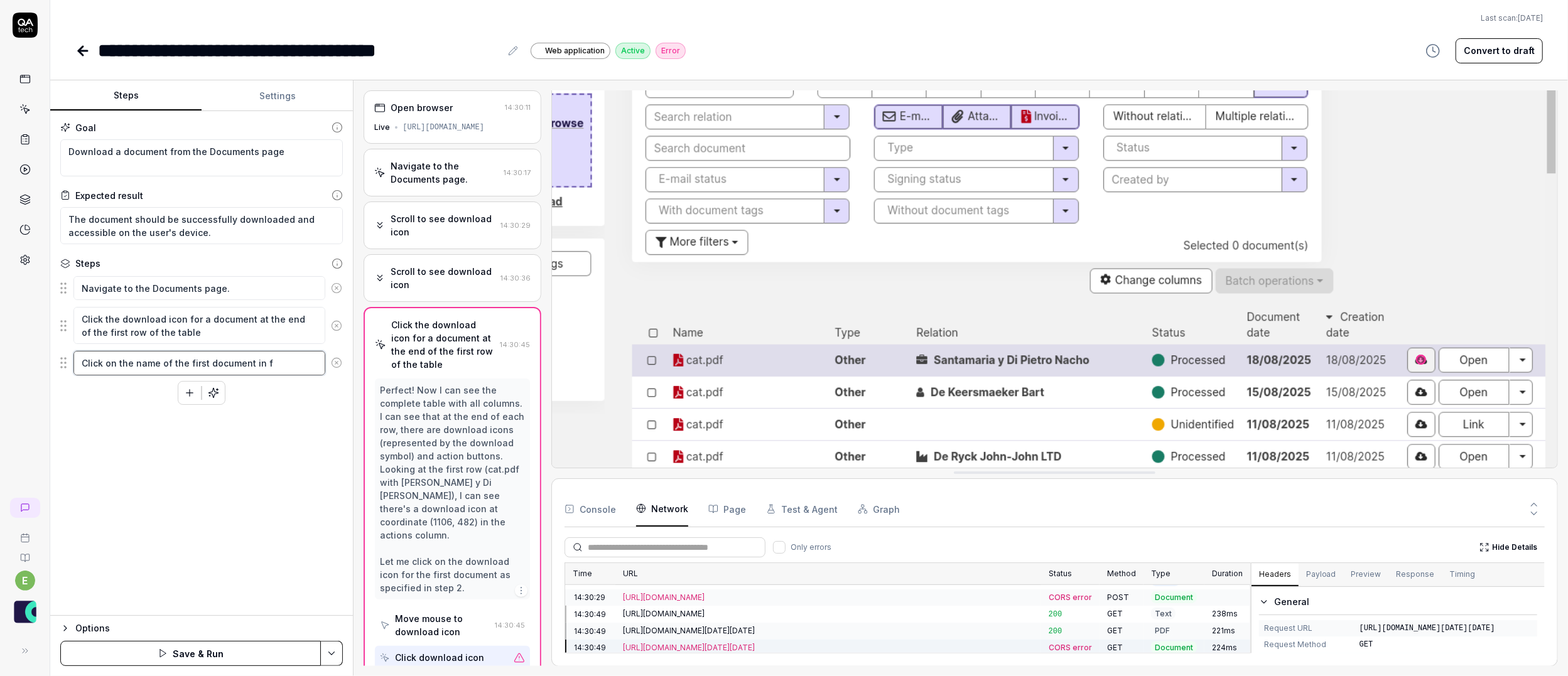
type textarea "Click on the name of the first document in fi"
type textarea "*"
type textarea "Click on the name of the first document in fir"
type textarea "*"
type textarea "Click on the name of the first document in firs"
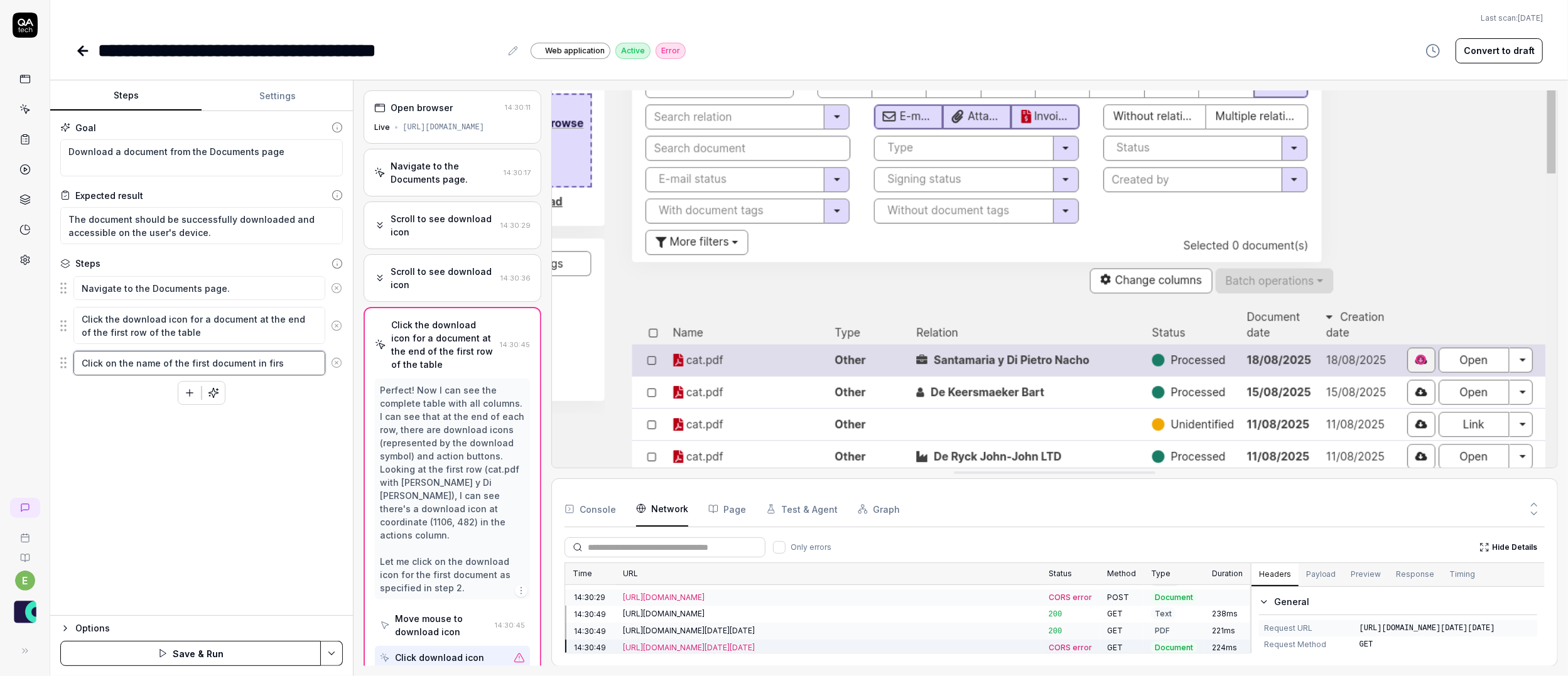
type textarea "*"
type textarea "Click on the name of the first document in first"
type textarea "*"
type textarea "Click on the name of the first document in first"
type textarea "*"
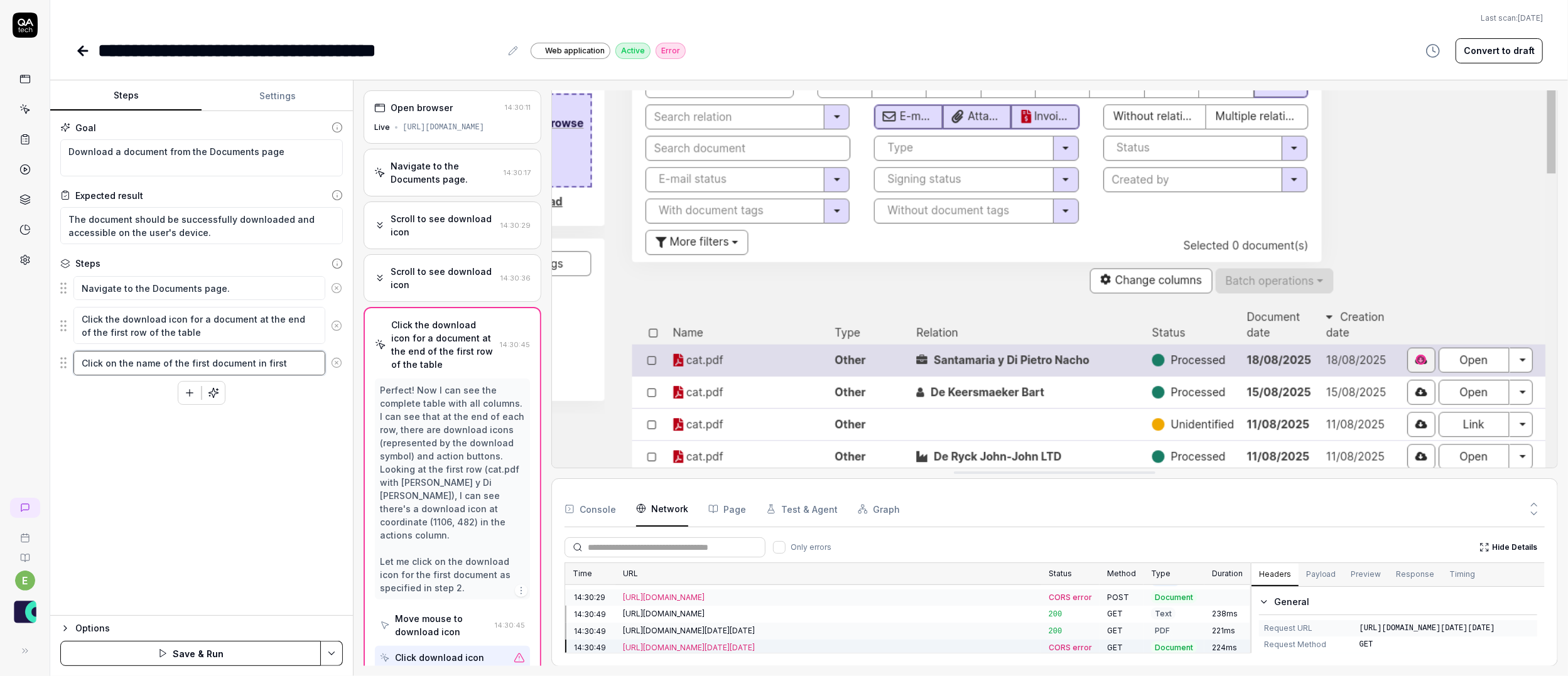
type textarea "Click on the name of the first document in first r"
type textarea "*"
type textarea "Click on the name of the first document in first ro"
type textarea "*"
type textarea "Click on the name of the first document in first row"
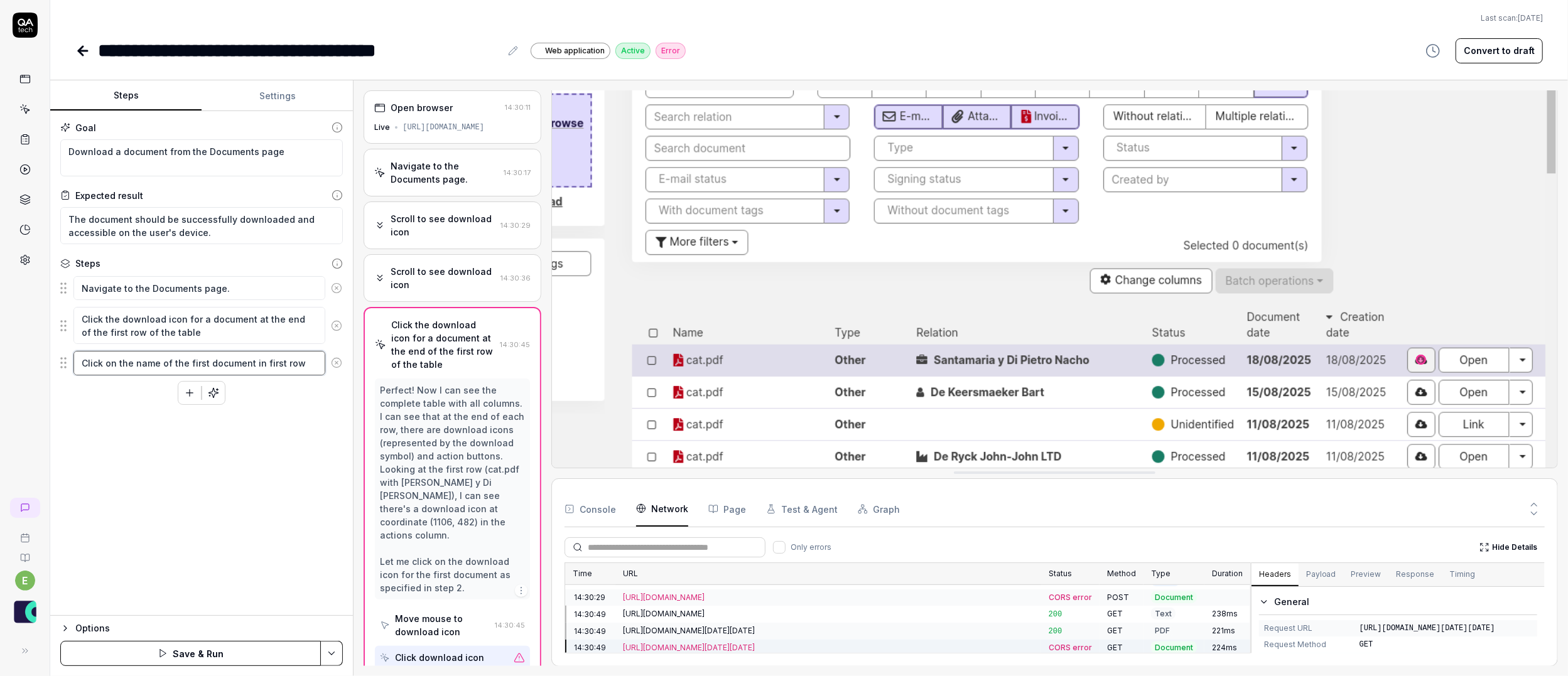
type textarea "*"
type textarea "Click on the name of the first document in first row"
type textarea "*"
type textarea "Click on the name of the first document in first row o"
type textarea "*"
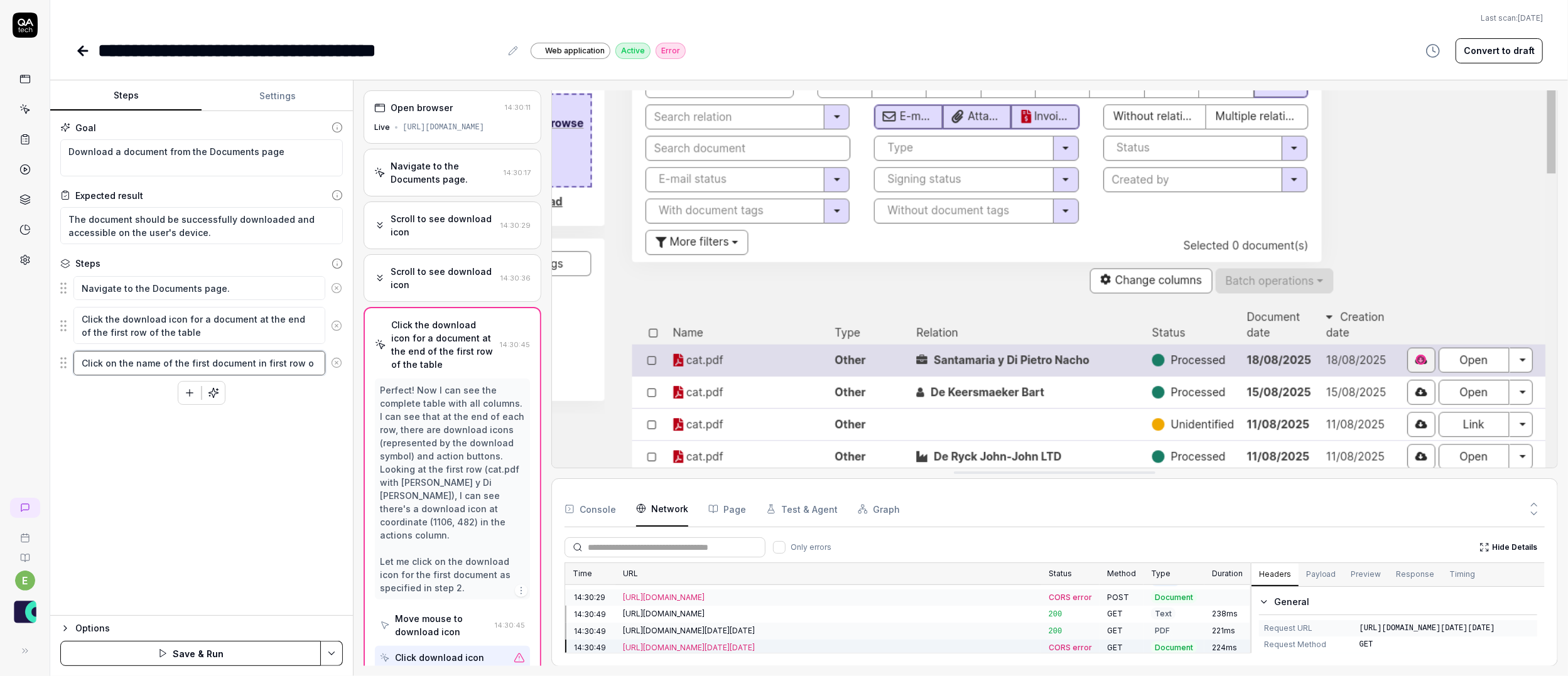
type textarea "Click on the name of the first document in first row of"
type textarea "*"
type textarea "Click on the name of the first document in first row of"
type textarea "*"
type textarea "Click on the name of the first document in first row of t"
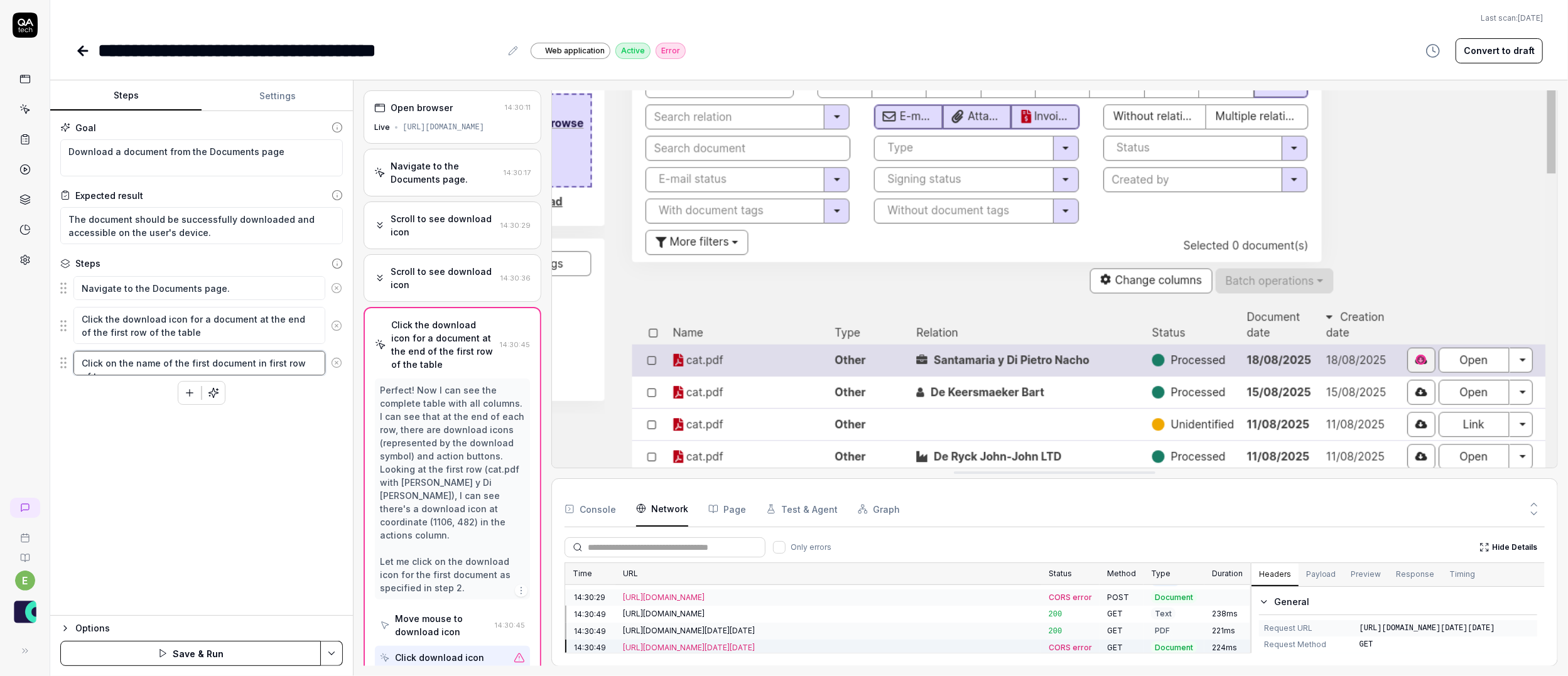
type textarea "*"
type textarea "Click on the name of the first document in first row of th"
type textarea "*"
type textarea "Click on the name of the first document in first row of the"
type textarea "*"
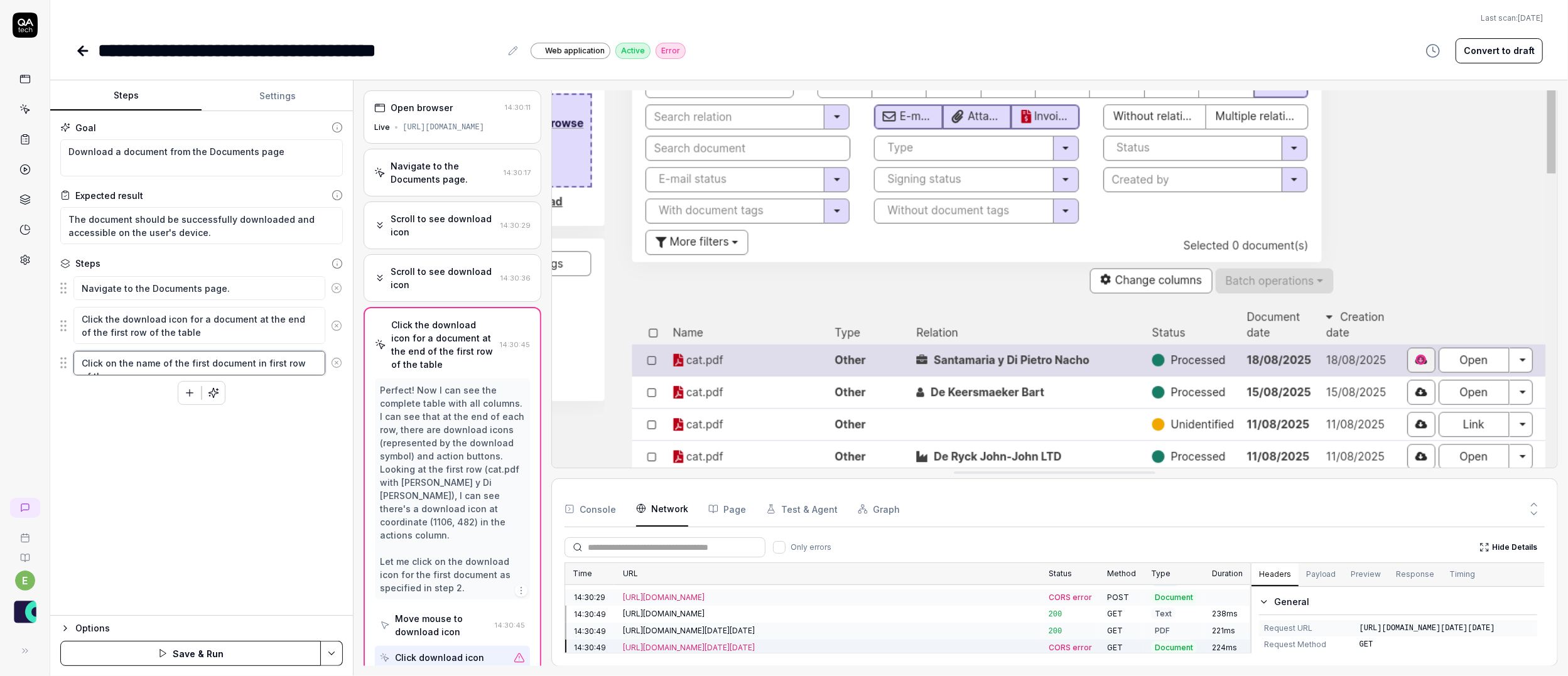
type textarea "Click on the name of the first document in first row of the"
type textarea "*"
type textarea "Click on the name of the first document in first row of the a"
type textarea "*"
type textarea "Click on the name of the first document in first row of the"
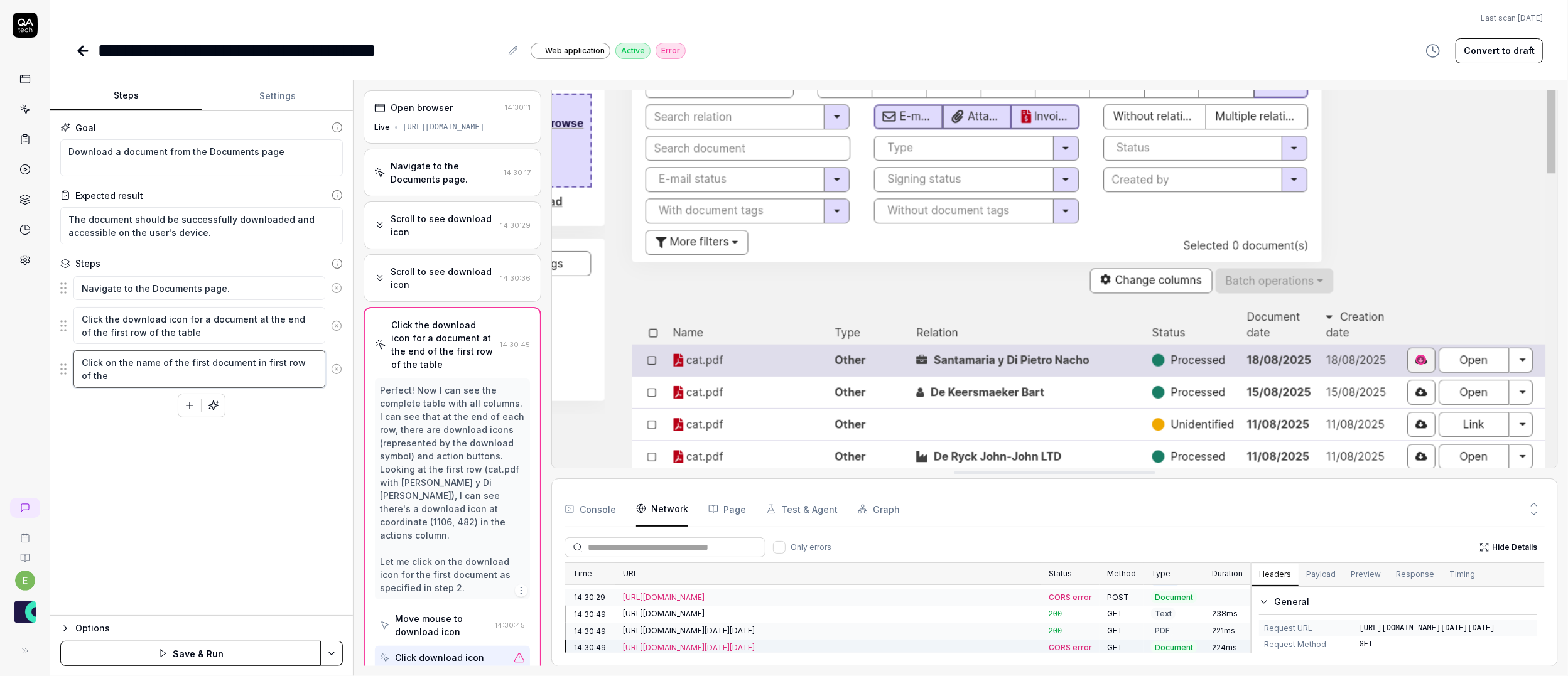
type textarea "*"
type textarea "Click on the name of the first document in first row of the t"
type textarea "*"
type textarea "Click on the name of the first document in first row of the ta"
type textarea "*"
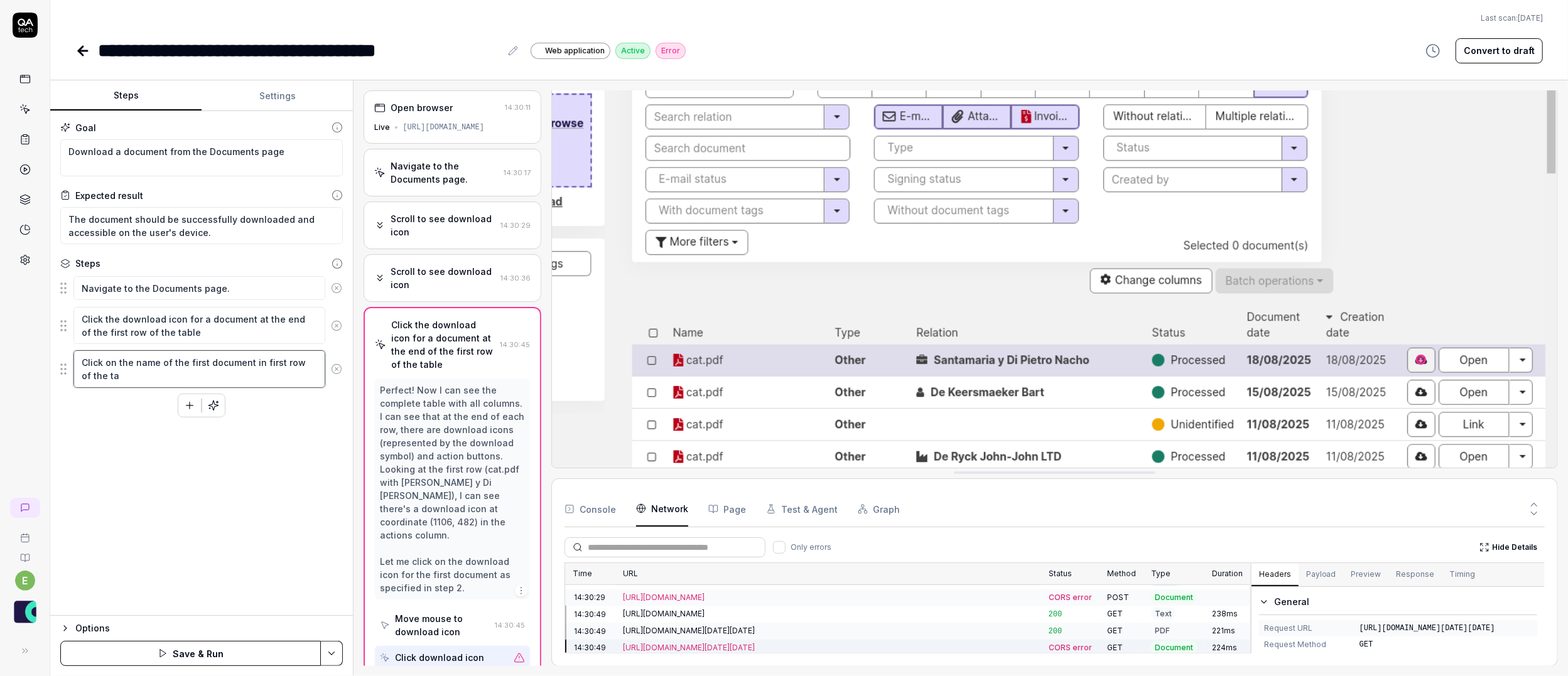
type textarea "Click on the name of the first document in first row of the tab"
type textarea "*"
type textarea "Click on the name of the first document in first row of the tabl"
type textarea "*"
type textarea "Click on the name of the first document in first row of the table"
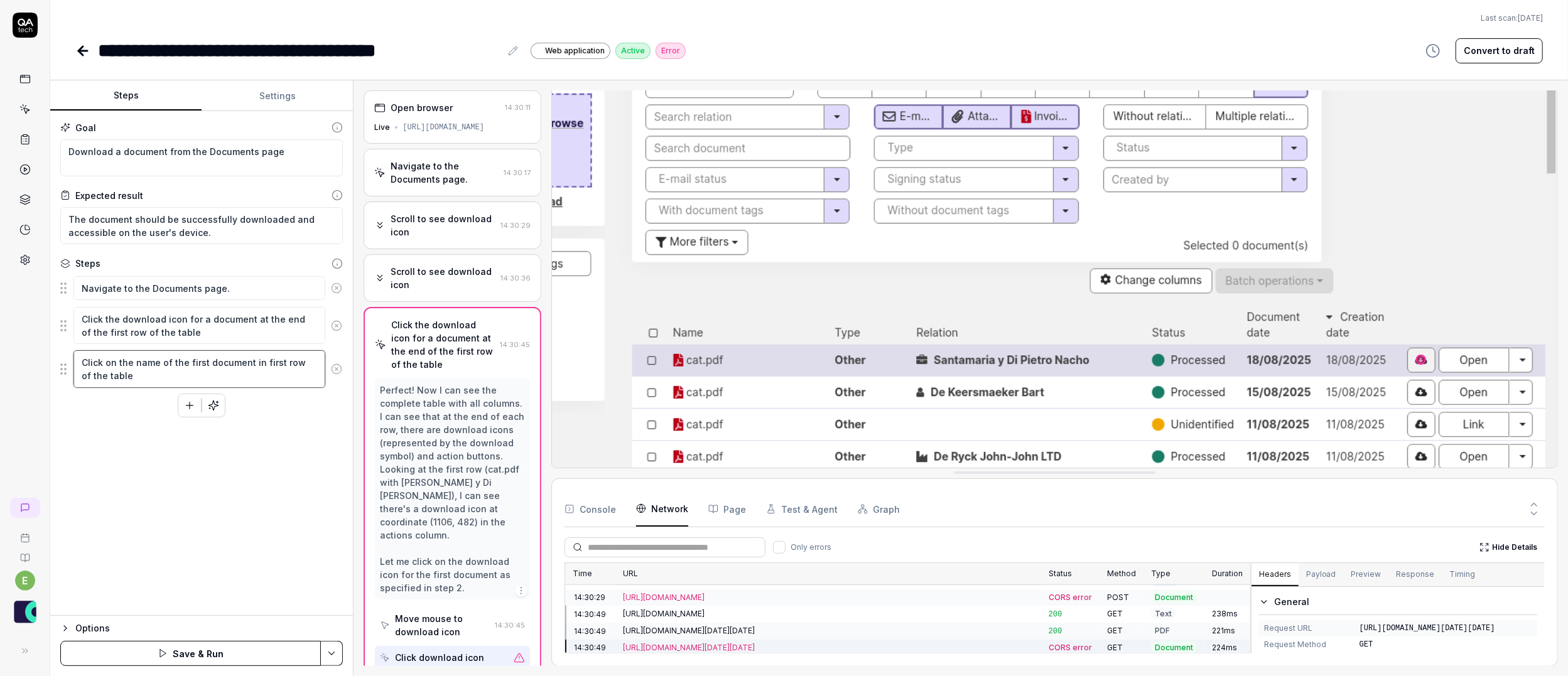
type textarea "*"
type textarea "Click on the name of the first document in first row of the table"
click at [141, 463] on div "Goal Download a document from the Documents page Expected result The document s…" at bounding box center [201, 363] width 303 height 505
drag, startPoint x: 65, startPoint y: 369, endPoint x: 65, endPoint y: 316, distance: 53.0
click at [65, 316] on div "Click on the name of the first document in first row of the table" at bounding box center [201, 325] width 282 height 38
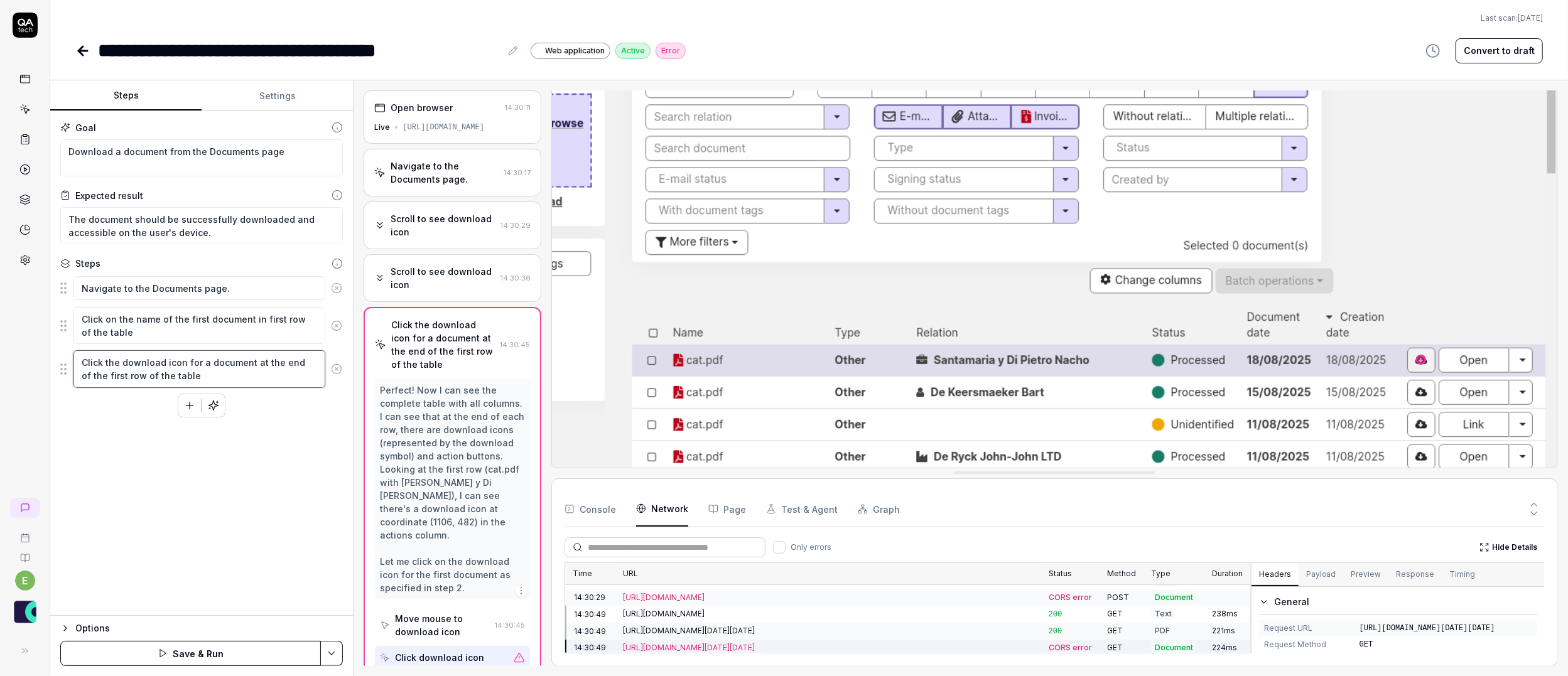
click at [168, 360] on textarea "Click the download icon for a document at the end of the first row of the table" at bounding box center [200, 369] width 252 height 37
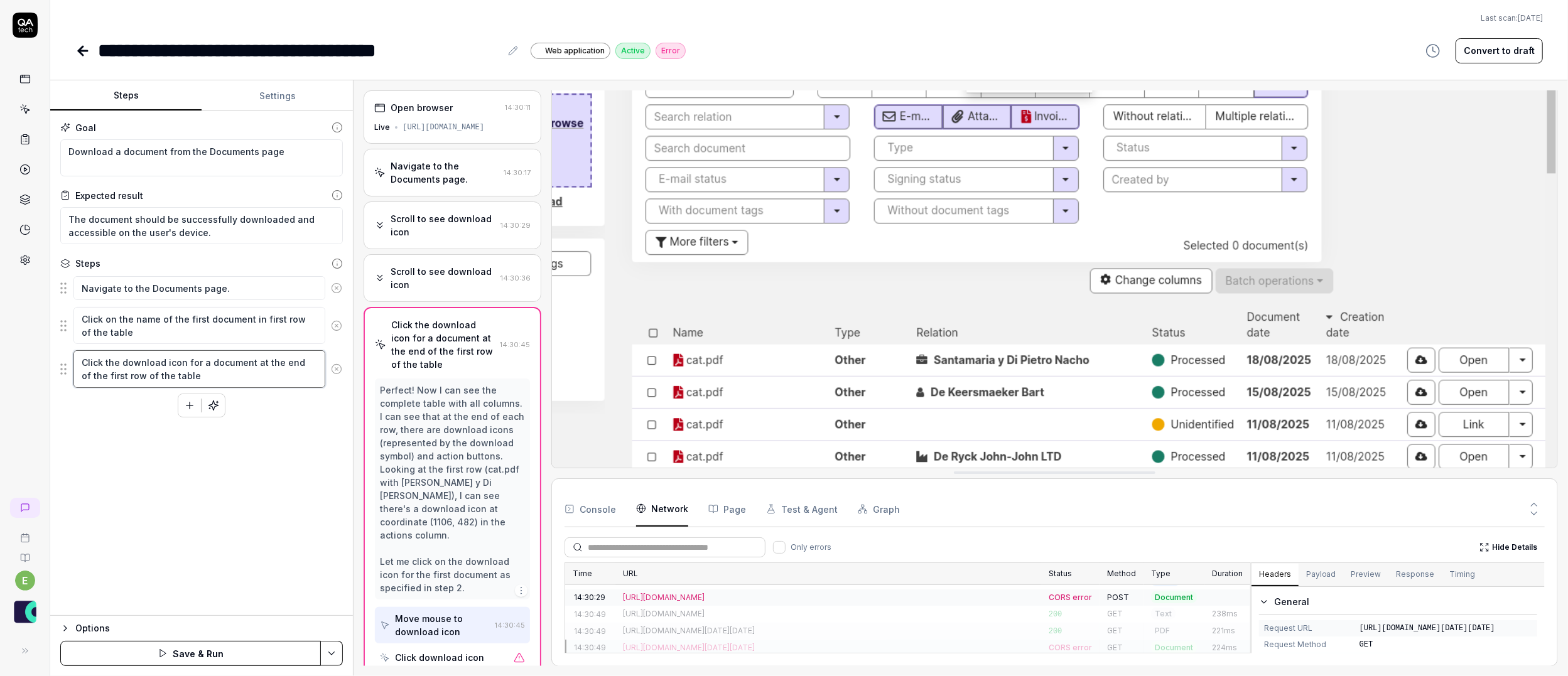
click at [168, 360] on textarea "Click the download icon for a document at the end of the first row of the table" at bounding box center [200, 369] width 252 height 37
click at [167, 362] on textarea "Click the download icon for a document at the end of the first row of the table" at bounding box center [200, 369] width 252 height 37
drag, startPoint x: 167, startPoint y: 360, endPoint x: 249, endPoint y: 362, distance: 82.0
click at [249, 362] on textarea "Click the download icon for a document at the end of the first row of the table" at bounding box center [200, 369] width 252 height 37
type textarea "*"
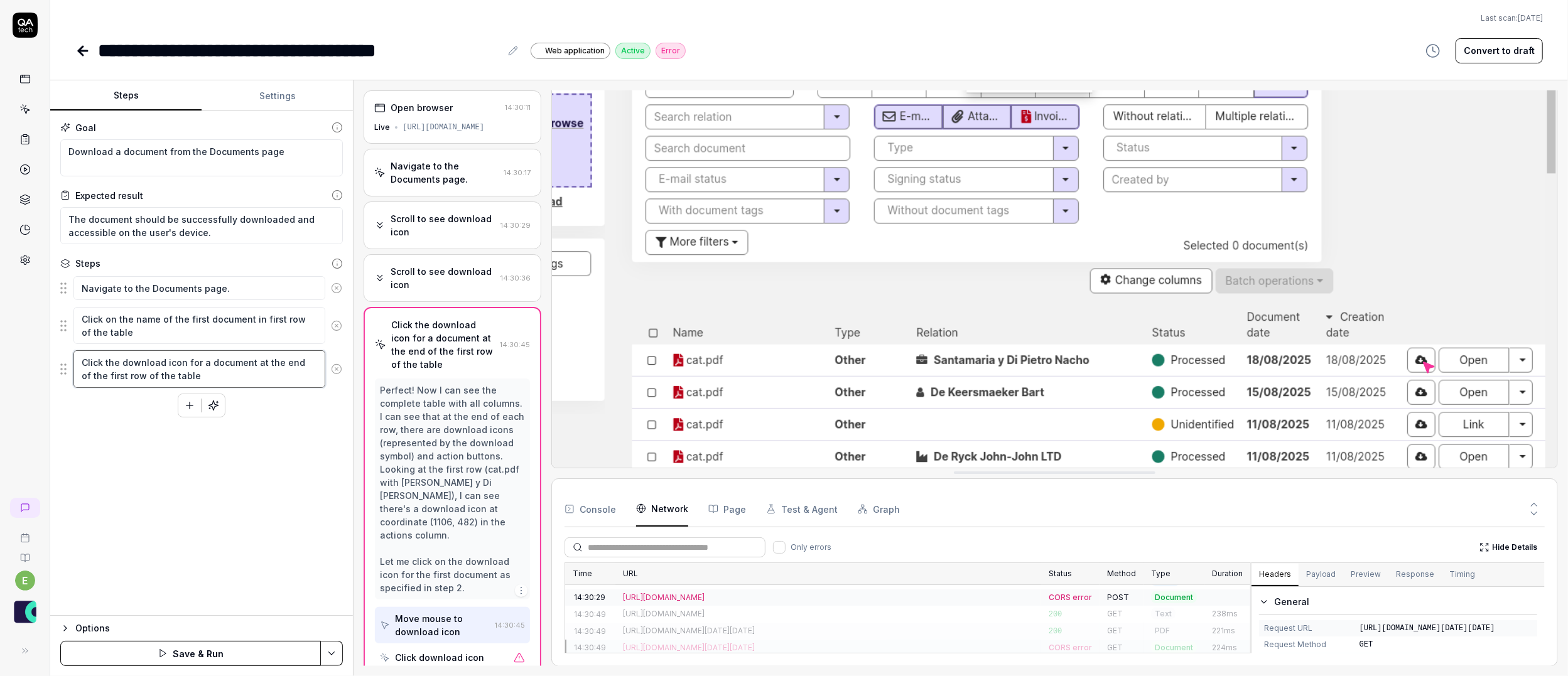
type textarea "Click the download b at the end of the first row of the table"
type textarea "*"
type textarea "Click the download bu at the end of the first row of the table"
type textarea "*"
type textarea "Click the download but at the end of the first row of the table"
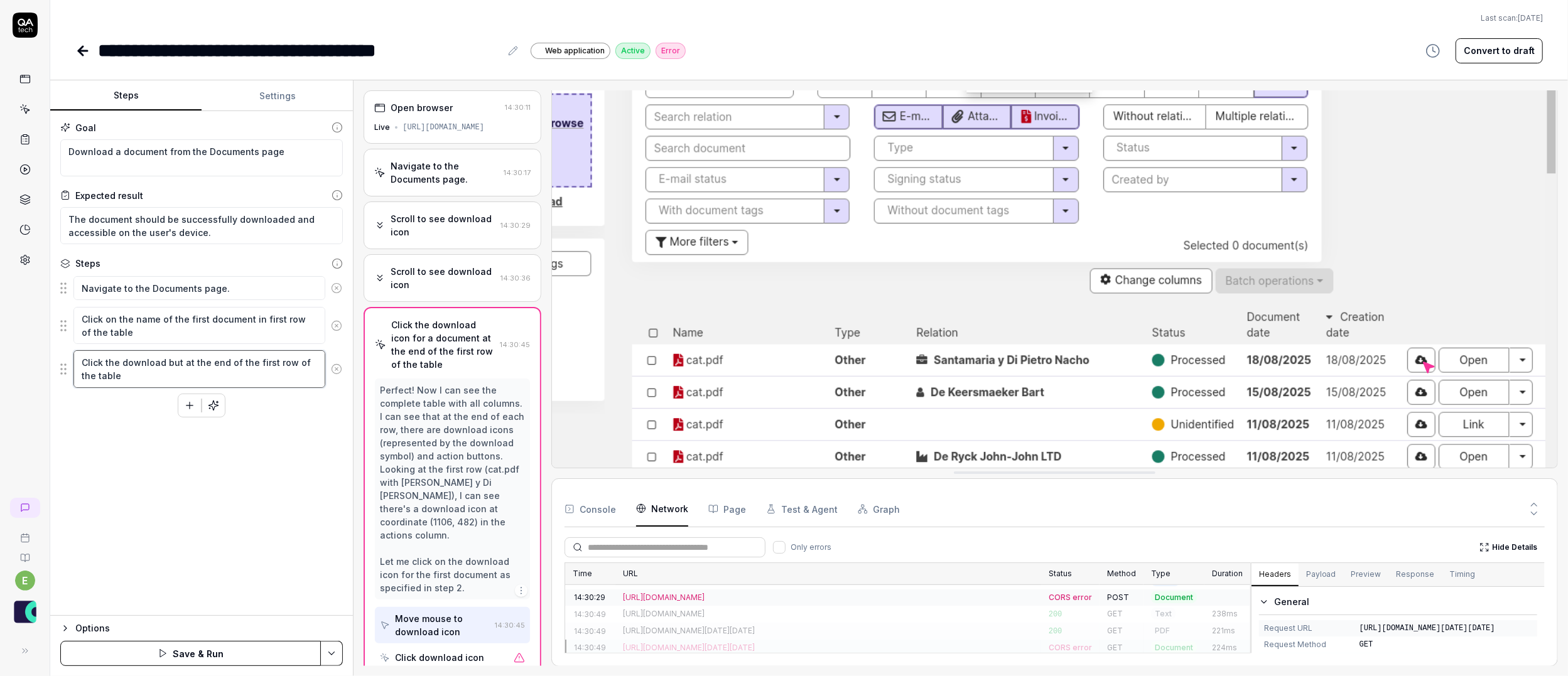
type textarea "*"
type textarea "Click the download butt at the end of the first row of the table"
type textarea "*"
type textarea "Click the download butto at the end of the first row of the table"
type textarea "*"
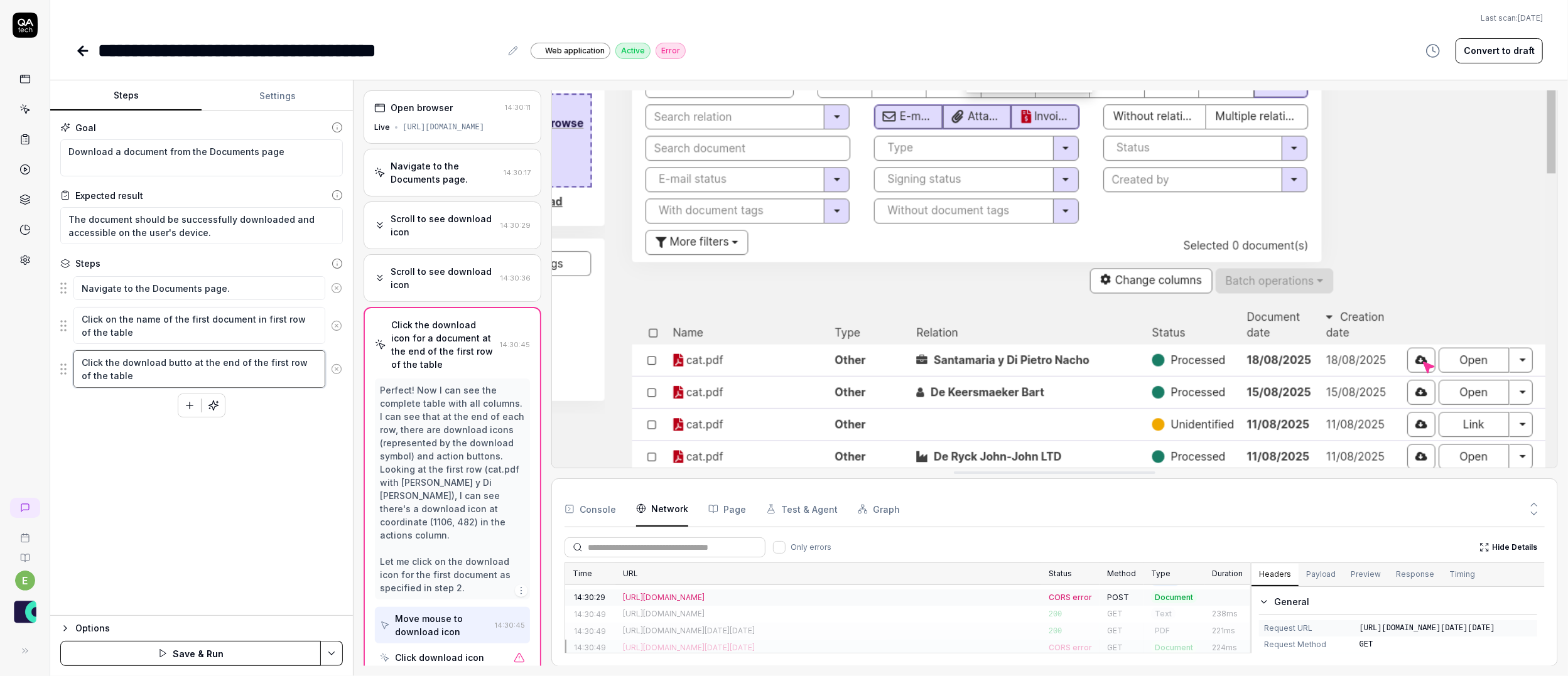
type textarea "Click the download button at the end of the first row of the table"
type textarea "*"
type textarea "Click the download button at the end of the first row of the table"
type textarea "*"
type textarea "Click the download button w at the end of the first row of the table"
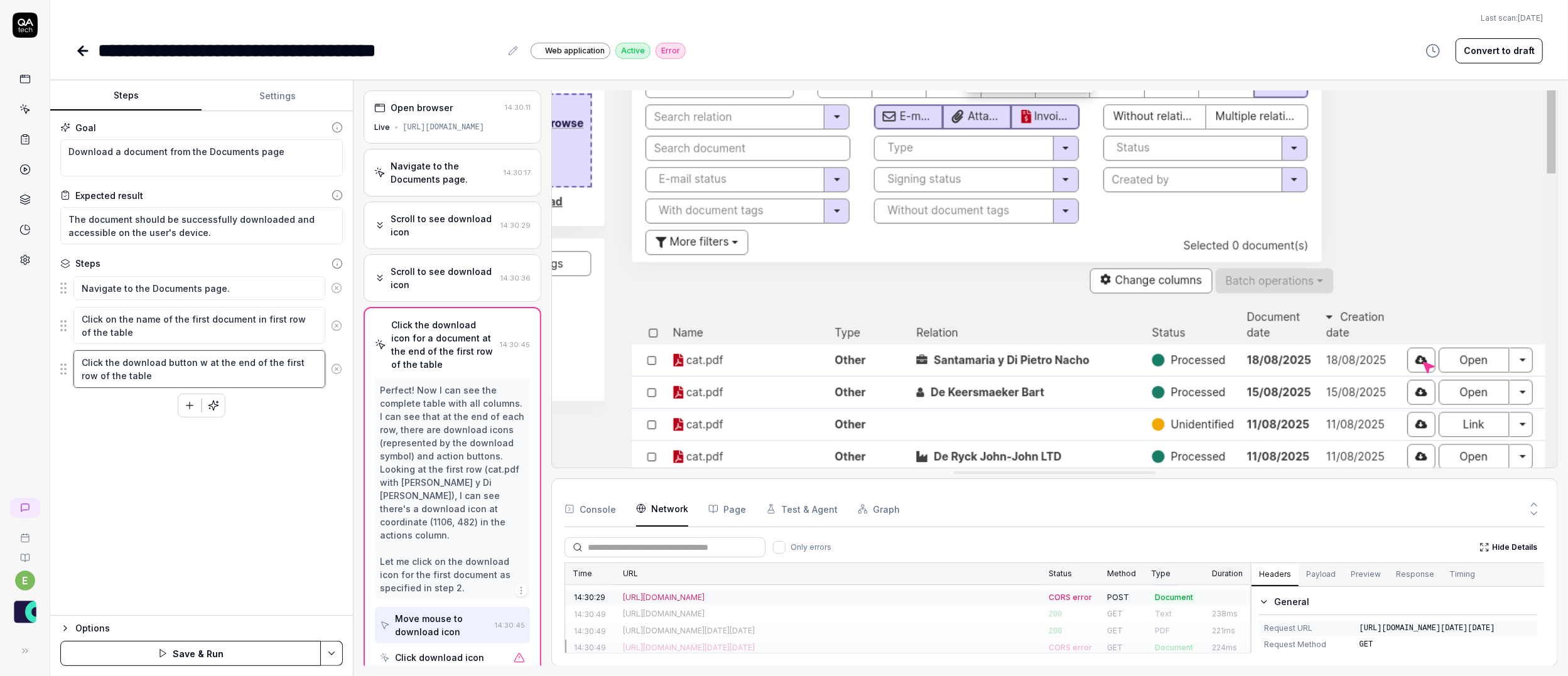
type textarea "*"
type textarea "Click the download button wi at the end of the first row of the table"
type textarea "*"
type textarea "Click the download button wit at the end of the first row of the table"
type textarea "*"
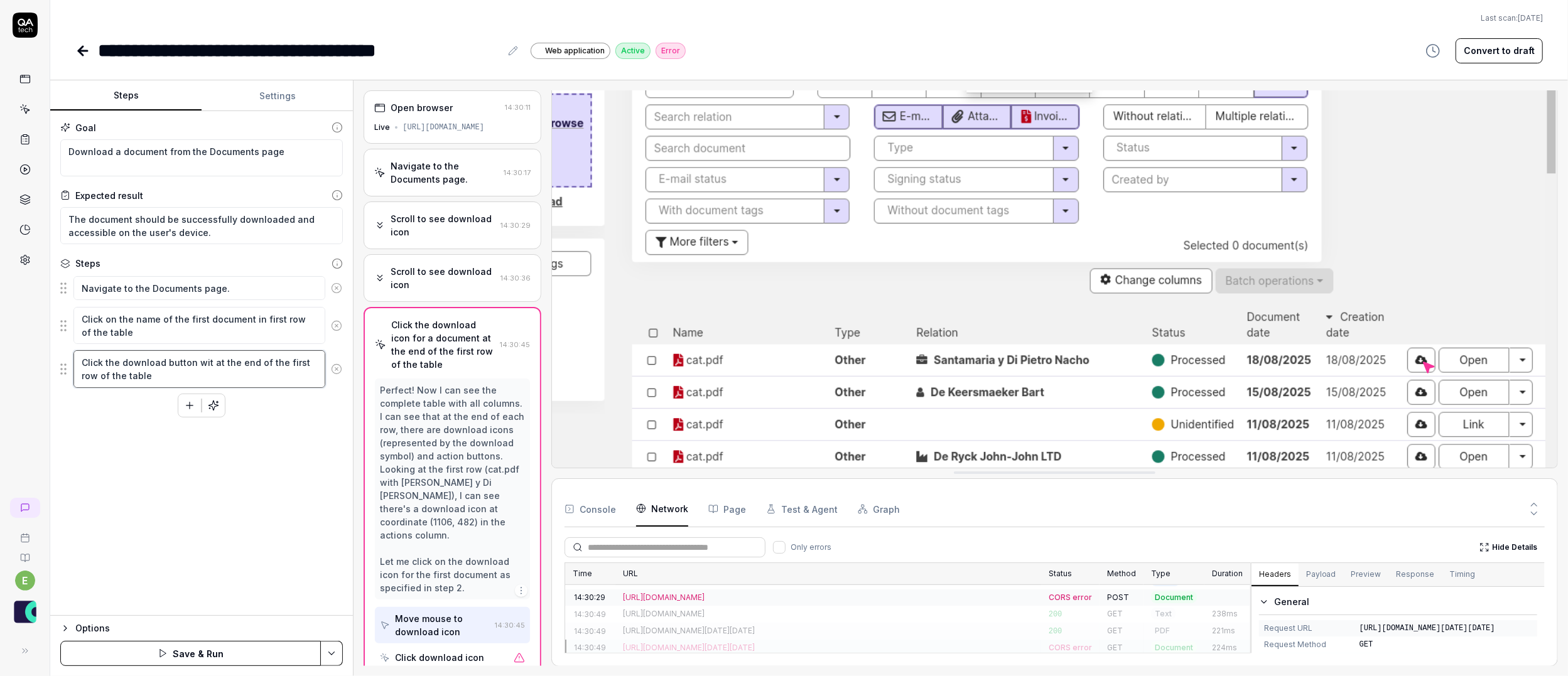
type textarea "Click the download button with at the end of the first row of the table"
type textarea "*"
type textarea "Click the download button with at the end of the first row of the table"
type textarea "*"
type textarea "Click the download button with i at the end of the first row of the table"
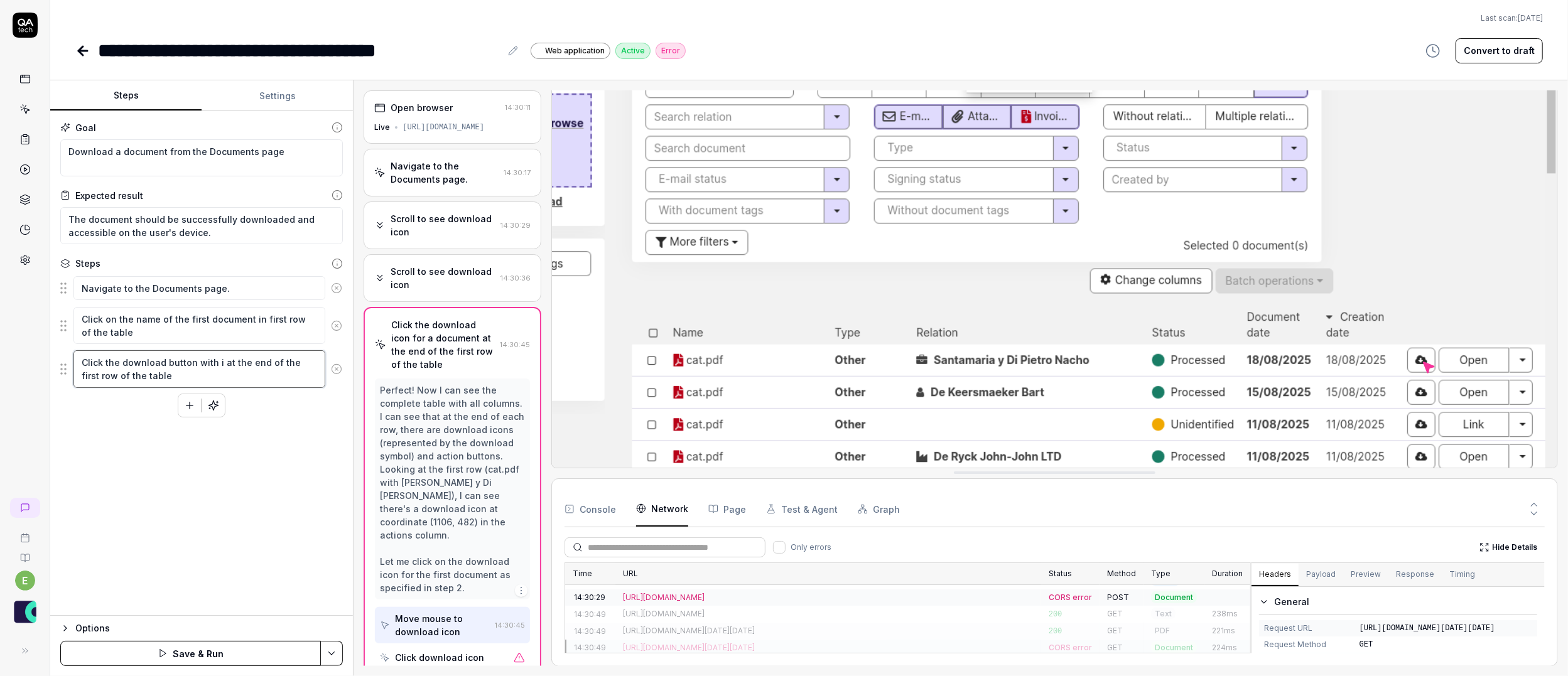
type textarea "*"
type textarea "Click the download button with ic at the end of the first row of the table"
type textarea "*"
type textarea "Click the download button with ico at the end of the first row of the table"
type textarea "*"
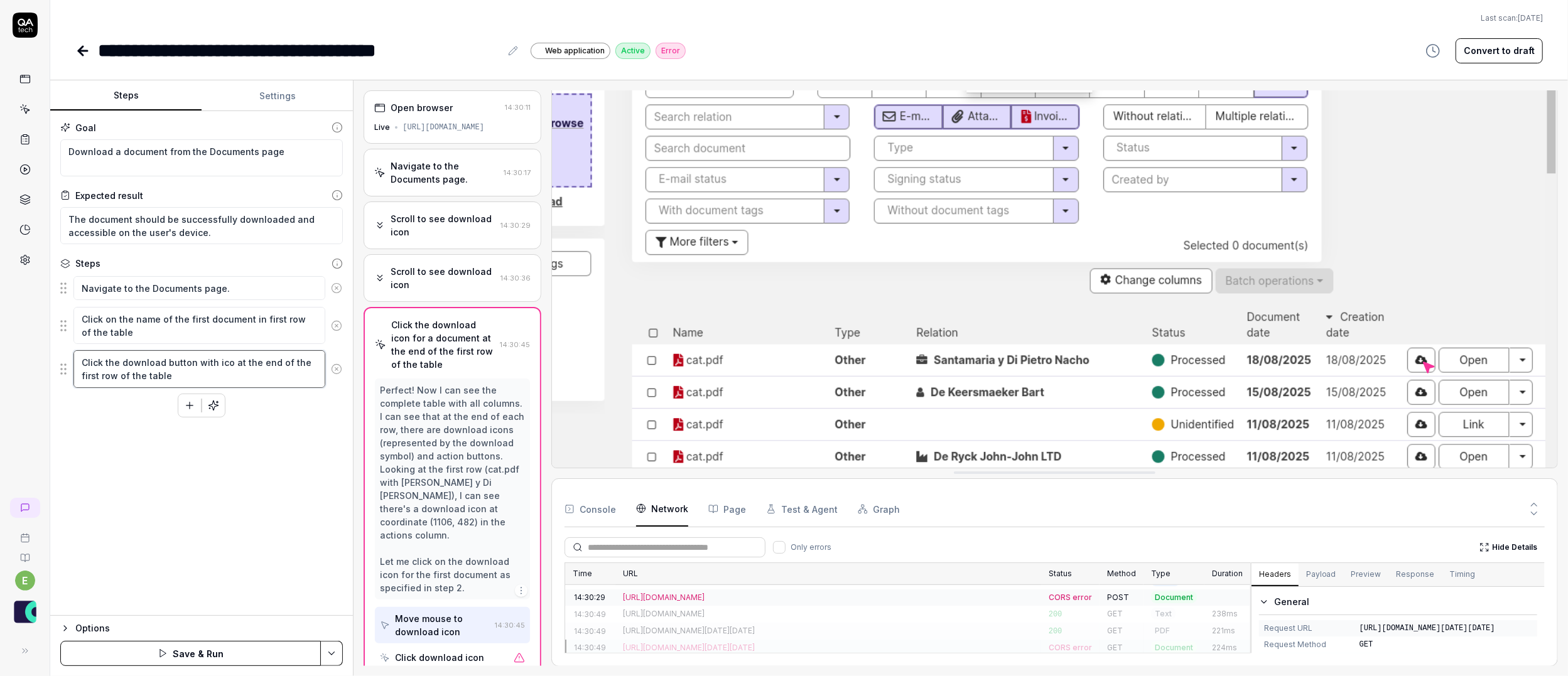
type textarea "Click the download button with icon at the end of the first row of the table"
type textarea "*"
type textarea "Click the download button with icon at the end of the first row of the table"
type textarea "*"
type textarea "Click the download button with icon at the end of the first row of the table"
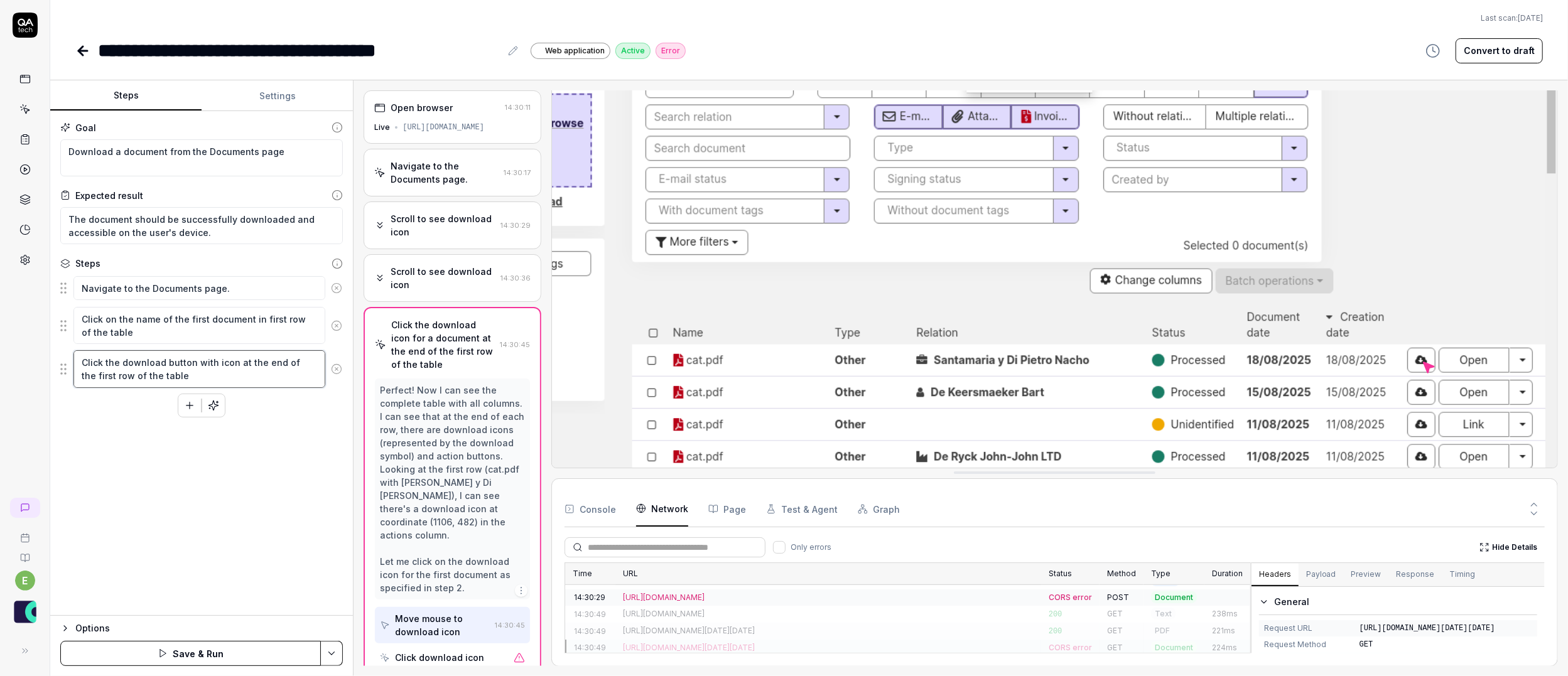
type textarea "*"
type textarea "Click the download button with ico at the end of the first row of the table"
type textarea "*"
type textarea "Click the download button with ic at the end of the first row of the table"
type textarea "*"
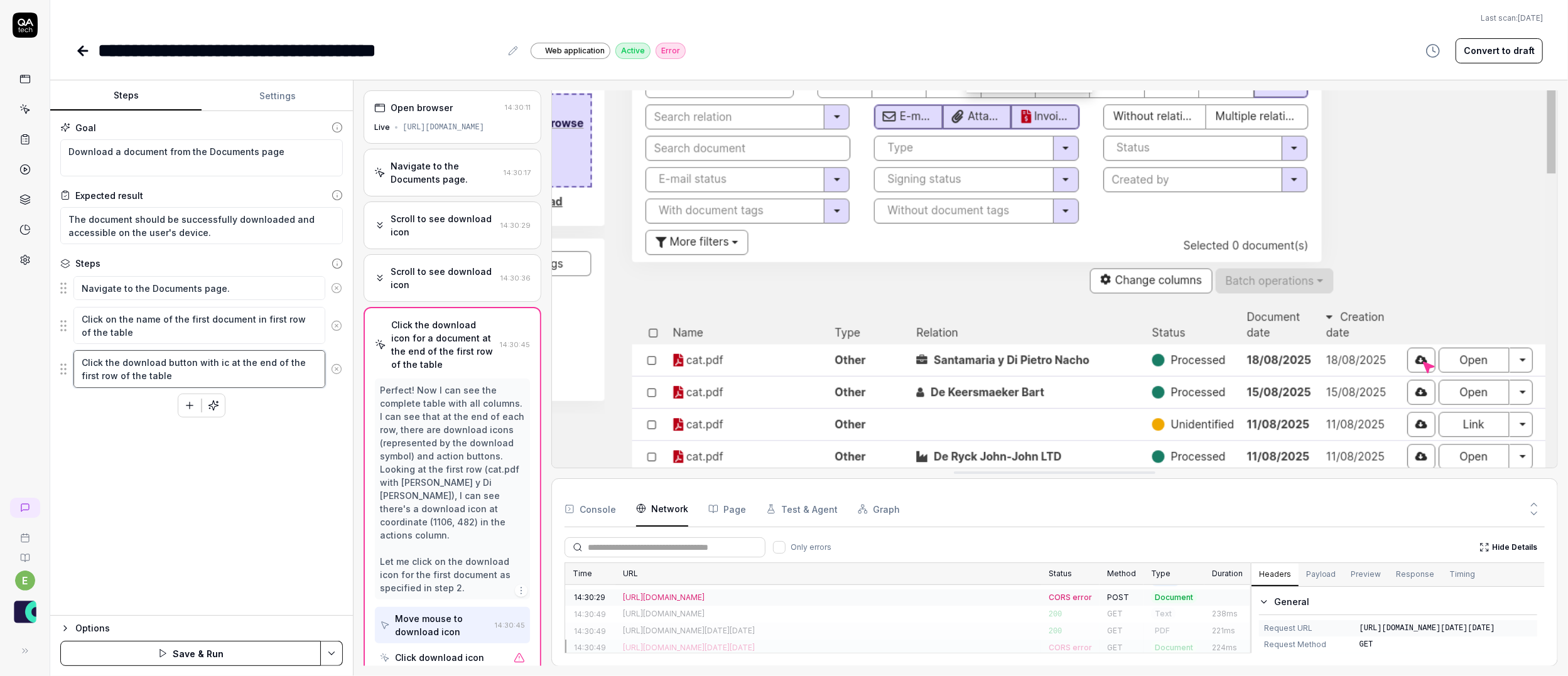
type textarea "Click the download button with i at the end of the first row of the table"
type textarea "*"
type textarea "Click the download button with at the end of the first row of the table"
type textarea "*"
type textarea "Click the download button with d at the end of the first row of the table"
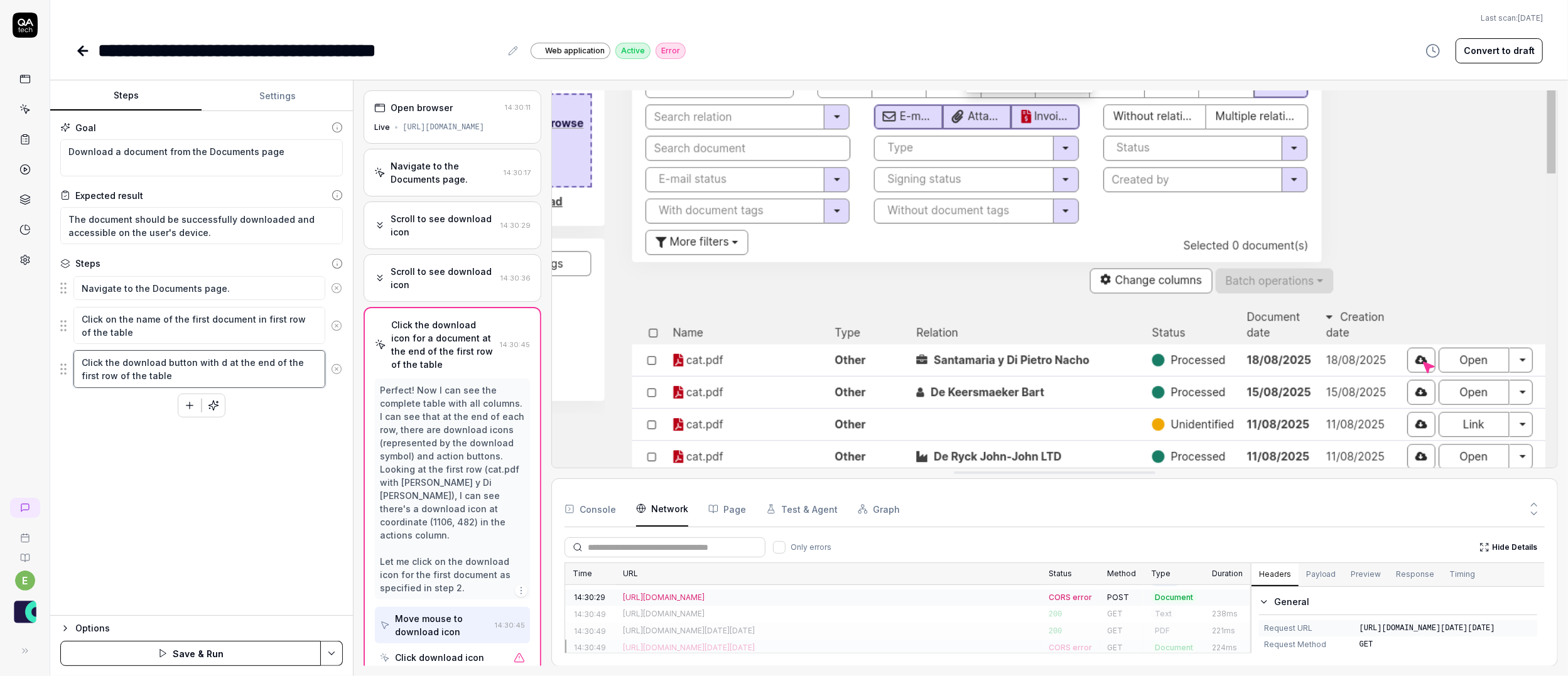
type textarea "*"
type textarea "Click the download button with do at the end of the first row of the table"
type textarea "*"
type textarea "Click the download button with dow at the end of the first row of the table"
type textarea "*"
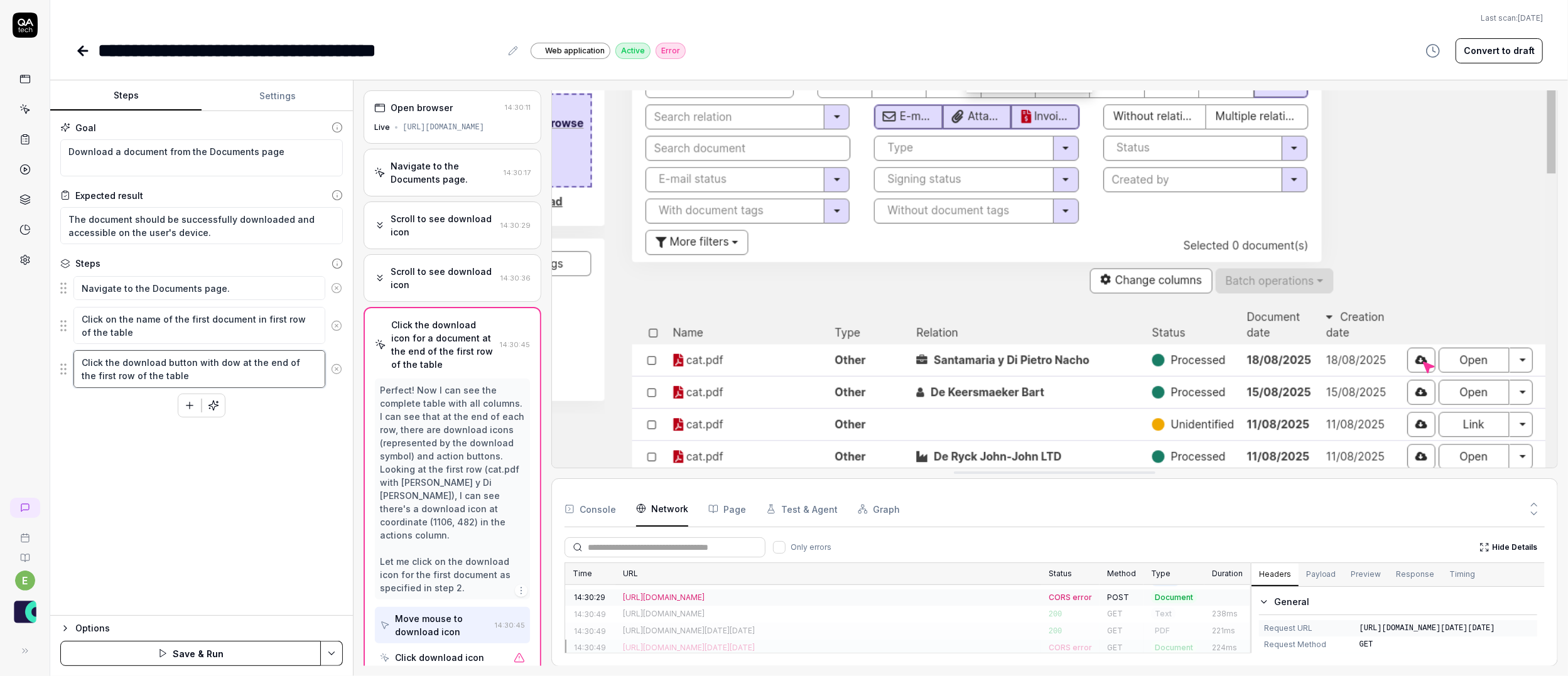
type textarea "Click the download button with down at the end of the first row of the table"
type textarea "*"
type textarea "Click the download button with downl at the end of the first row of the table"
type textarea "*"
type textarea "Click the download button with downlo at the end of the first row of the table"
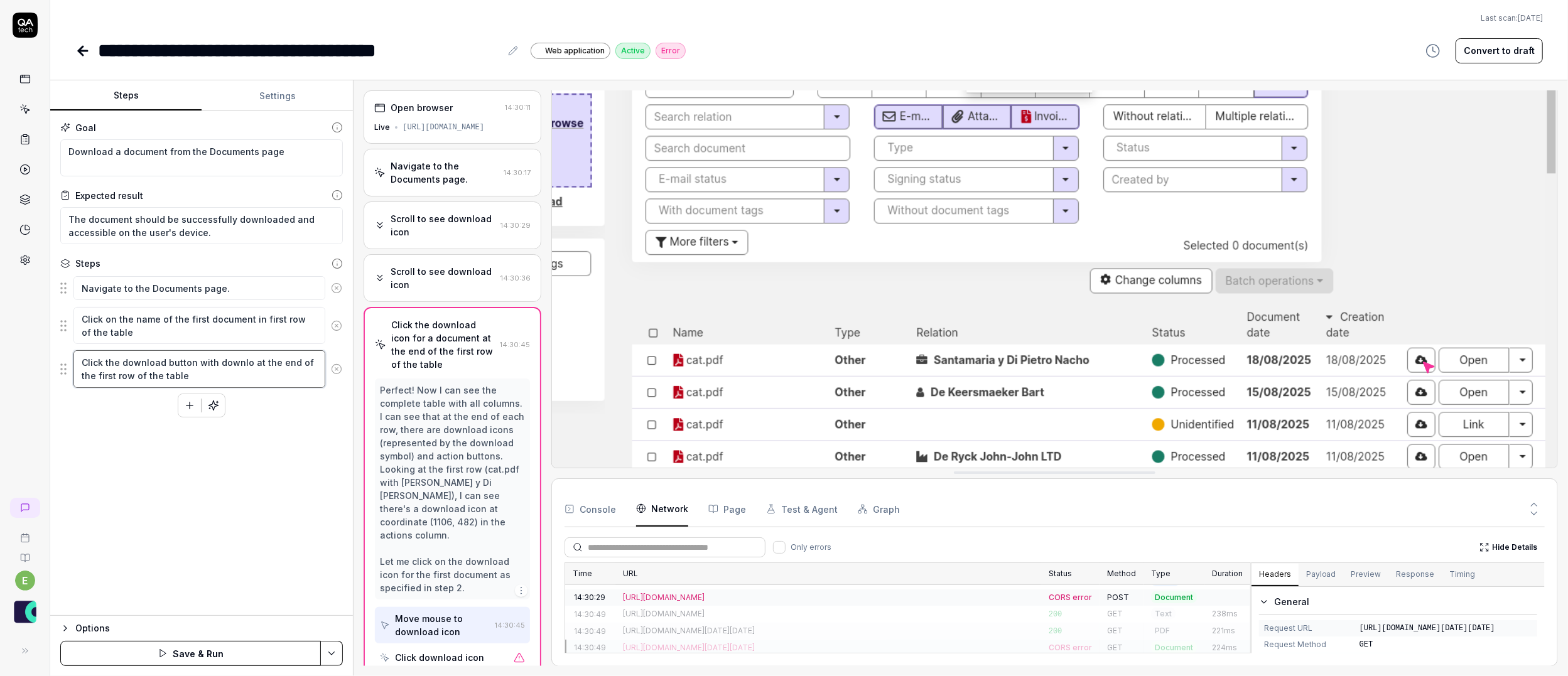
type textarea "*"
type textarea "Click the download button with downloa at the end of the first row of the table"
type textarea "*"
type textarea "Click the download button with download at the end of the first row of the table"
type textarea "*"
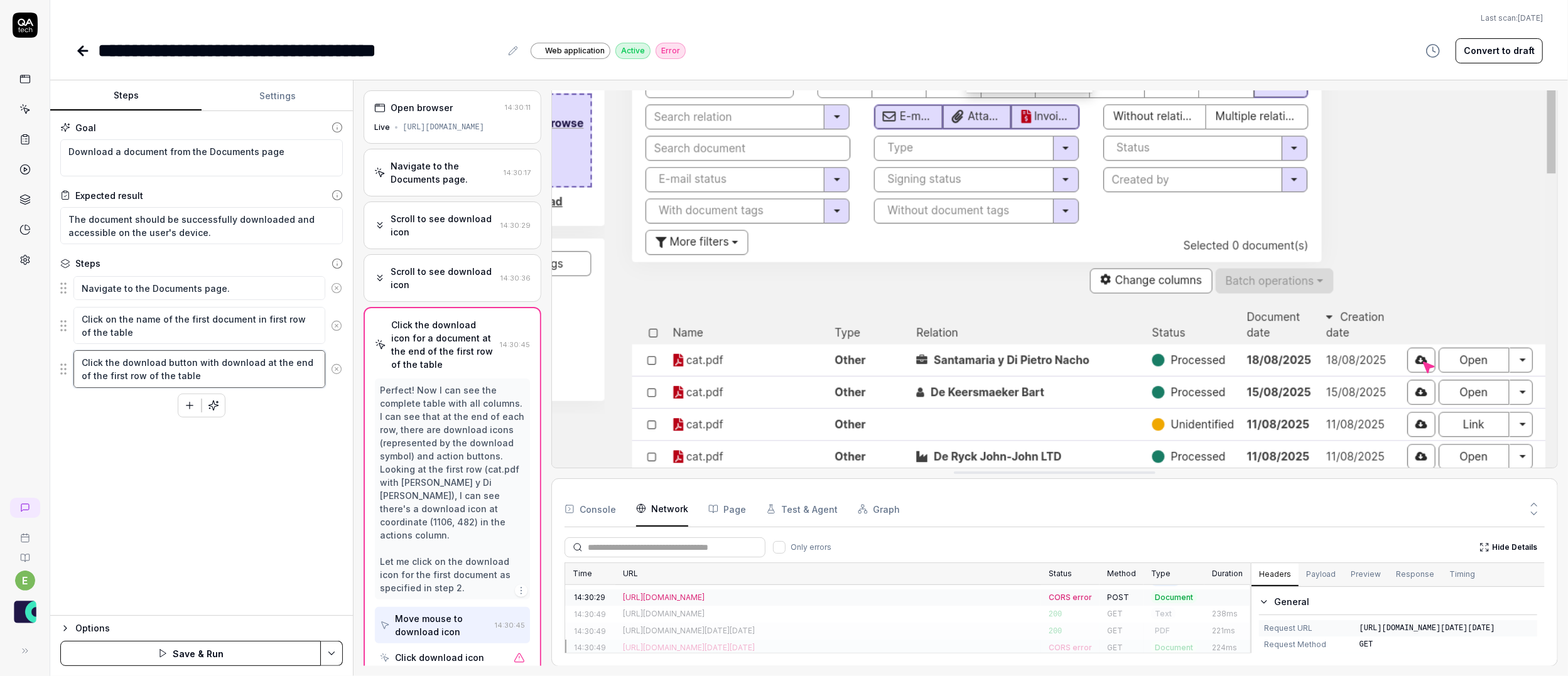
type textarea "Click the download button with download at the end of the first row of the table"
type textarea "*"
type textarea "Click the download button with download i at the end of the first row of the ta…"
type textarea "*"
type textarea "Click the download button with download ic at the end of the first row of the t…"
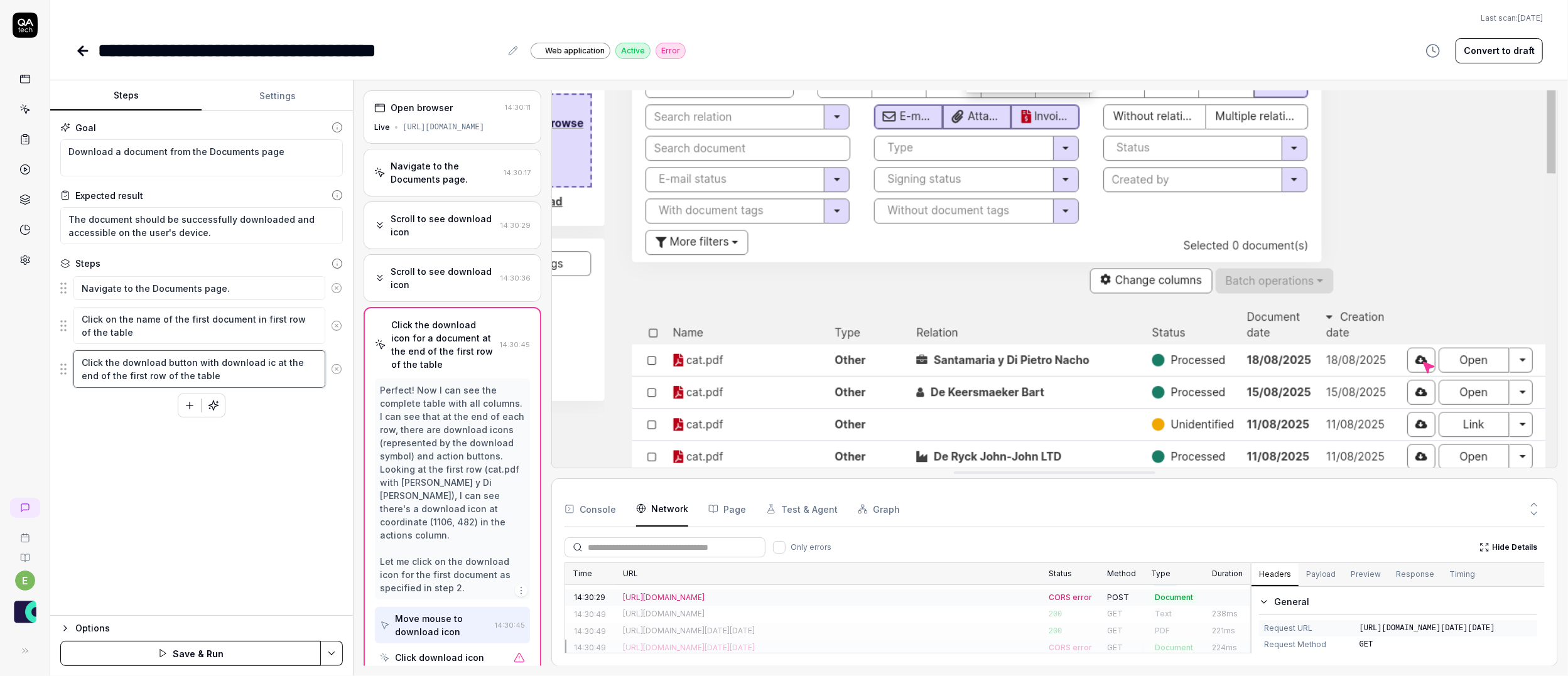
type textarea "*"
type textarea "Click the download button with download ica at the end of the first row of the …"
type textarea "*"
type textarea "Click the download button with download ic at the end of the first row of the t…"
type textarea "*"
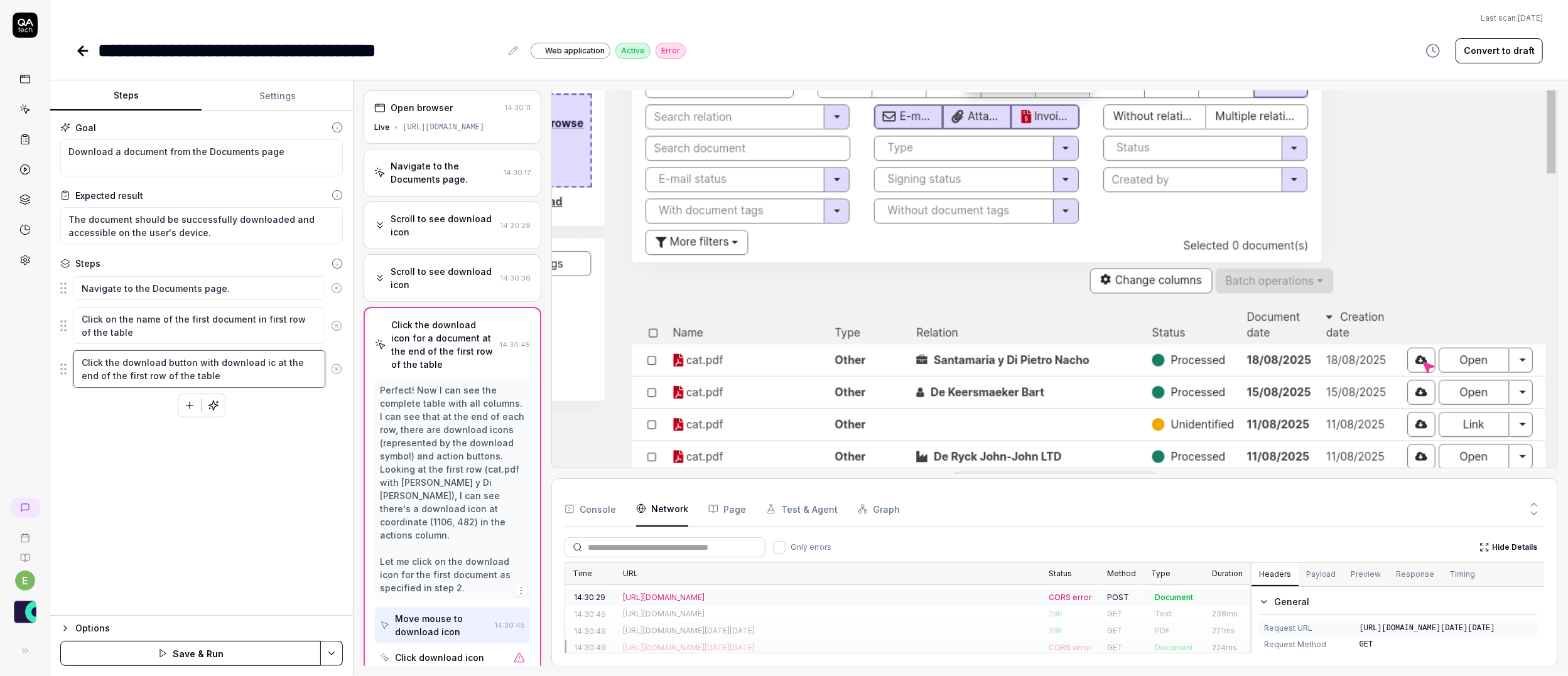
type textarea "Click the download button with download ico at the end of the first row of the …"
type textarea "*"
type textarea "Click the download button with download icon at the end of the first row of the…"
type textarea "*"
type textarea "Click the download button with download icon at the end of the first row of the…"
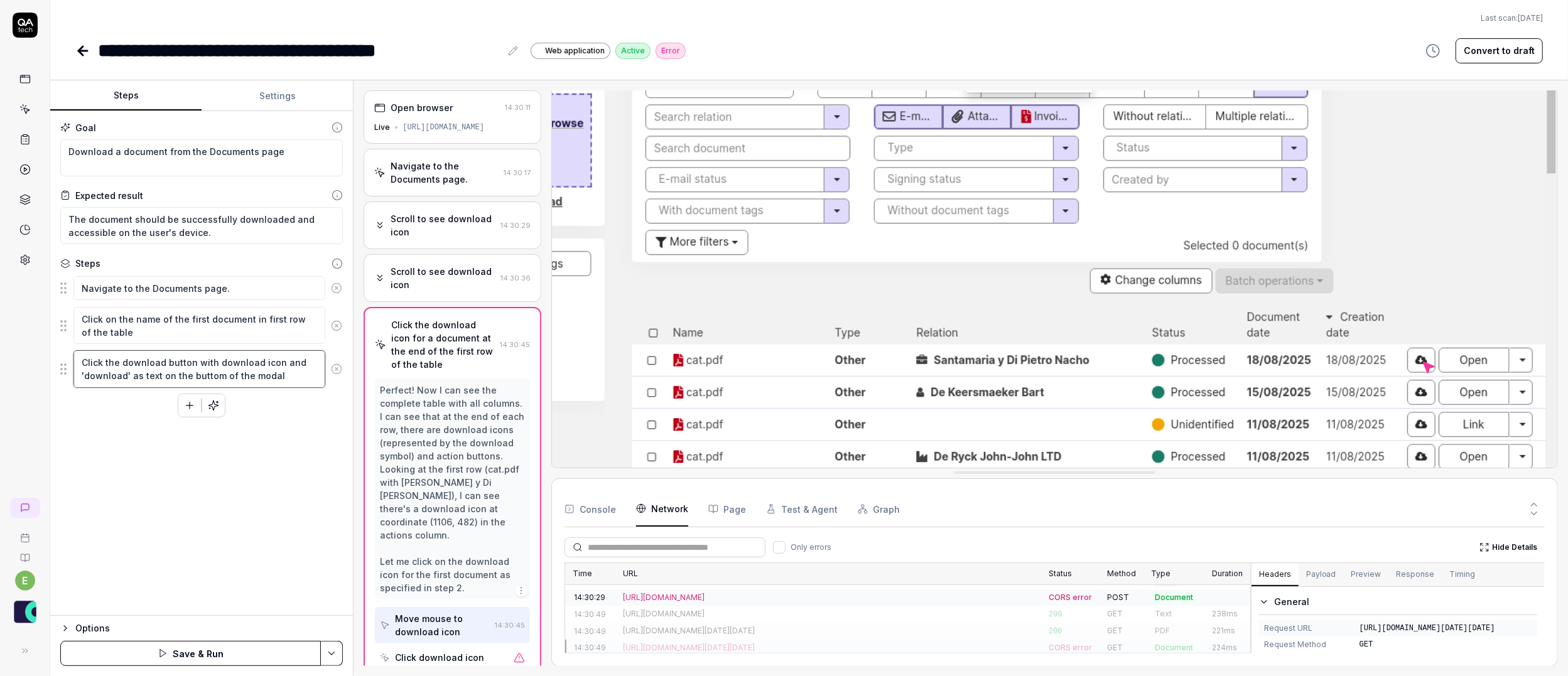
click at [210, 379] on textarea "Click the download button with download icon and 'download' as text on the butt…" at bounding box center [200, 369] width 252 height 37
click at [202, 376] on textarea "Click the download button with download icon and 'download' as text on the butt…" at bounding box center [200, 369] width 252 height 37
click at [277, 382] on textarea "Click the download button with download icon and 'download' as text on the bott…" at bounding box center [200, 369] width 252 height 37
drag, startPoint x: 285, startPoint y: 374, endPoint x: 74, endPoint y: 360, distance: 211.5
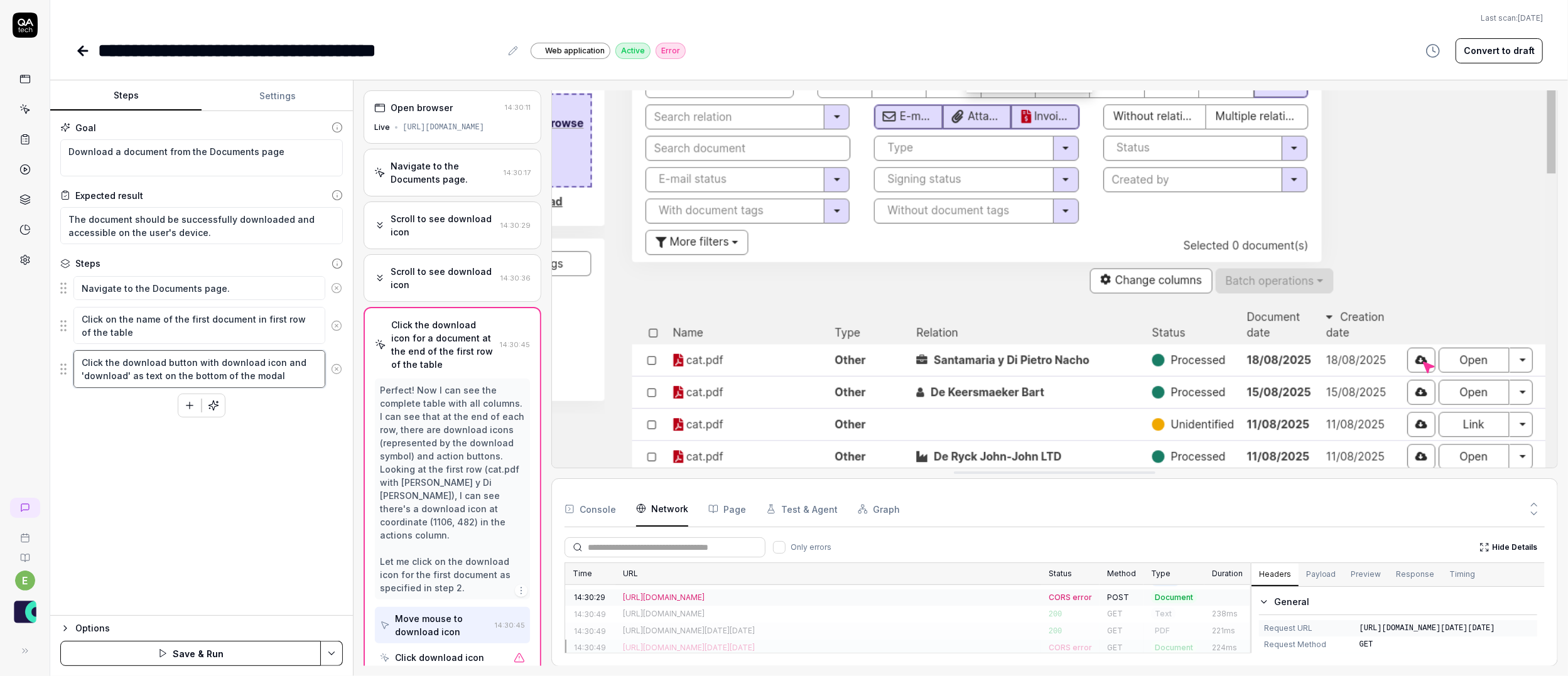
click at [74, 360] on textarea "Click the download button with download icon and 'download' as text on the bott…" at bounding box center [200, 369] width 252 height 37
click at [282, 380] on textarea "Click the download button with download icon and 'download' as text on the bott…" at bounding box center [200, 369] width 252 height 37
click at [229, 612] on button "Save & Run" at bounding box center [190, 653] width 260 height 25
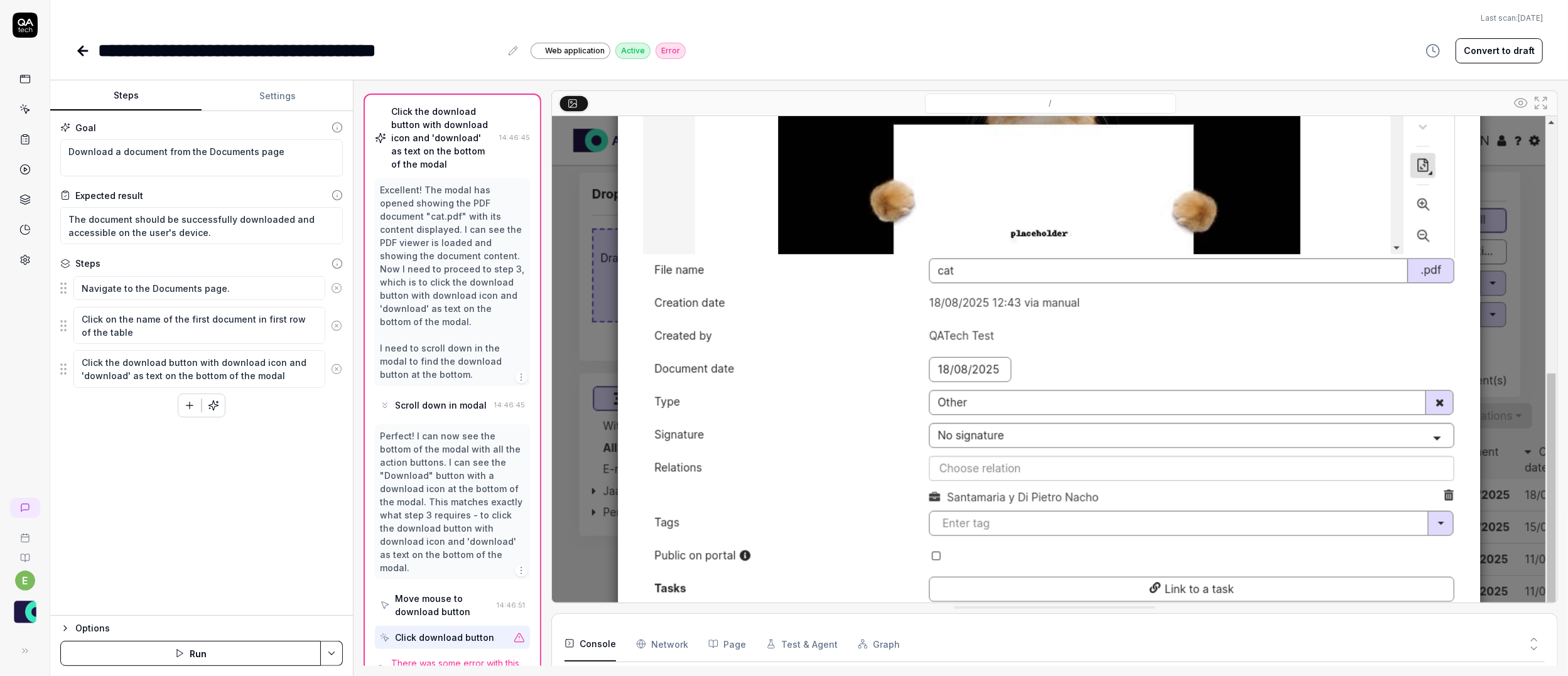
scroll to position [141, 0]
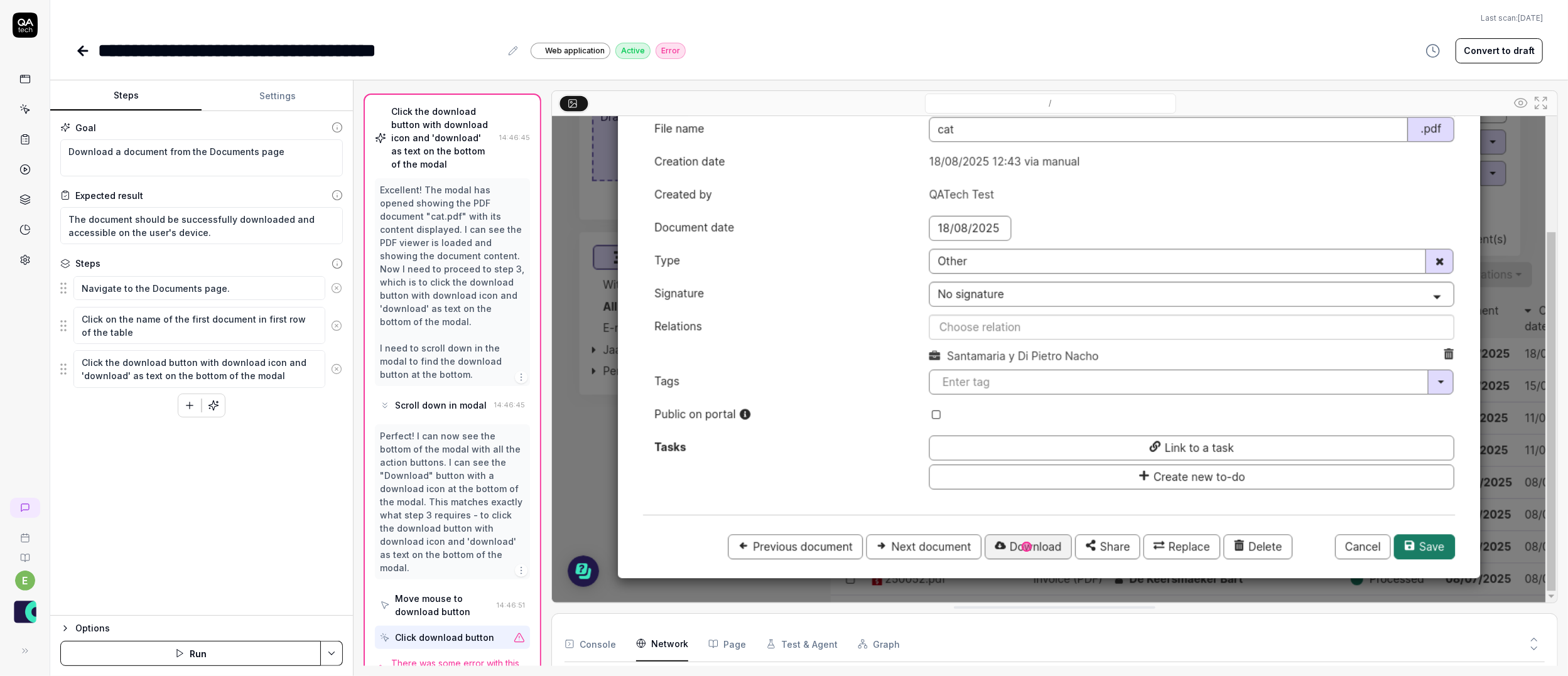
click at [660, 612] on Requests "Network" at bounding box center [662, 644] width 52 height 35
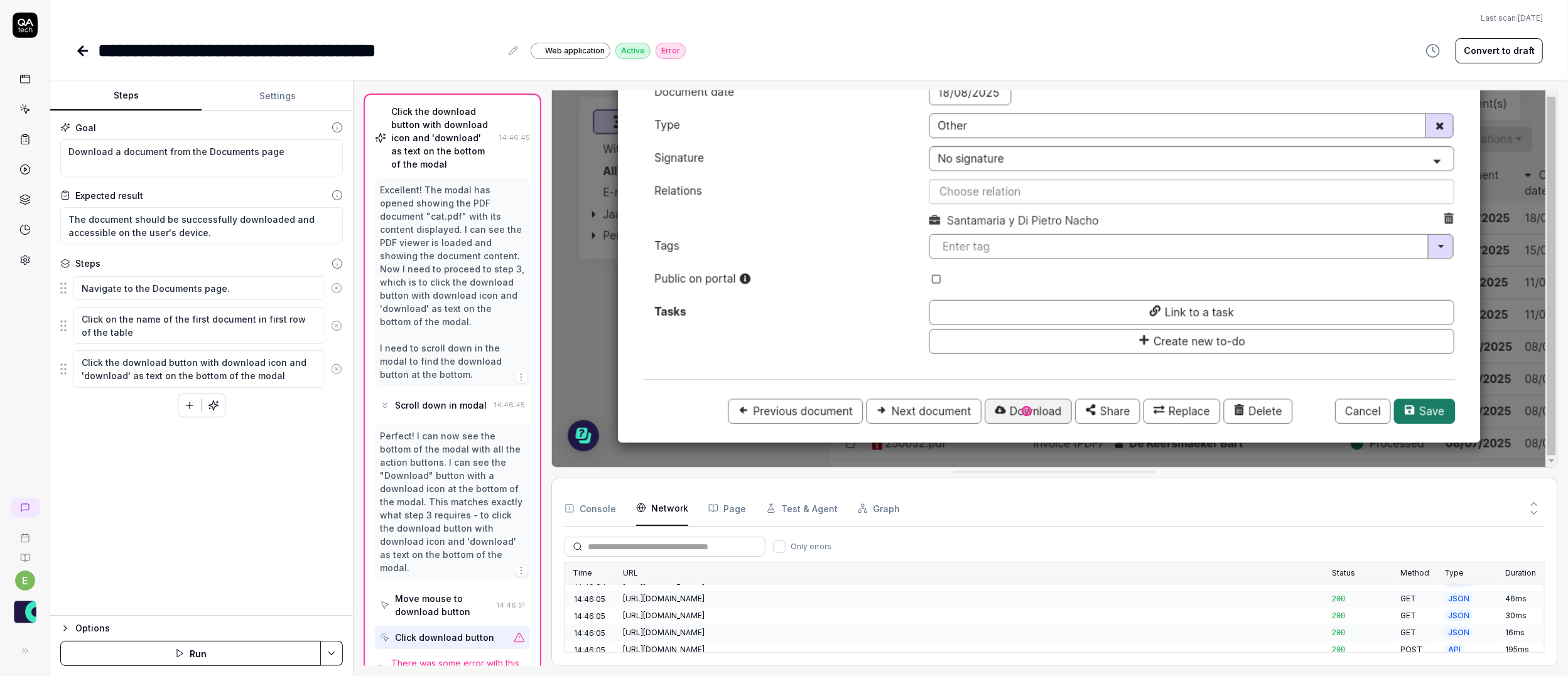
scroll to position [0, 0]
click at [294, 27] on div "**********" at bounding box center [809, 32] width 1518 height 64
click at [383, 612] on icon at bounding box center [380, 669] width 11 height 11
click at [521, 612] on icon at bounding box center [519, 637] width 11 height 11
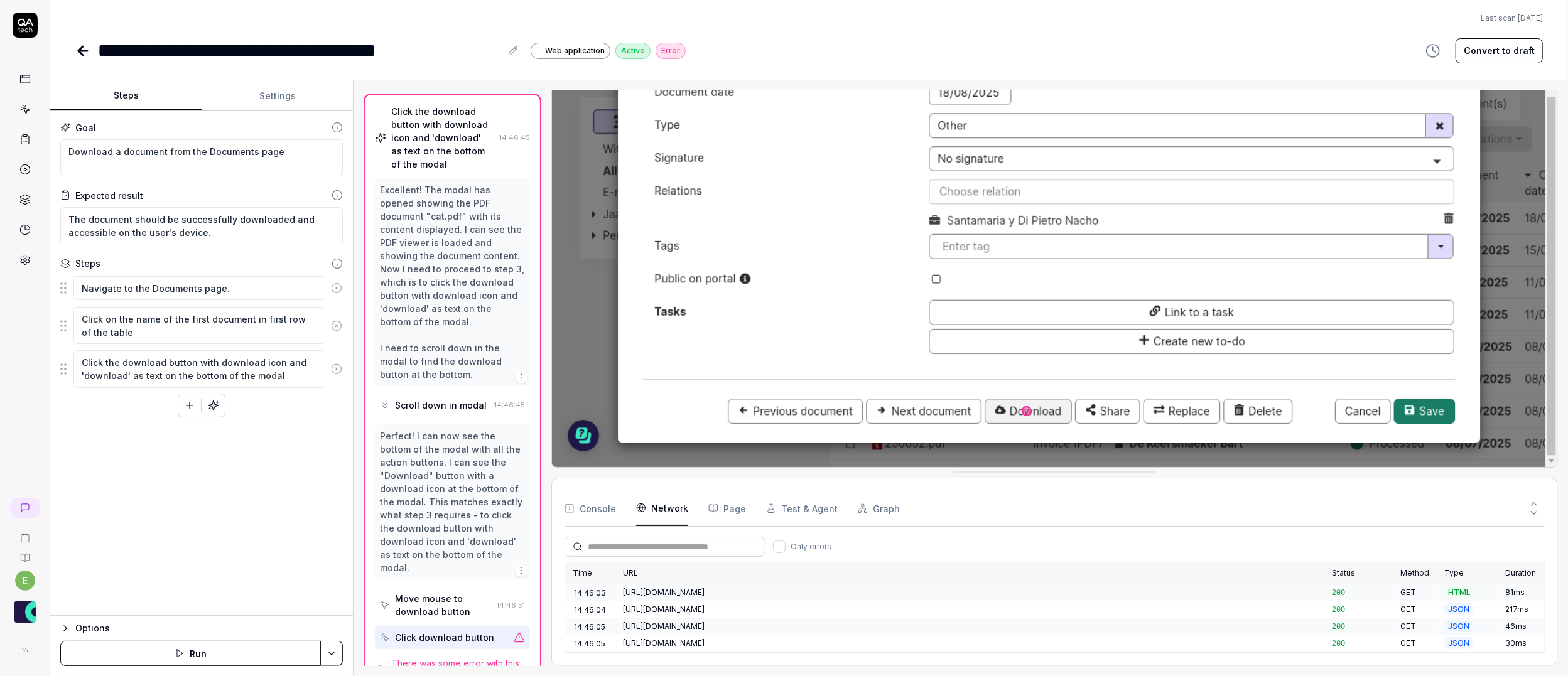
click at [521, 612] on icon at bounding box center [519, 637] width 11 height 11
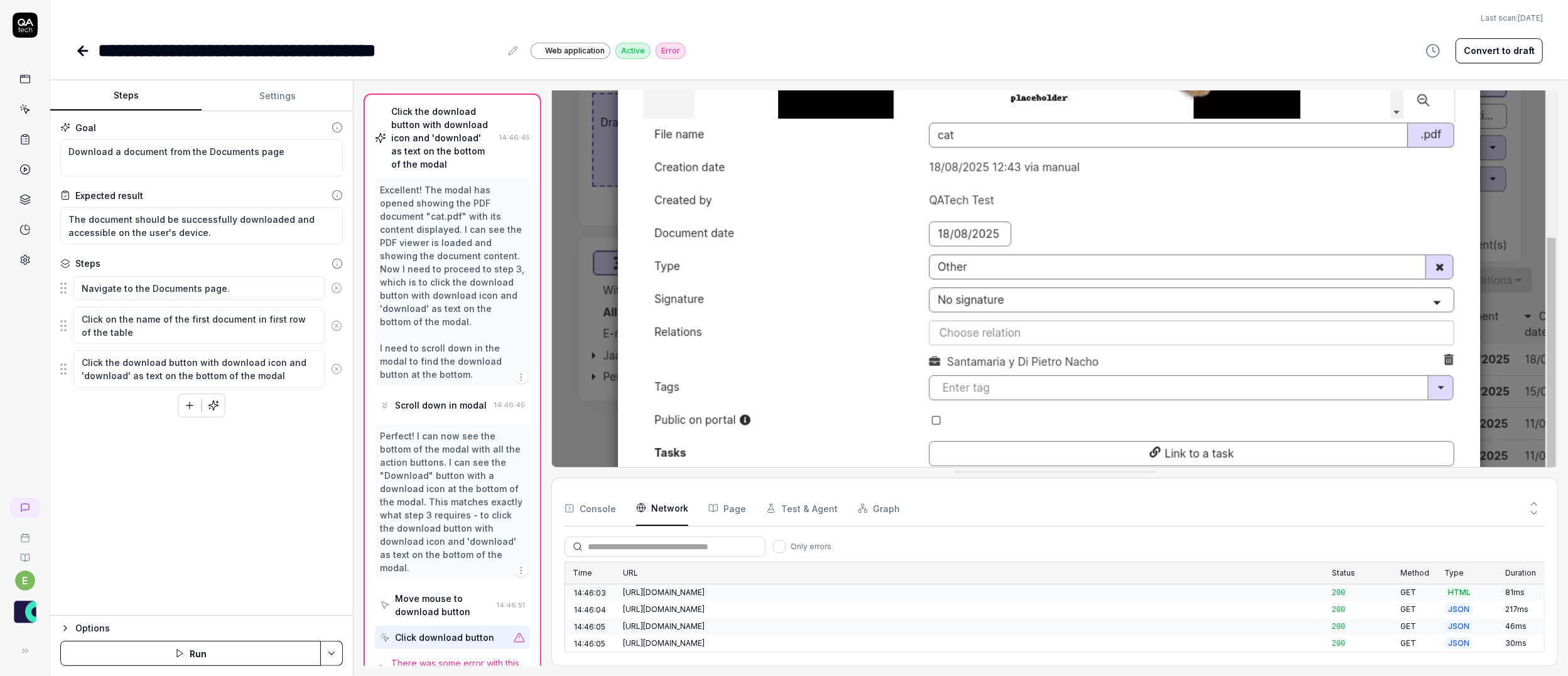
click at [76, 51] on icon at bounding box center [83, 51] width 15 height 15
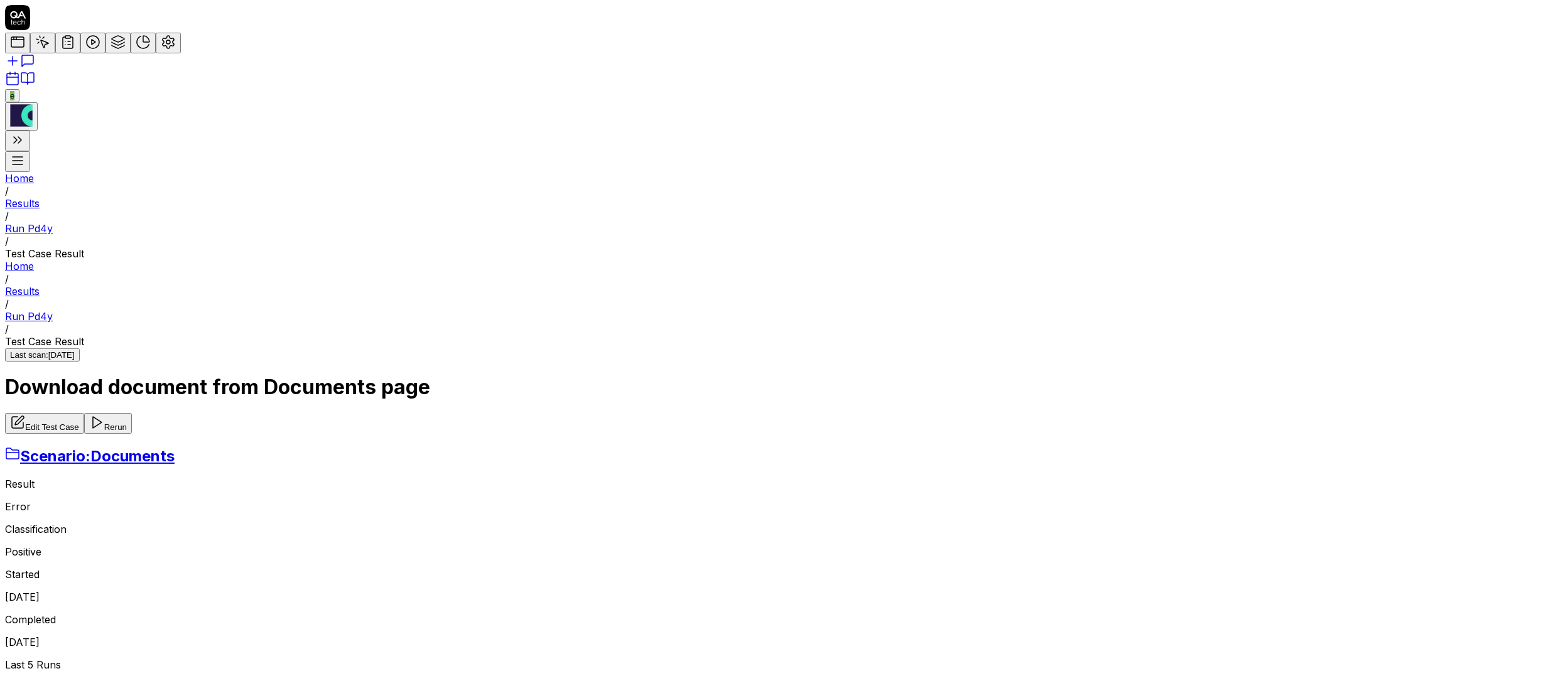
scroll to position [130, 0]
click at [90, 447] on span "Scenario:" at bounding box center [55, 456] width 71 height 18
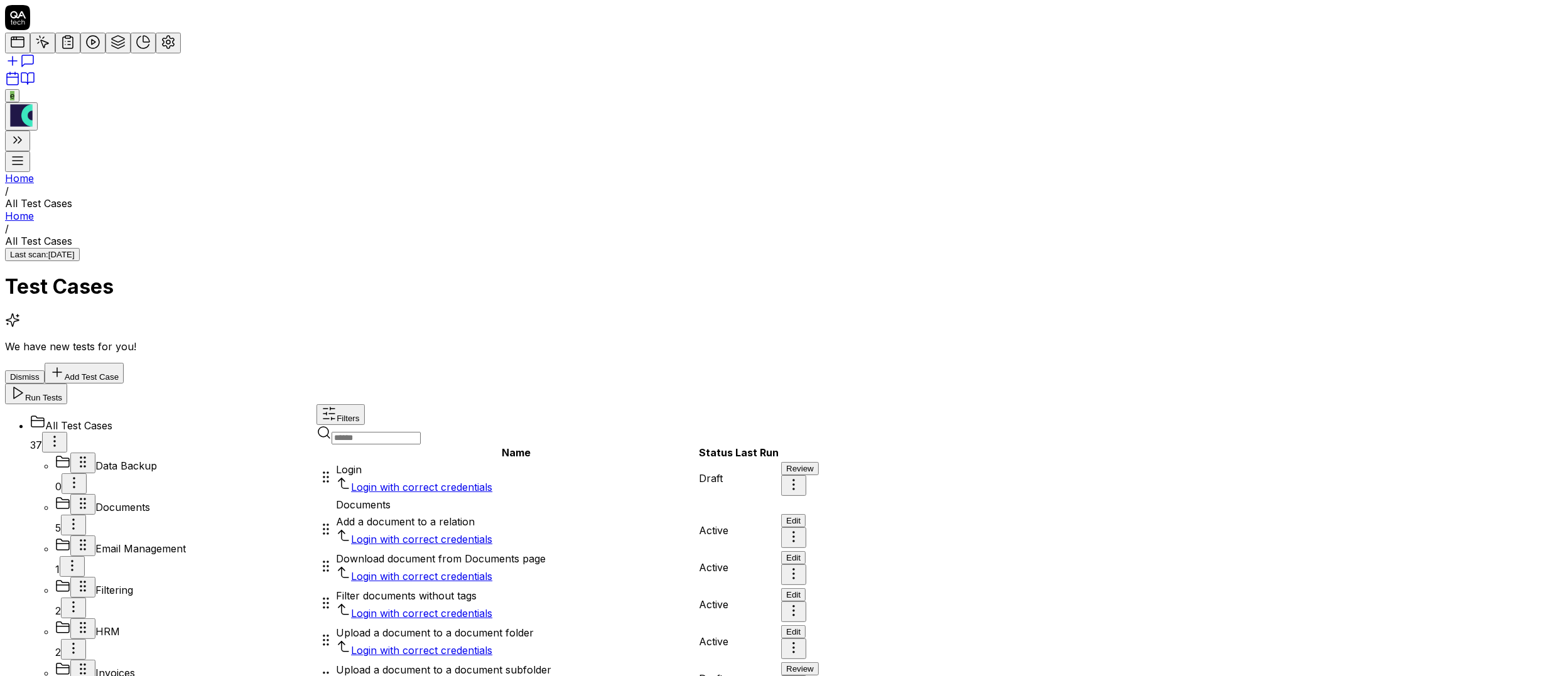
scroll to position [1417, 0]
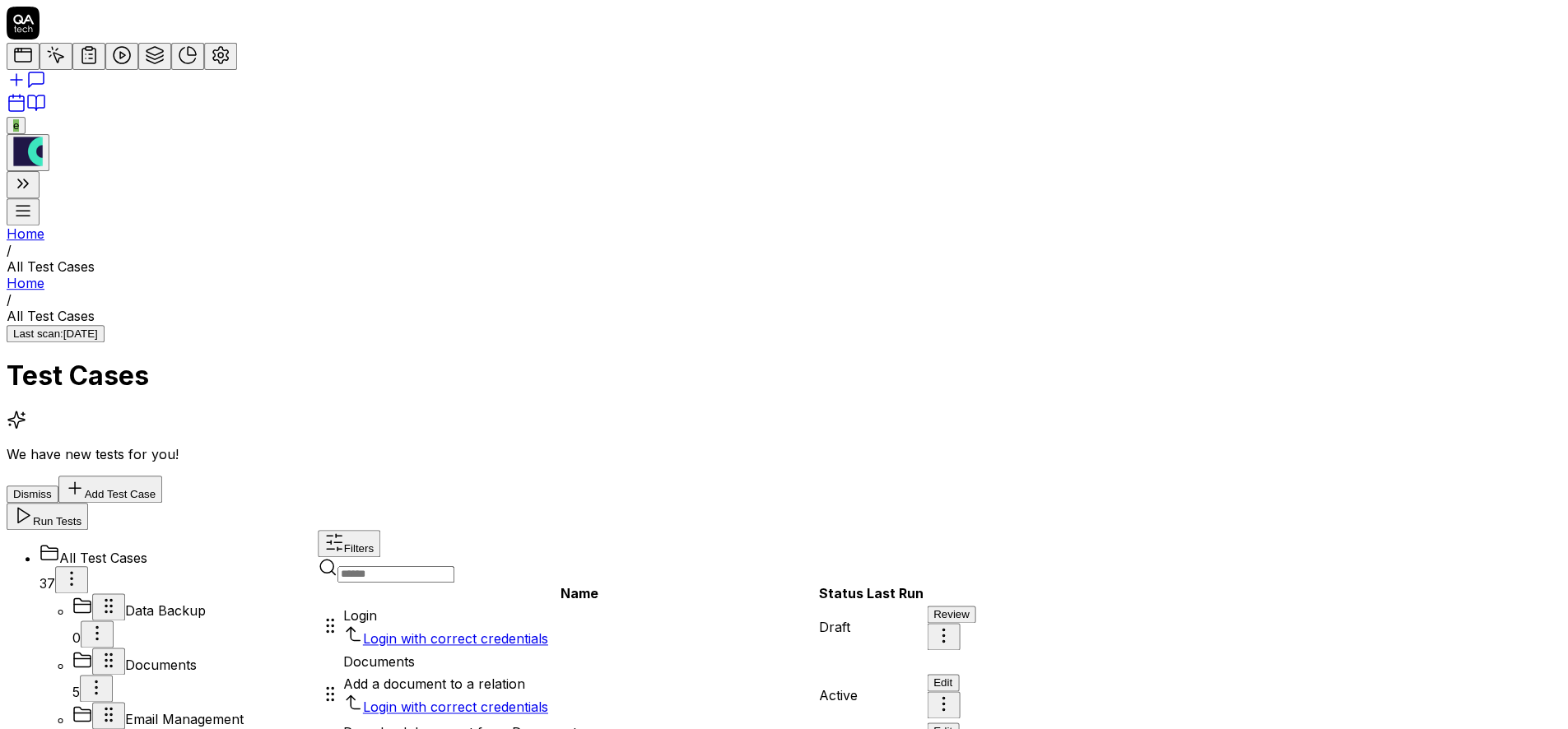
scroll to position [1476, 0]
